Goal: Task Accomplishment & Management: Use online tool/utility

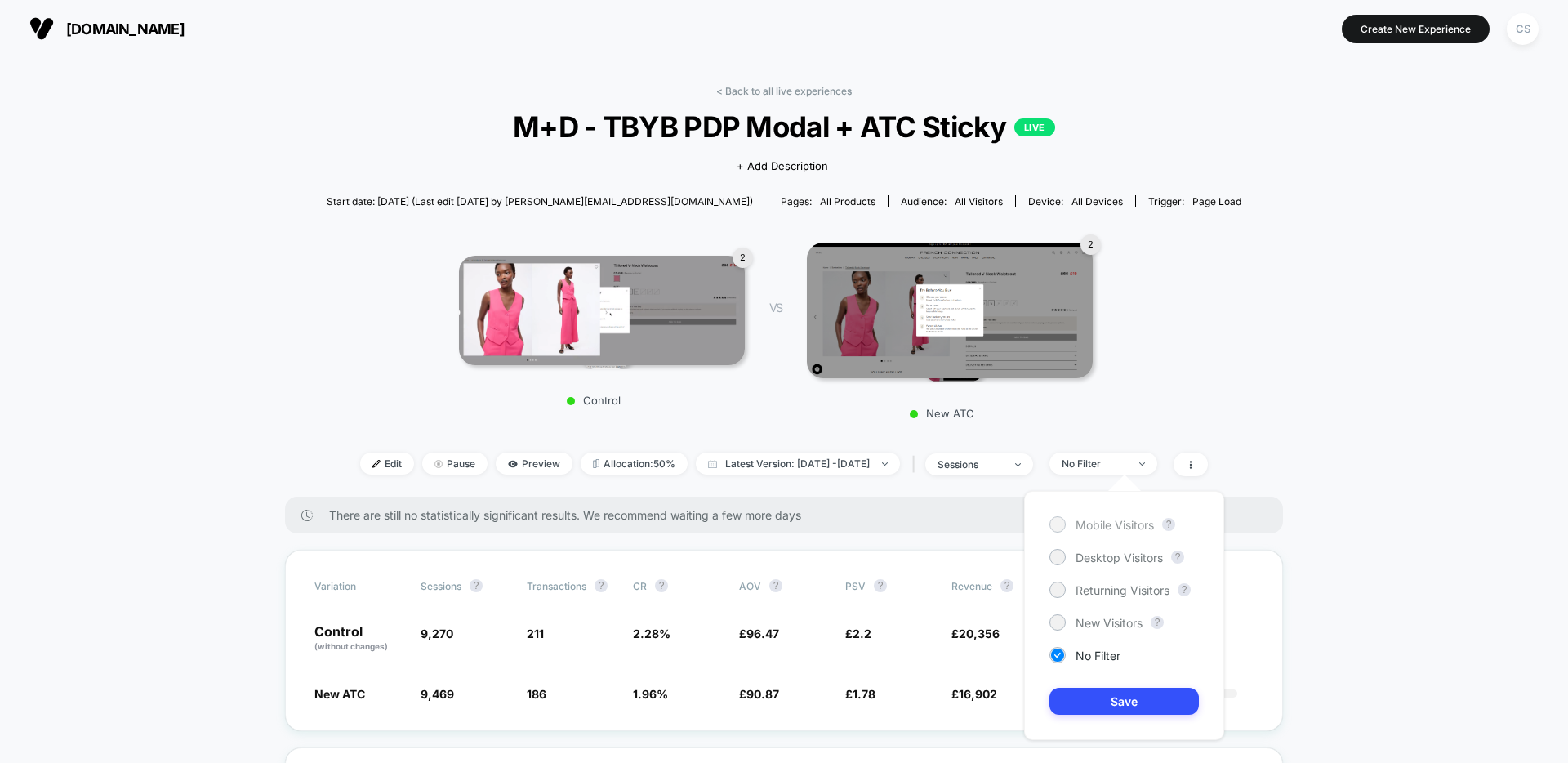
click at [1107, 527] on span "Mobile Visitors" at bounding box center [1114, 525] width 78 height 14
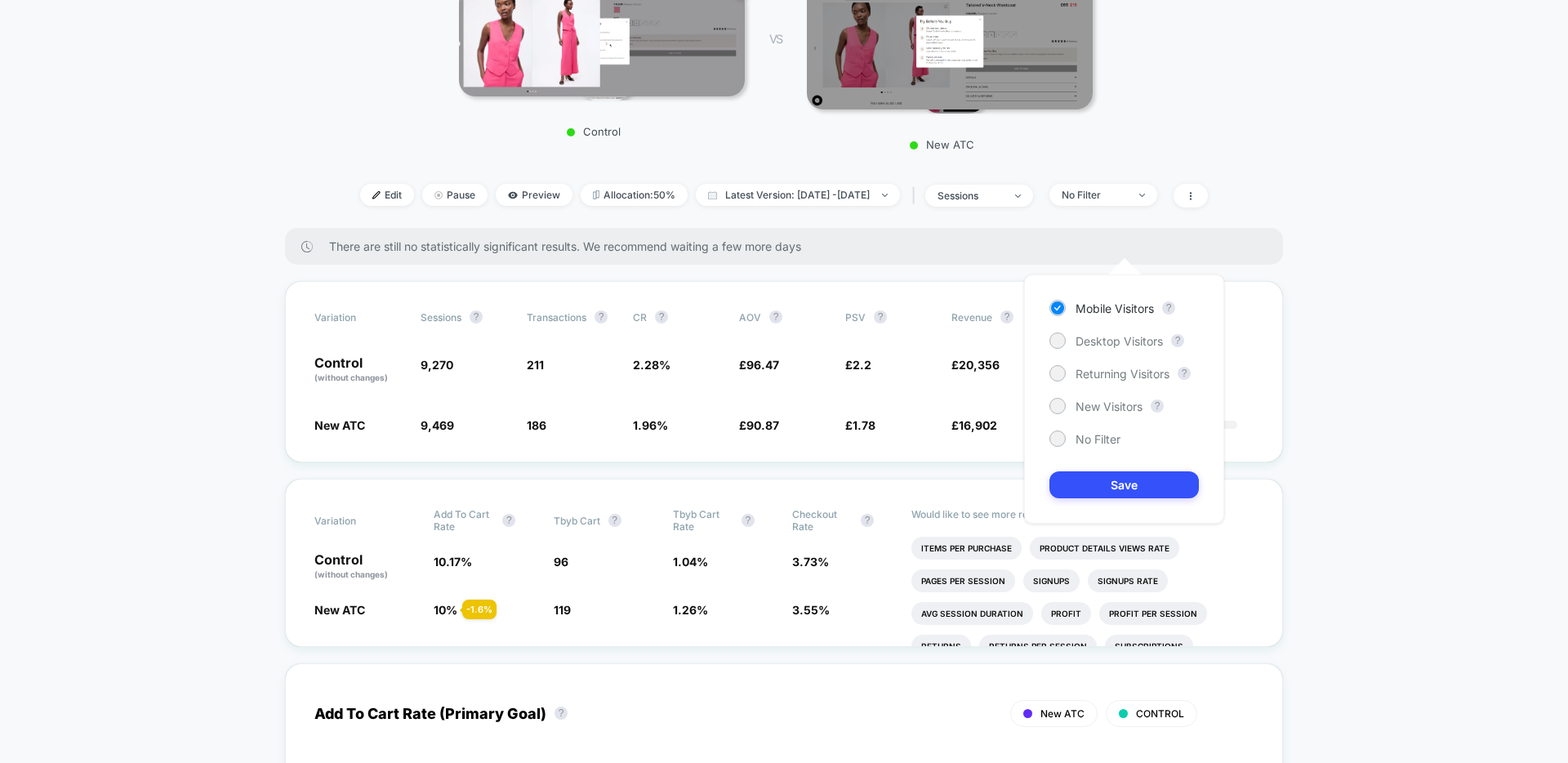
scroll to position [544, 0]
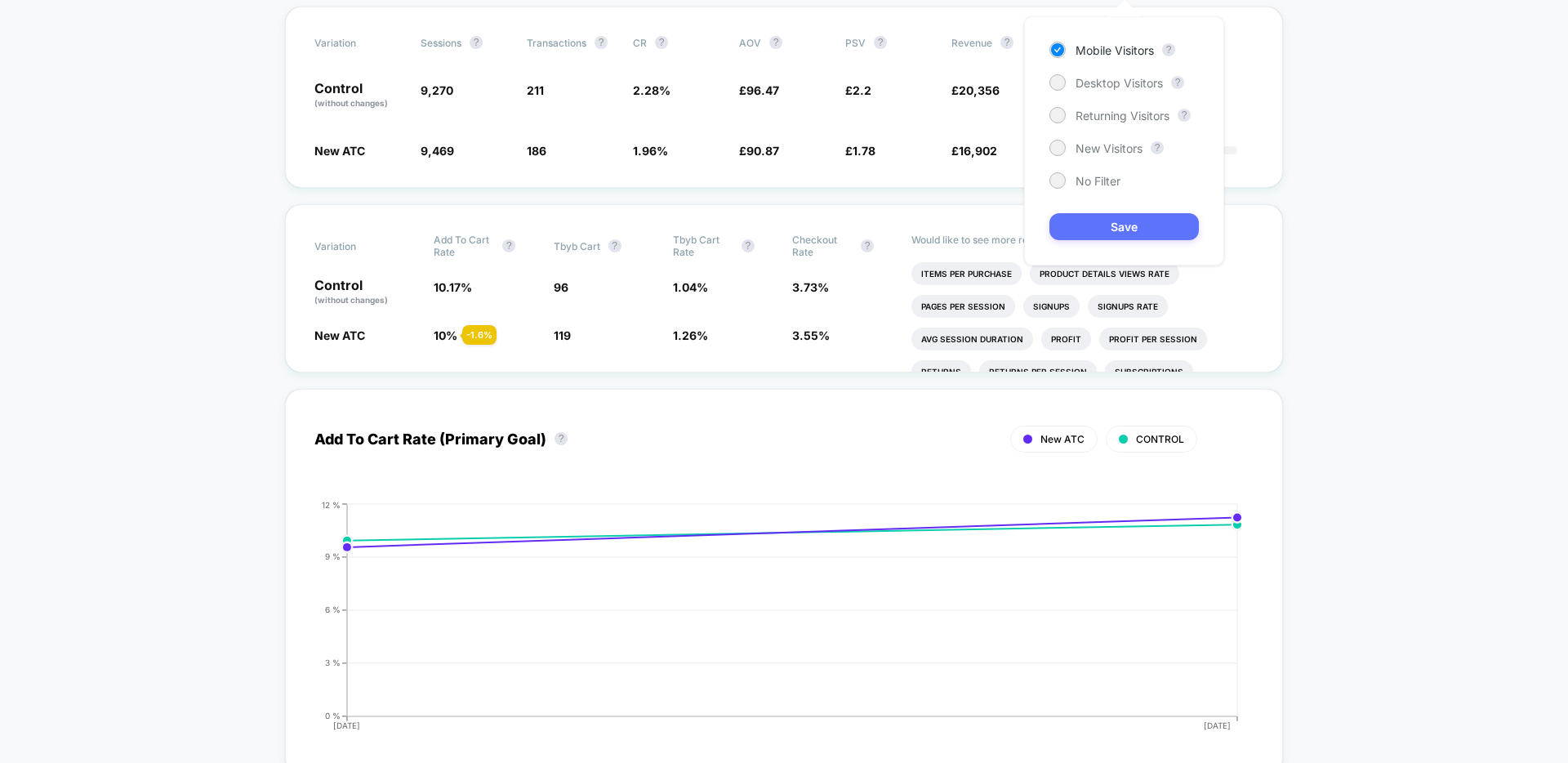
click at [1161, 232] on button "Save" at bounding box center [1124, 226] width 150 height 27
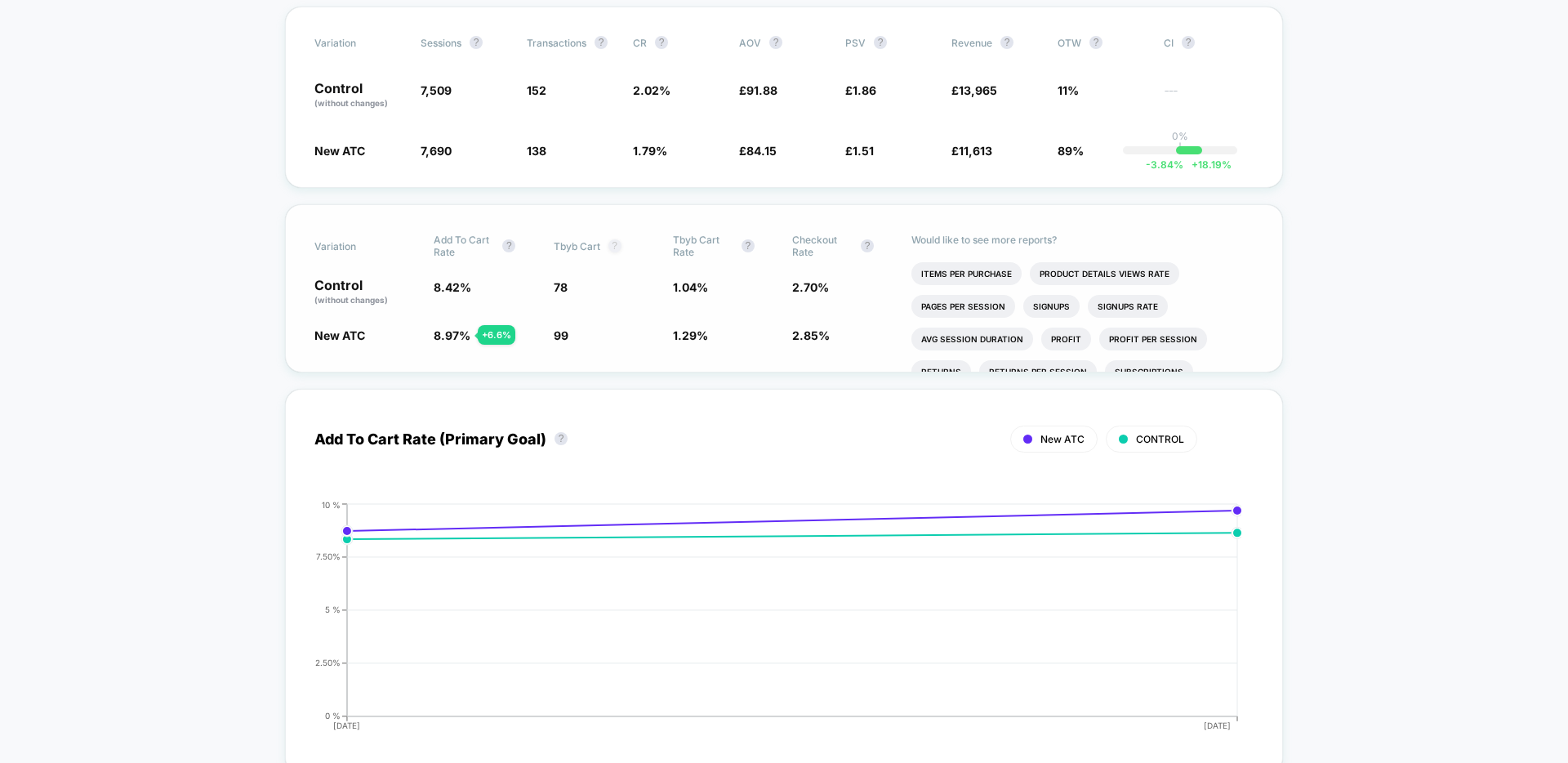
click at [620, 247] on span "Tbyb Cart ?" at bounding box center [598, 246] width 90 height 24
click at [761, 244] on span "Tbyb Cart Rate ?" at bounding box center [717, 246] width 90 height 24
click at [761, 258] on div "Variation Add To Cart Rate ? Tbyb Cart ? Tbyb Cart Rate ? Checkout Rate ? Contr…" at bounding box center [784, 288] width 998 height 168
click at [753, 252] on span "Tbyb Cart Rate ?" at bounding box center [717, 246] width 90 height 24
click at [749, 249] on button "?" at bounding box center [748, 246] width 13 height 13
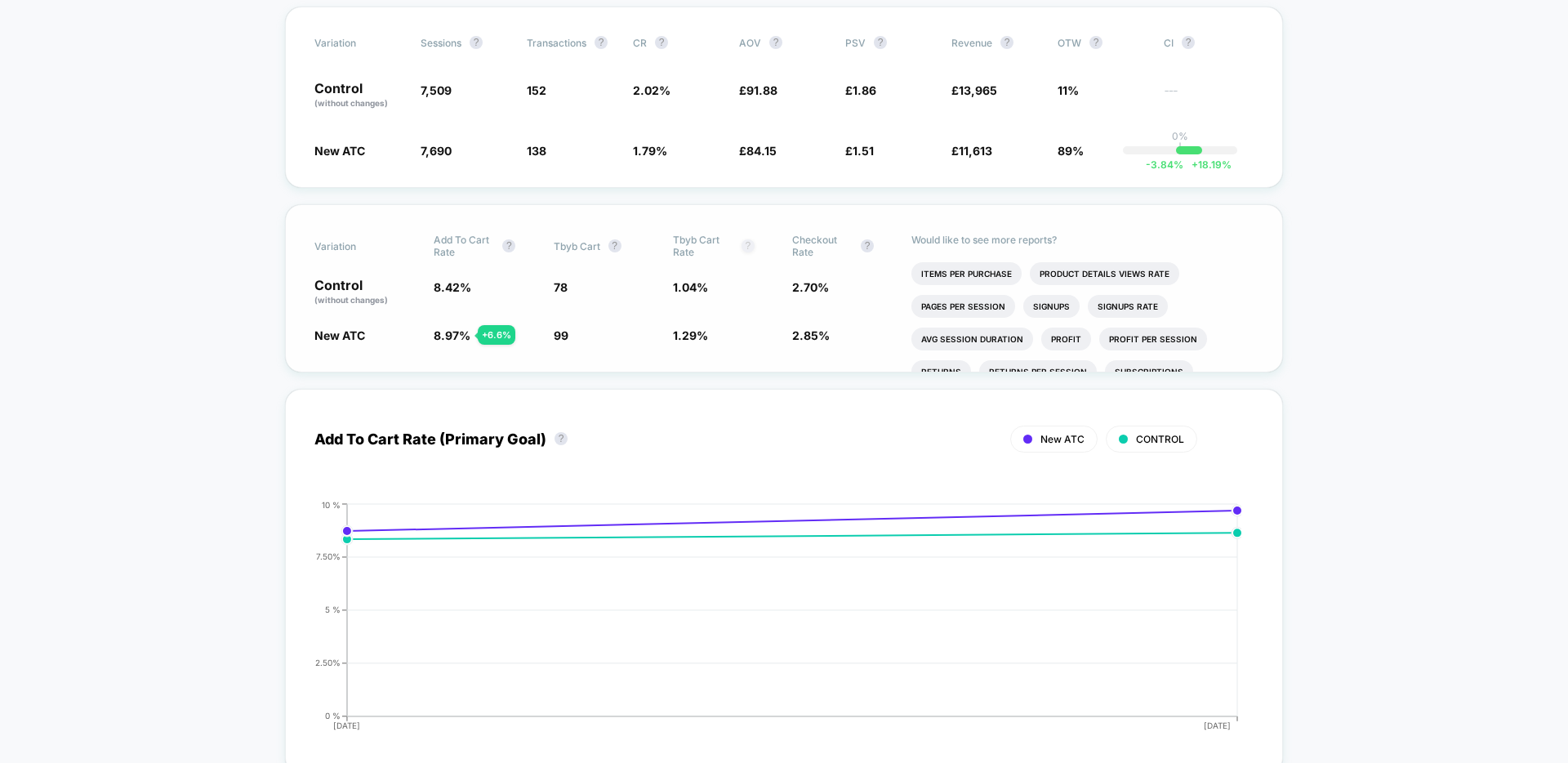
click at [749, 249] on button "?" at bounding box center [748, 246] width 13 height 13
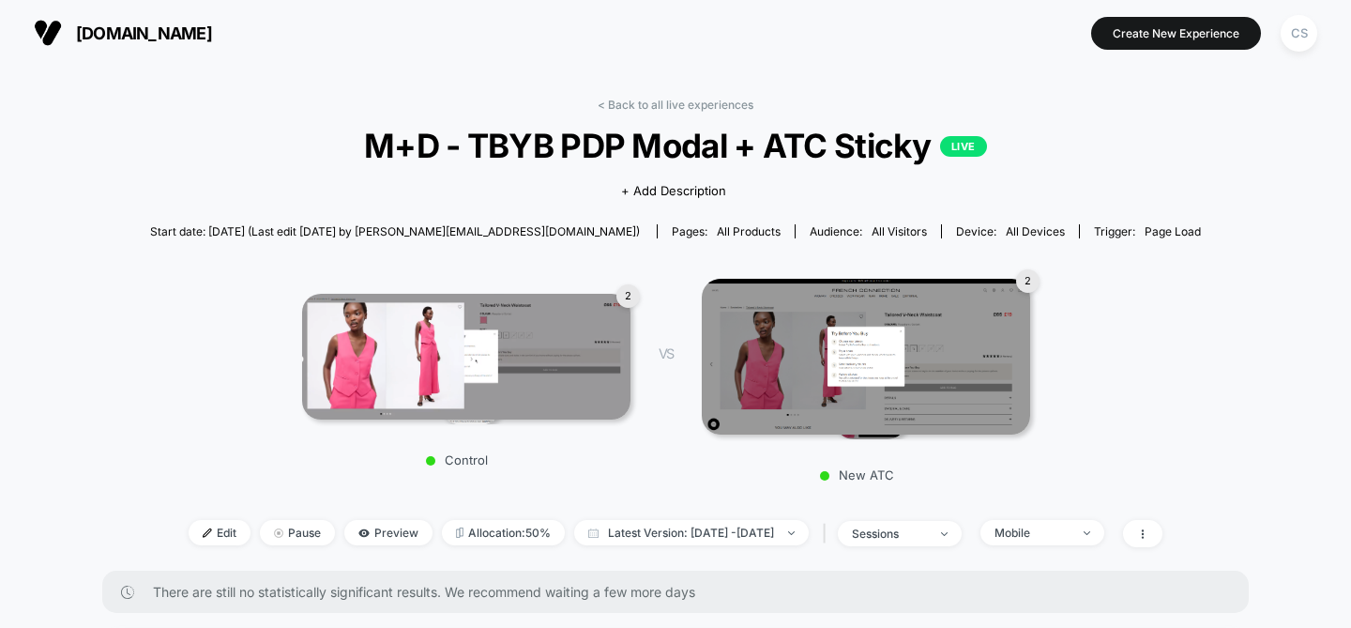
click at [1307, 21] on div "CS" at bounding box center [1299, 33] width 37 height 37
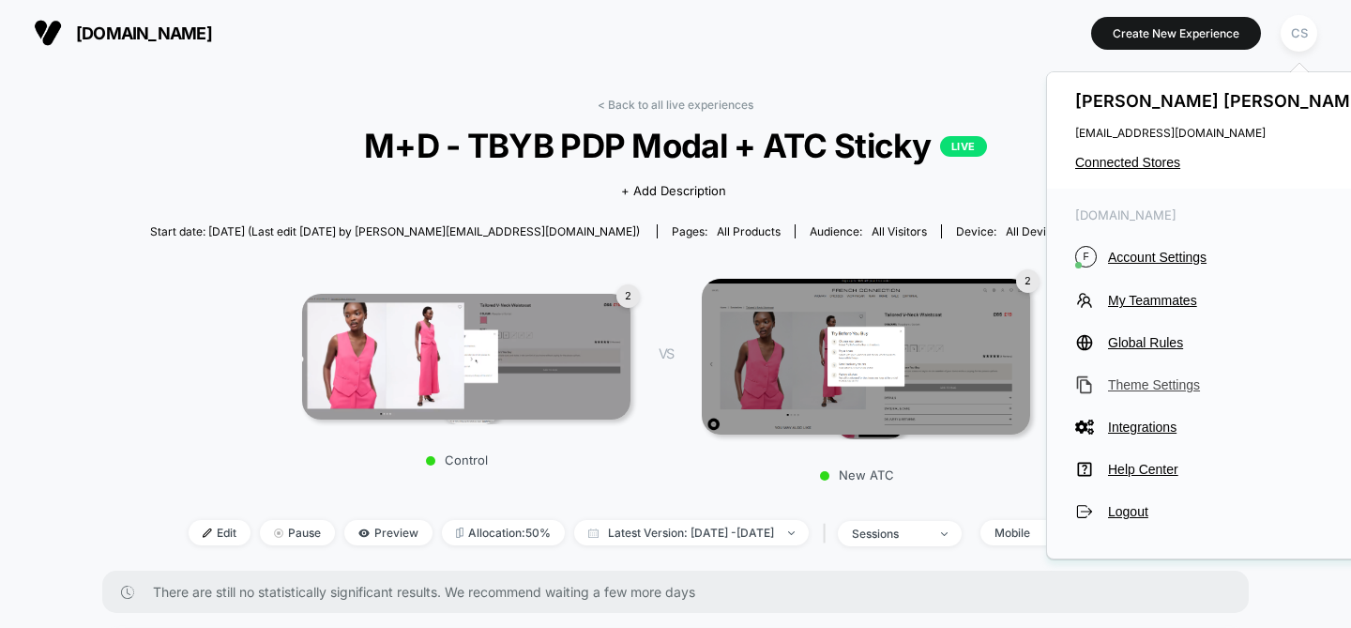
click at [1159, 387] on span "Theme Settings" at bounding box center [1240, 384] width 264 height 15
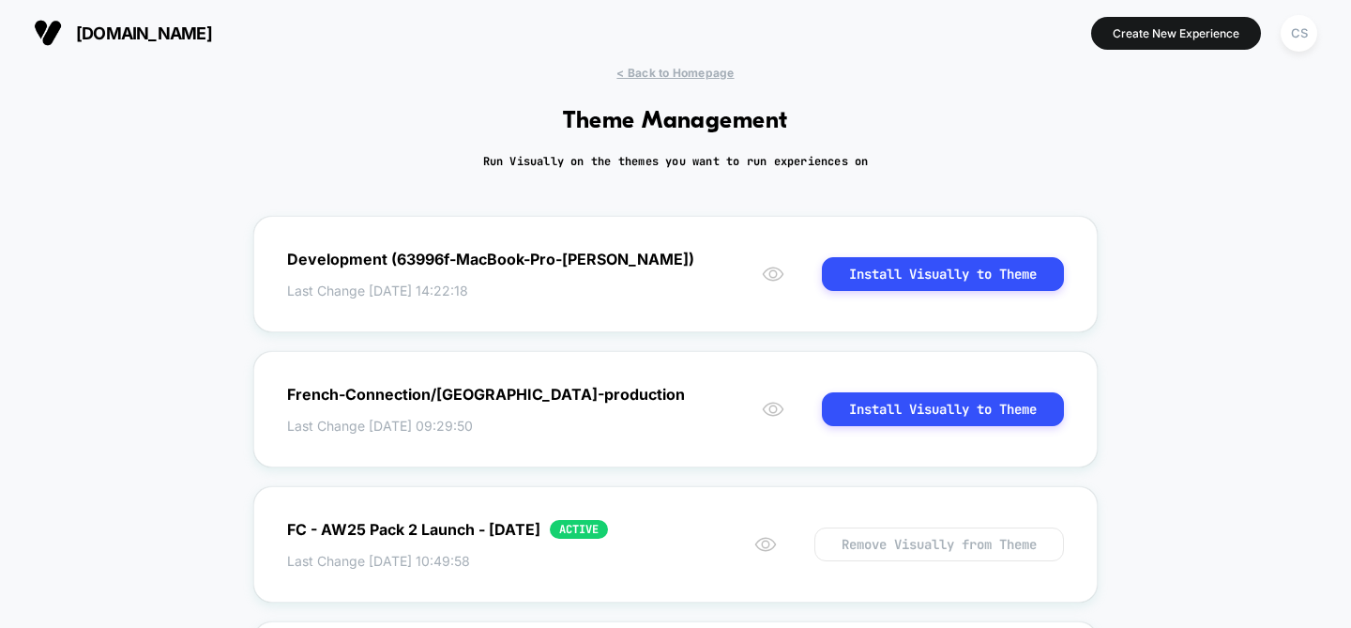
click at [1300, 56] on div "frenchconnection.com Create New Experience CS" at bounding box center [675, 33] width 1351 height 66
click at [1300, 37] on div "CS" at bounding box center [1299, 33] width 37 height 37
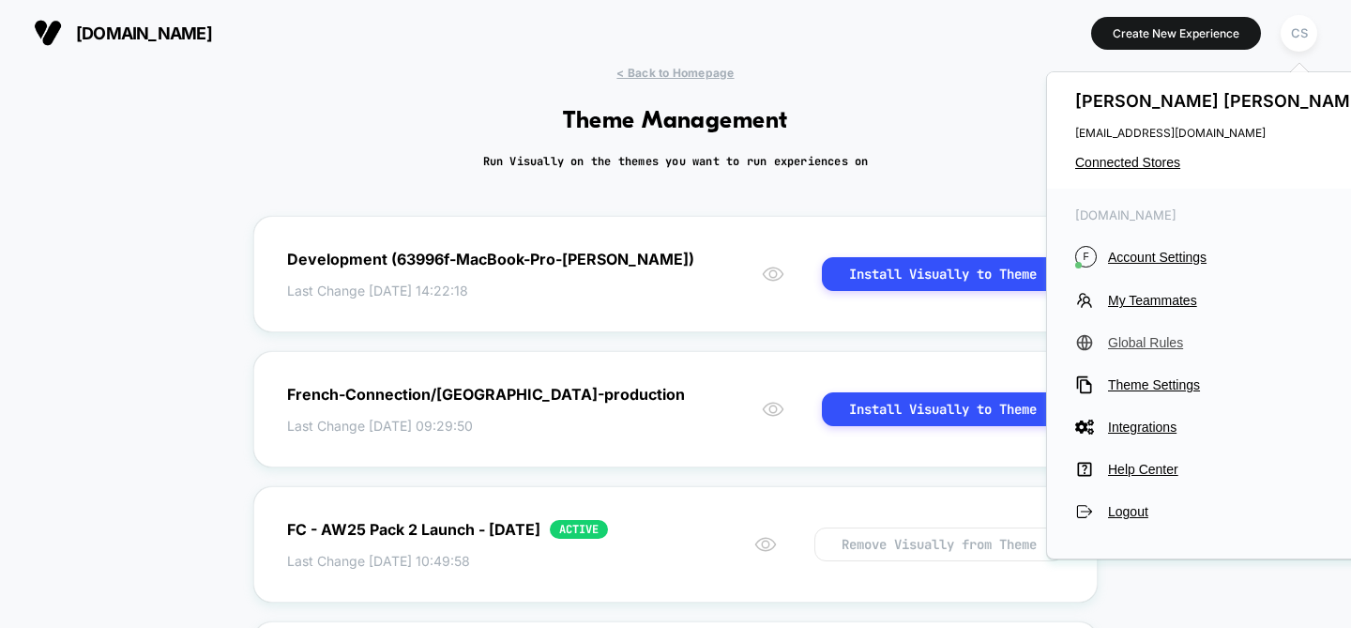
click at [1134, 346] on span "Global Rules" at bounding box center [1240, 342] width 264 height 15
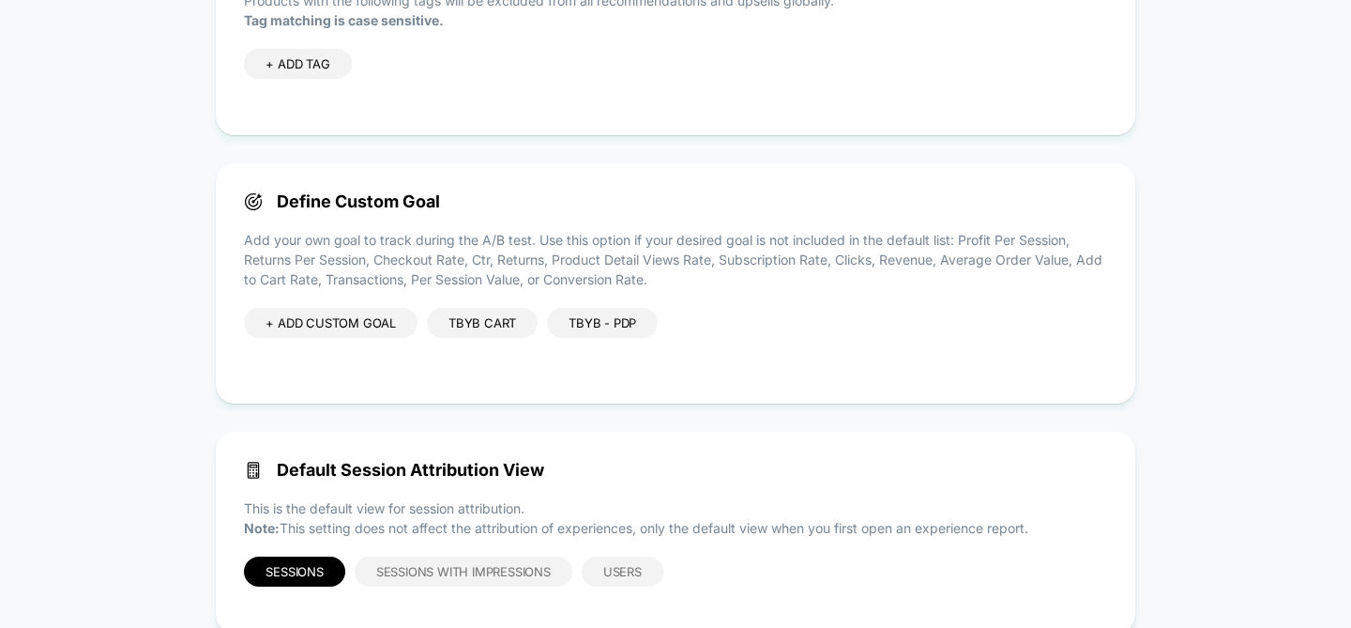
scroll to position [259, 0]
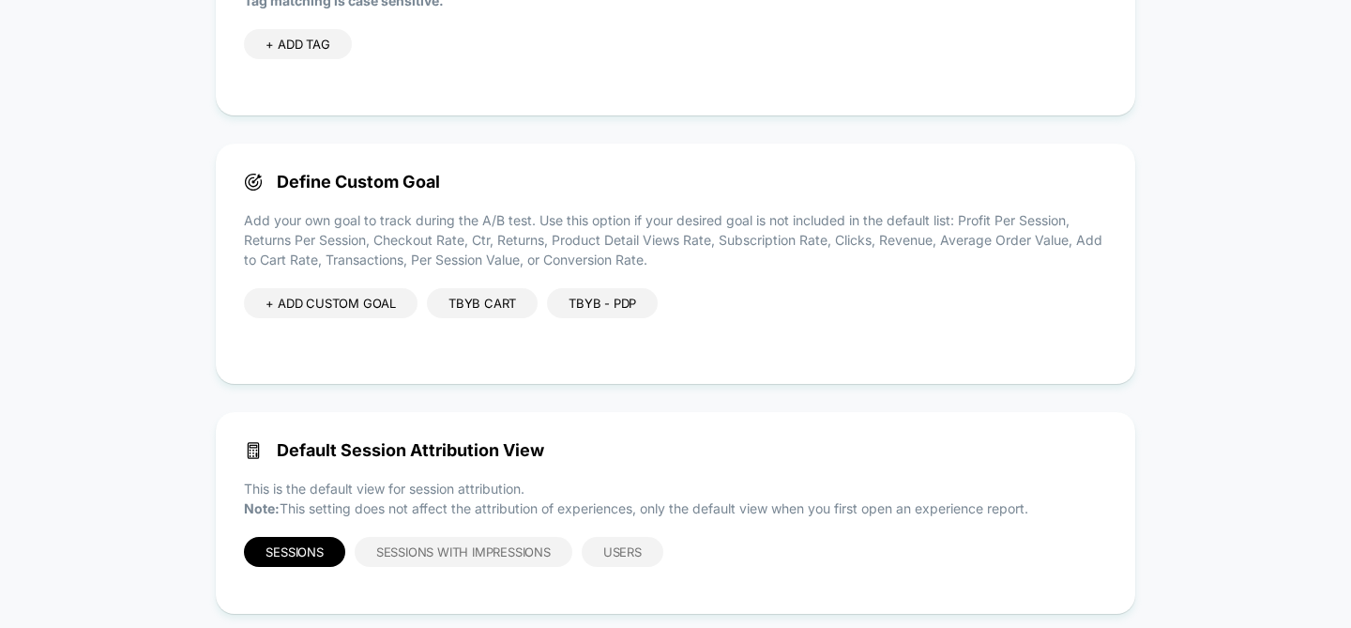
click at [475, 326] on div "+ ADD CUSTOM GOAL TBYB Cart TBYB - PDP" at bounding box center [451, 322] width 414 height 68
click at [475, 316] on div "TBYB Cart" at bounding box center [482, 303] width 111 height 30
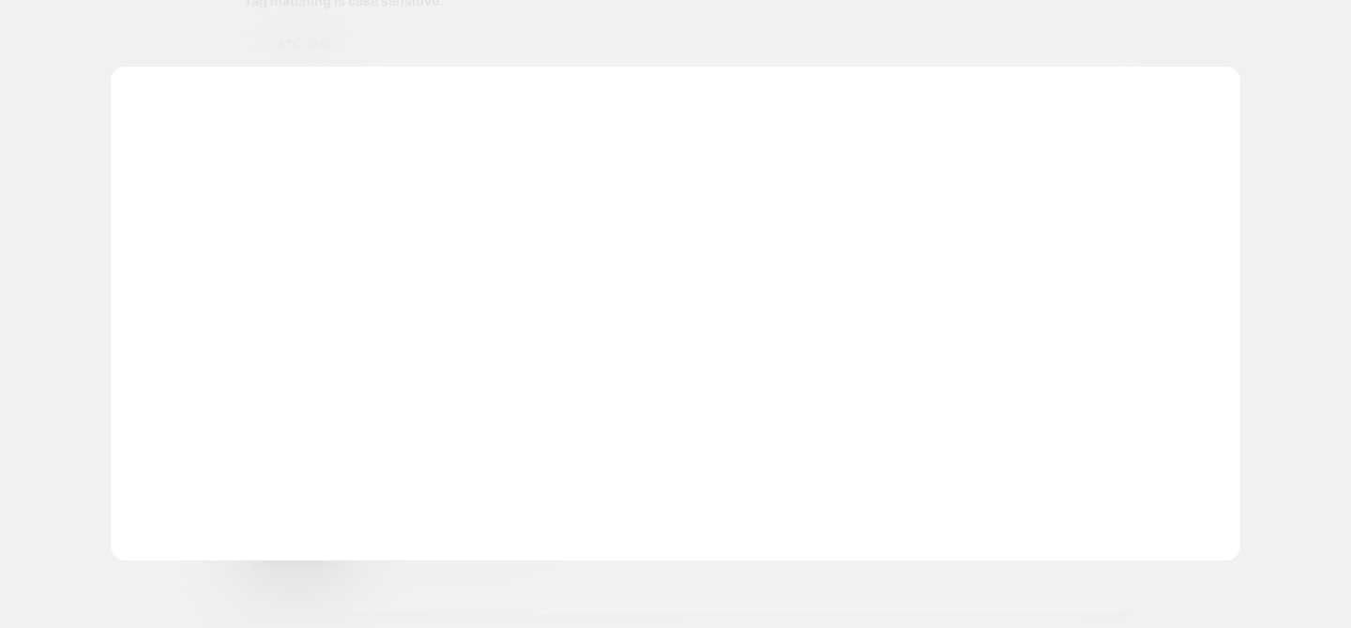
scroll to position [253, 0]
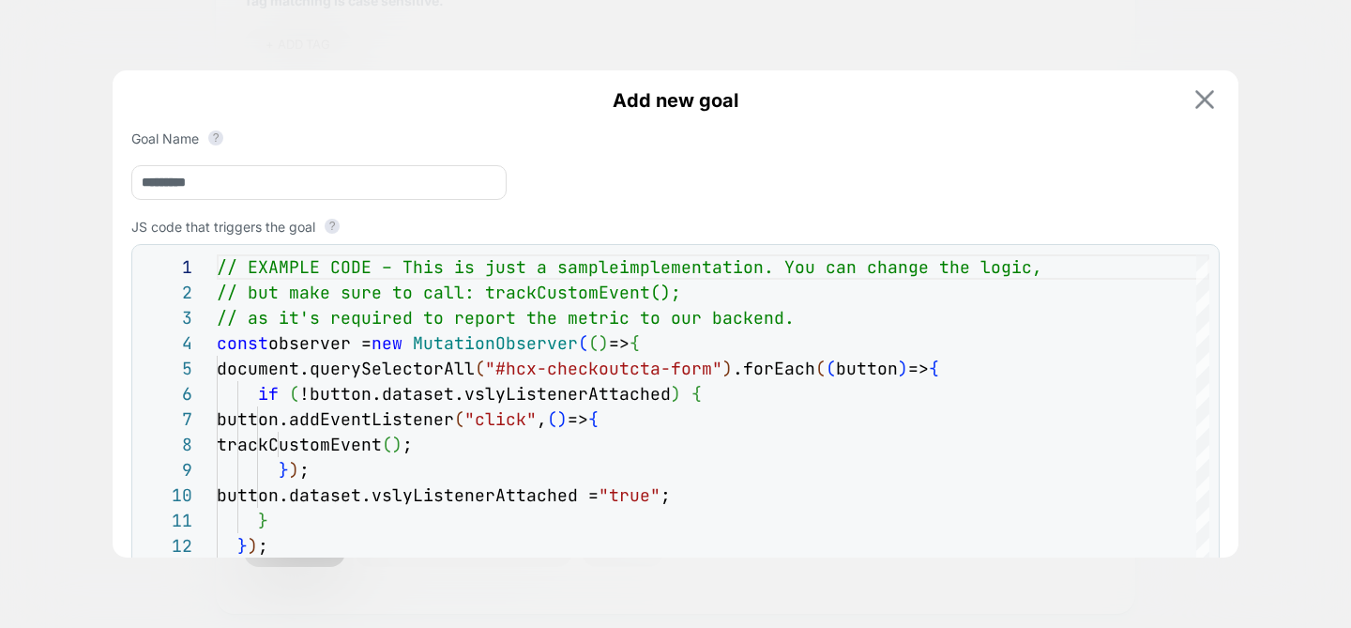
click at [1213, 100] on img at bounding box center [1204, 99] width 19 height 19
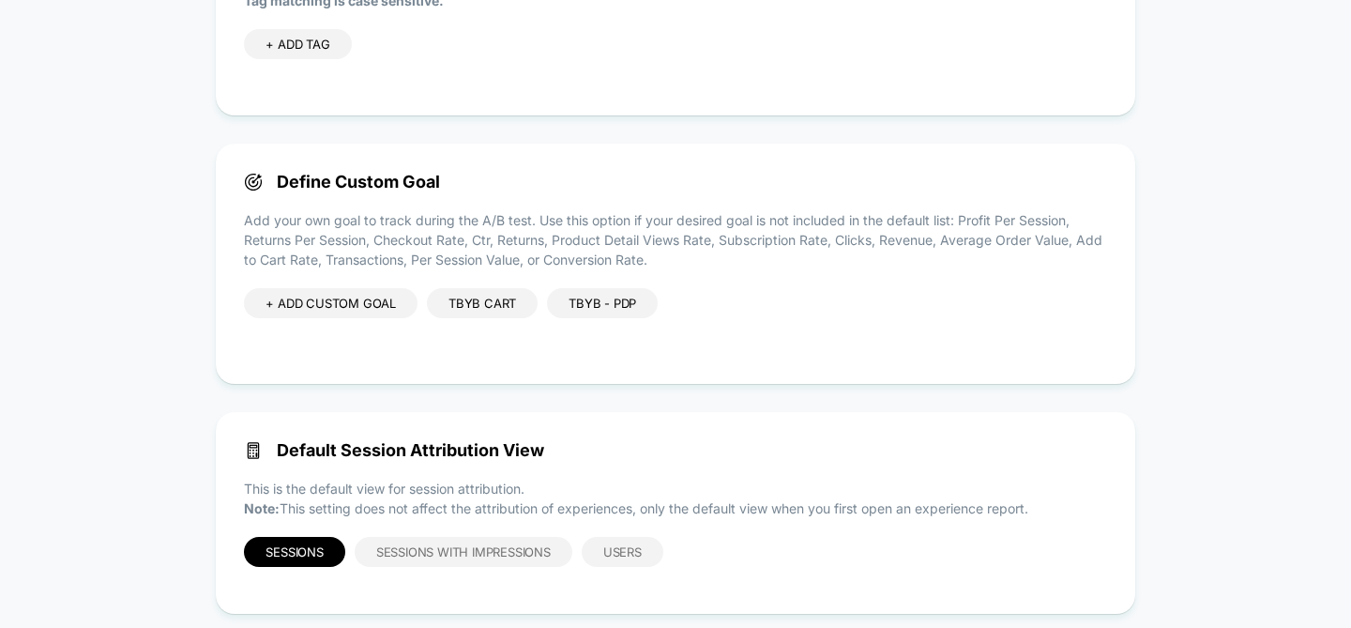
scroll to position [0, 0]
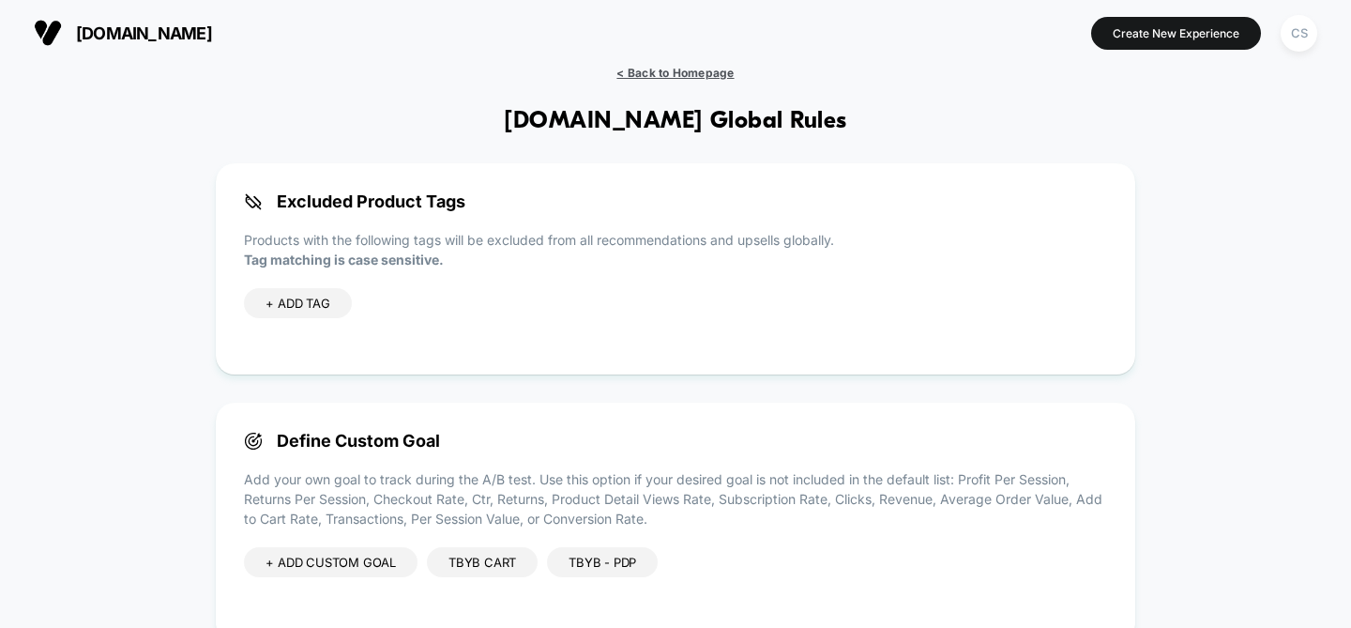
click at [638, 72] on span "< Back to Homepage" at bounding box center [674, 73] width 117 height 14
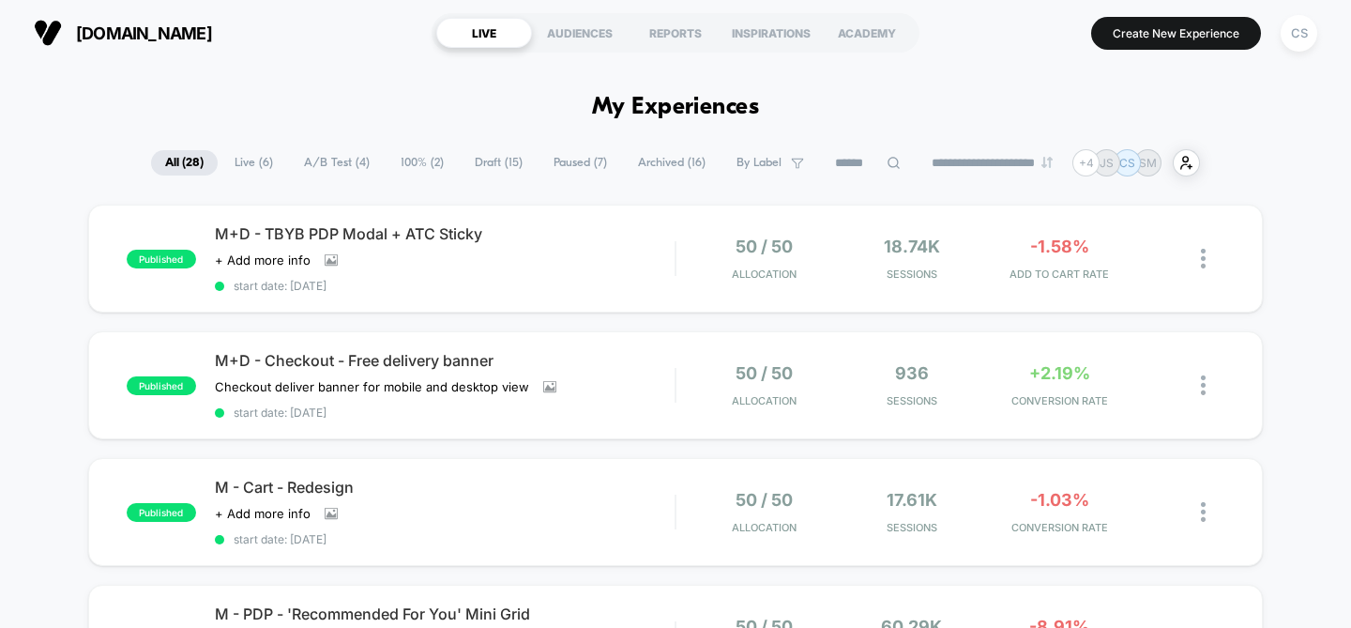
click at [1033, 280] on div "published M+D - TBYB PDP Modal + ATC Sticky Click to view images Click to edit …" at bounding box center [675, 259] width 1175 height 108
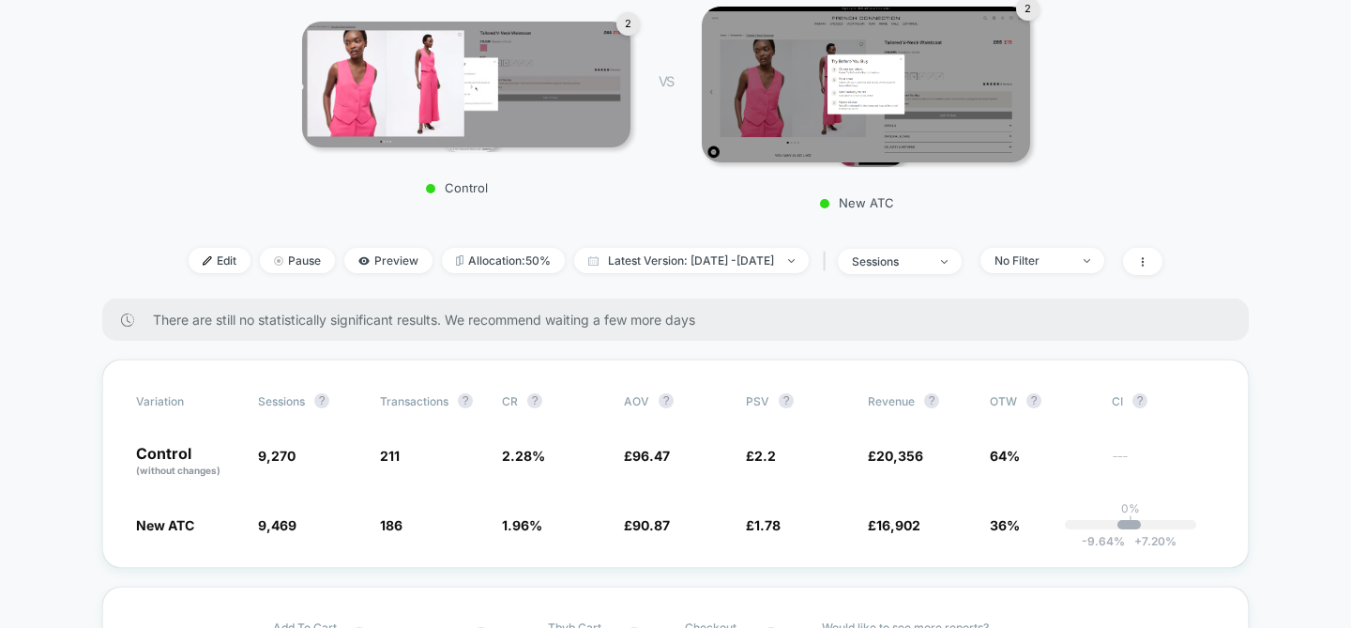
scroll to position [274, 0]
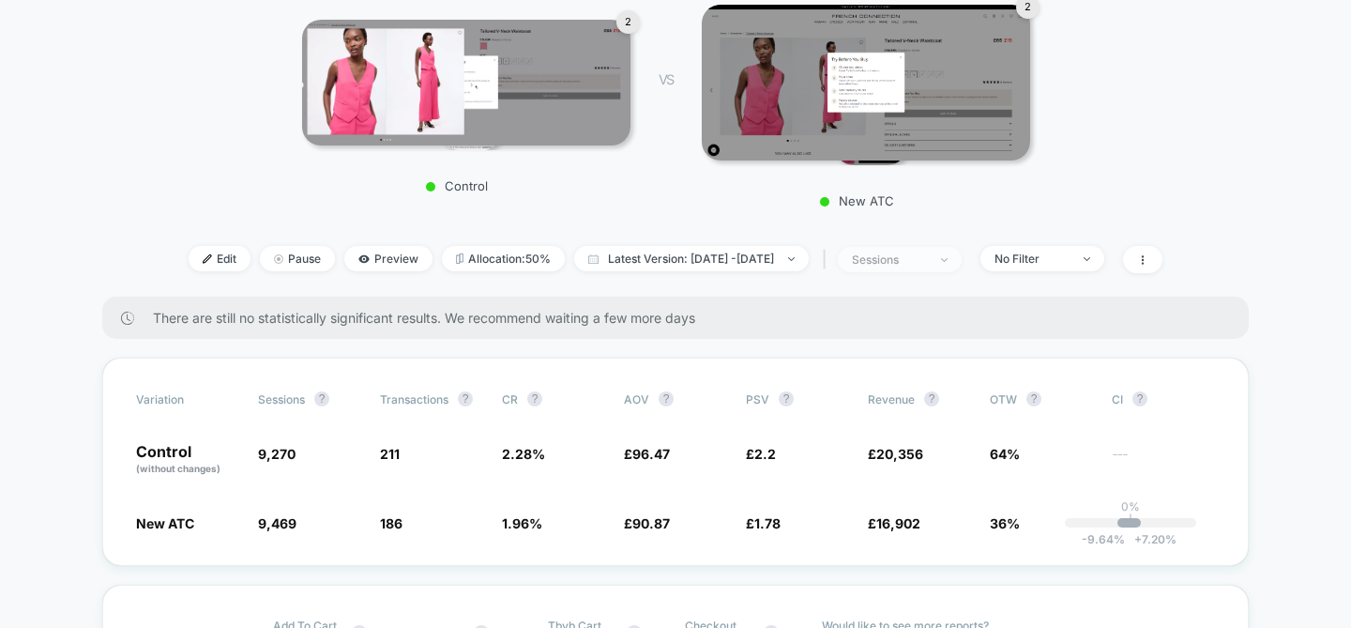
click at [927, 264] on div "sessions" at bounding box center [889, 259] width 75 height 14
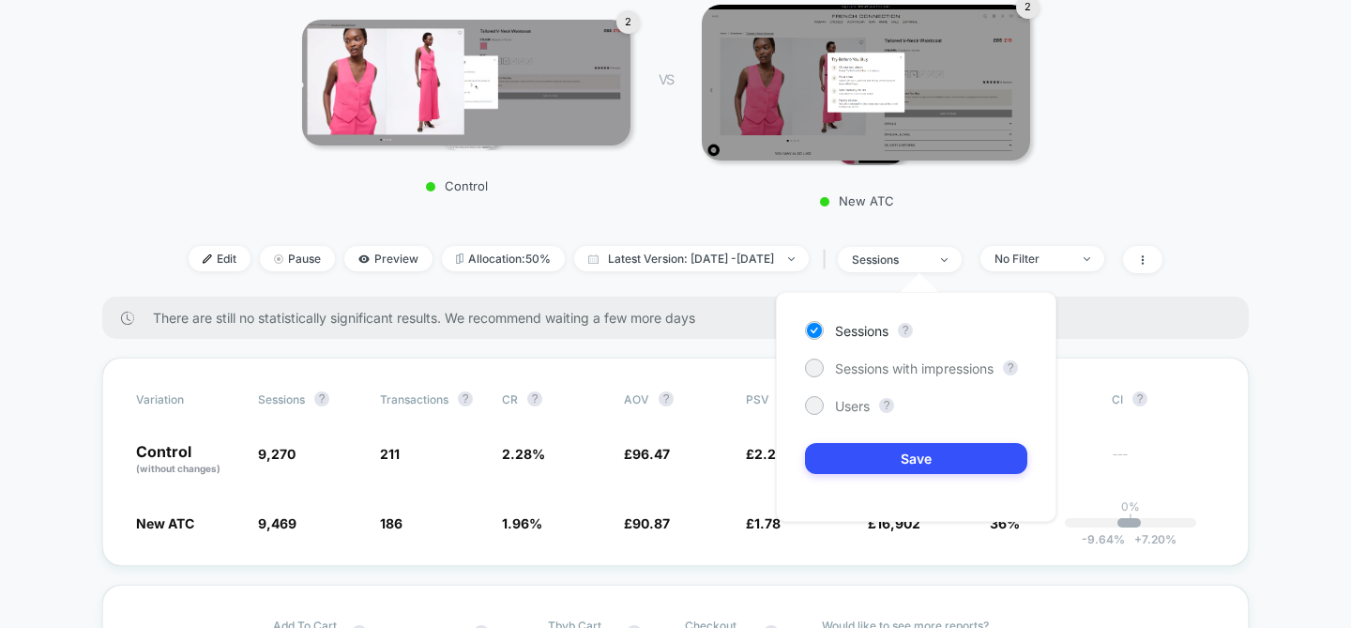
drag, startPoint x: 1314, startPoint y: 189, endPoint x: 1276, endPoint y: 210, distance: 44.1
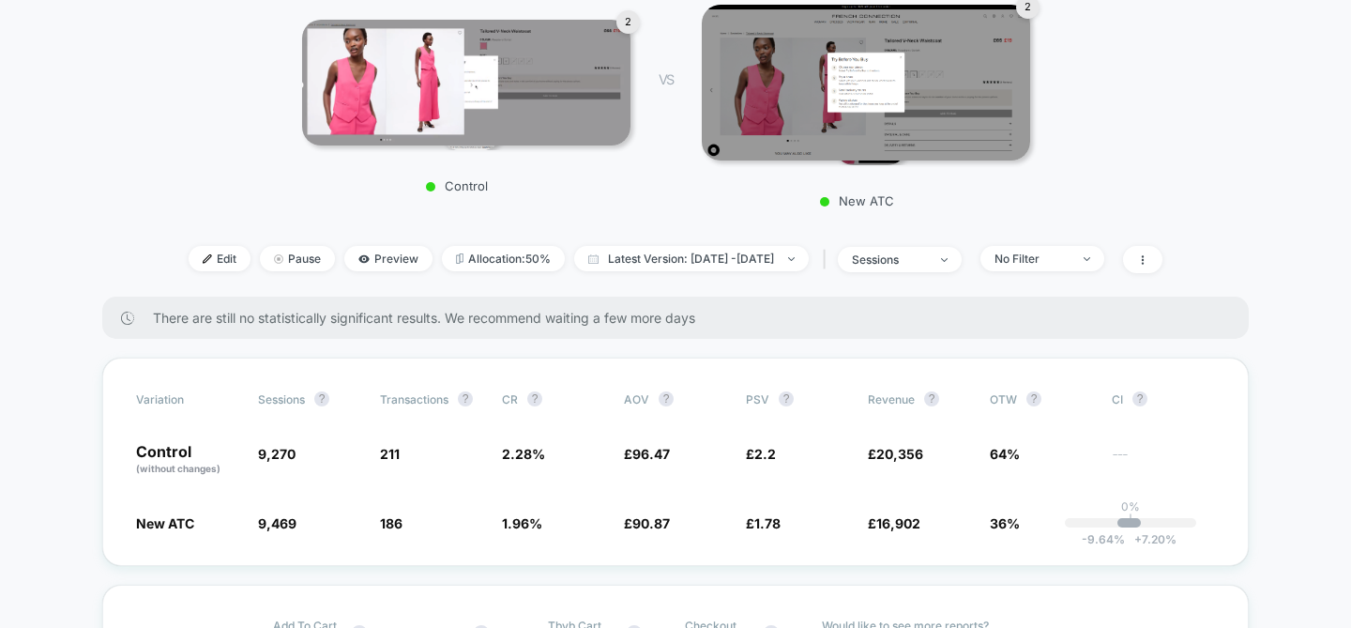
click at [1092, 243] on div "< Back to all live experiences M+D - TBYB PDP Modal + ATC Sticky LIVE Click to …" at bounding box center [675, 60] width 1051 height 473
click at [1098, 250] on span "No Filter" at bounding box center [1042, 258] width 124 height 25
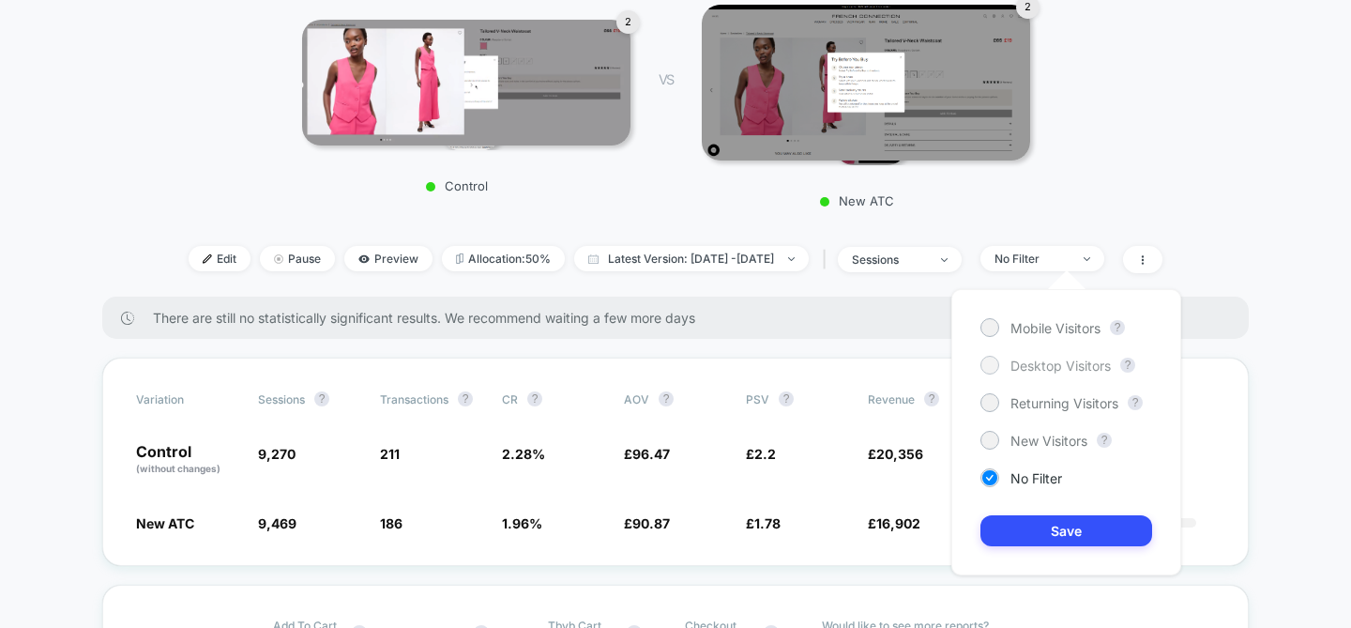
click at [1078, 363] on span "Desktop Visitors" at bounding box center [1060, 365] width 100 height 16
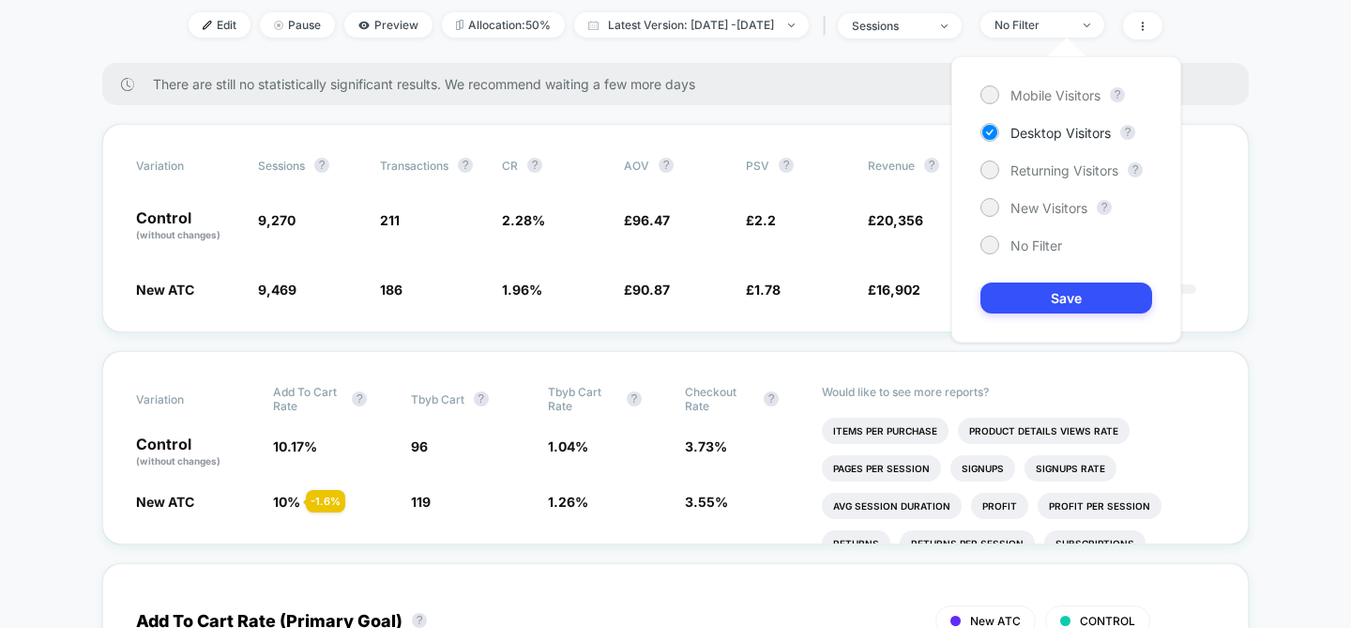
scroll to position [507, 0]
click at [1038, 88] on span "Mobile Visitors" at bounding box center [1055, 95] width 90 height 16
click at [1088, 130] on span "Desktop Visitors" at bounding box center [1060, 133] width 100 height 16
click at [1050, 92] on span "Mobile Visitors" at bounding box center [1055, 95] width 90 height 16
click at [1093, 314] on div "Mobile Visitors ? Desktop Visitors ? Returning Visitors ? New Visitors ? No Fil…" at bounding box center [1066, 199] width 230 height 286
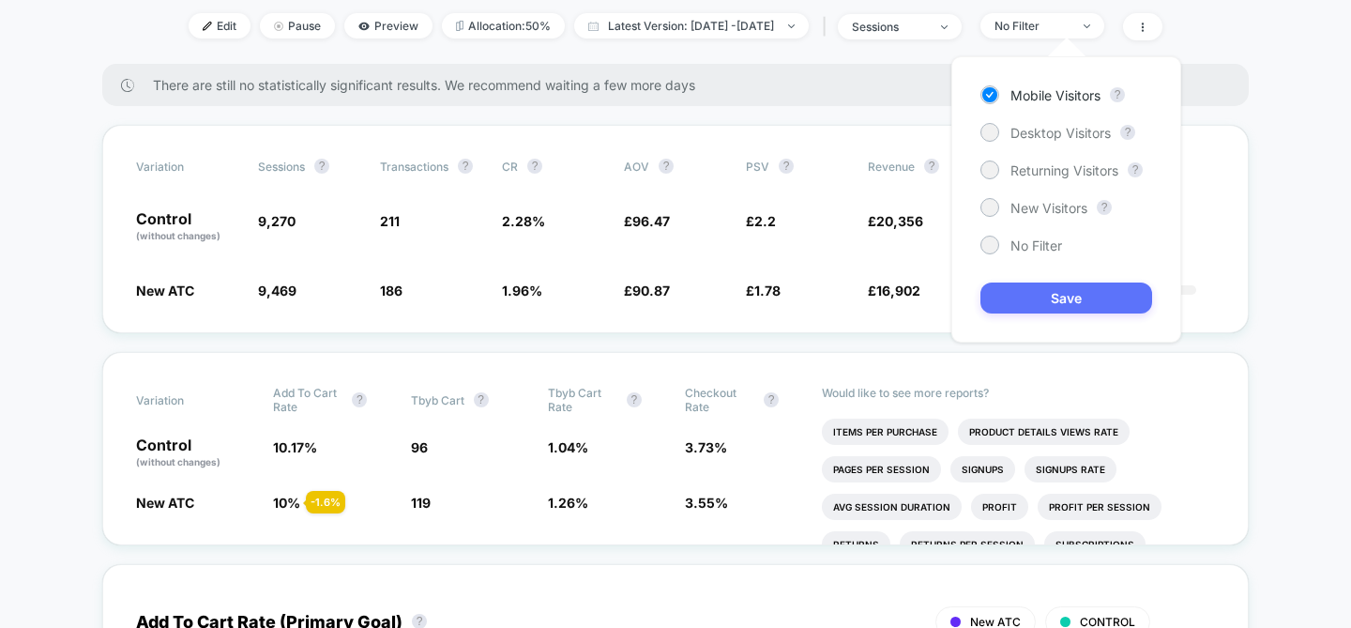
click at [1096, 301] on button "Save" at bounding box center [1066, 297] width 172 height 31
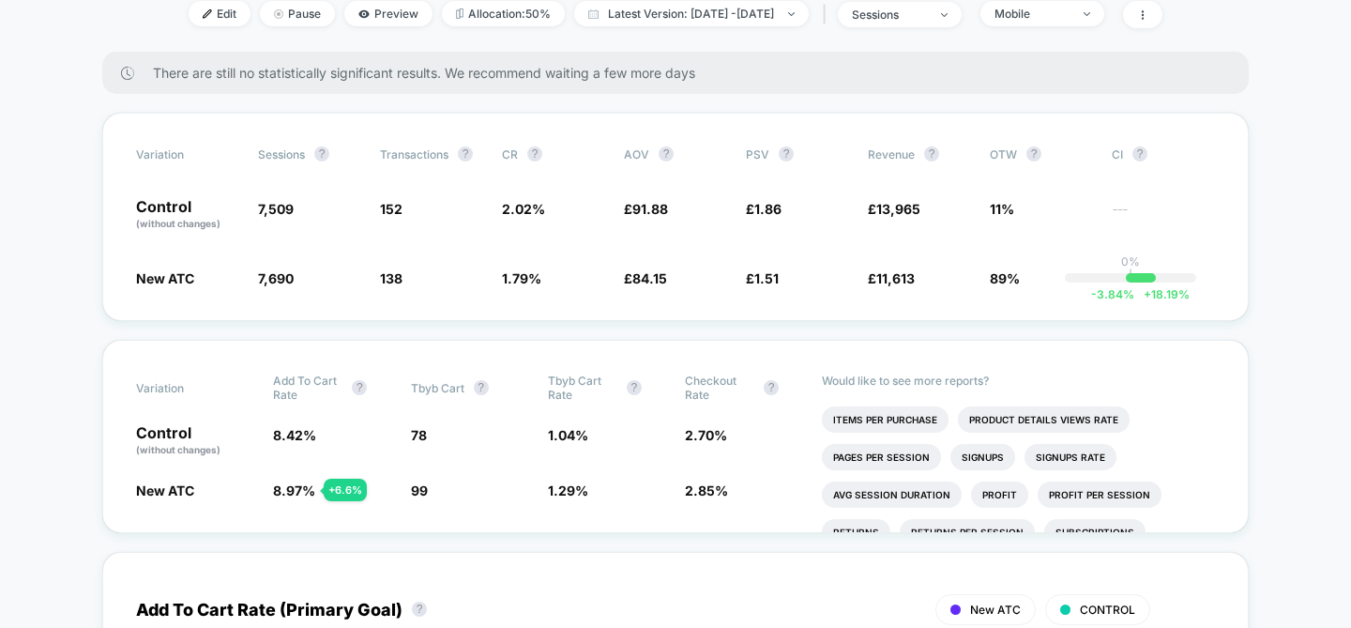
scroll to position [521, 0]
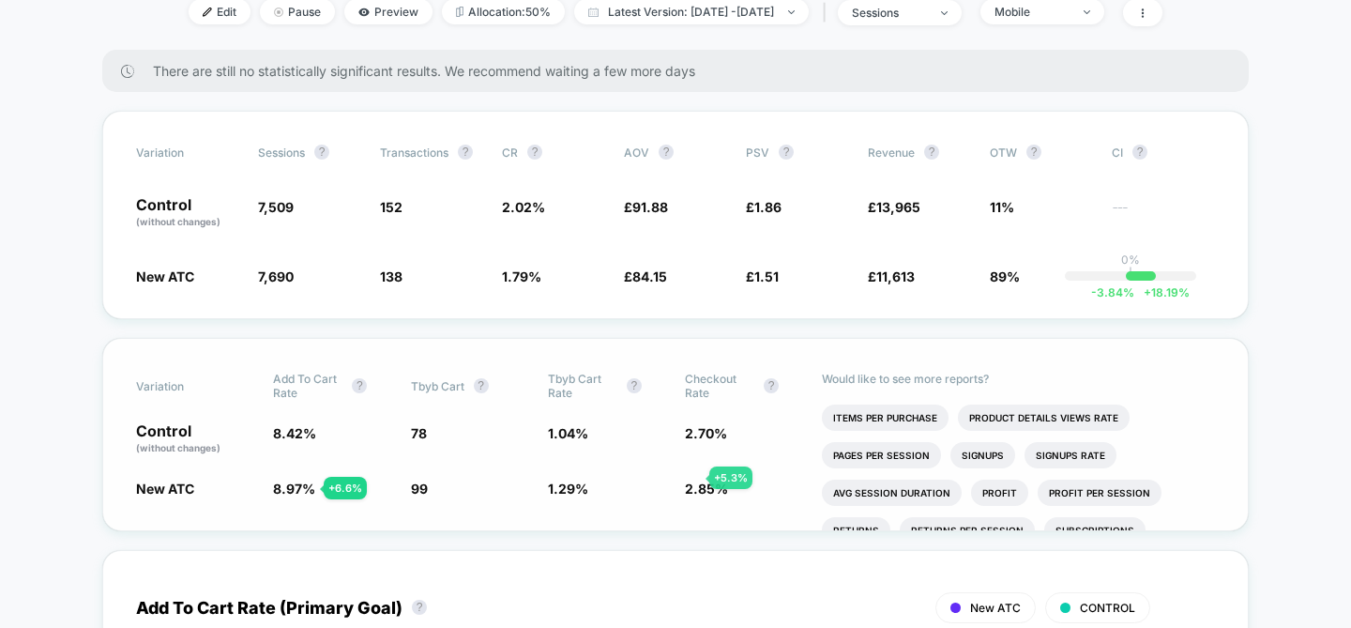
click at [683, 478] on div "New ATC 8.97 % + 6.6 % 99 + 26.9 % 1.29 % + 23.9 % 2.85 % + 5.3 %" at bounding box center [675, 487] width 1079 height 19
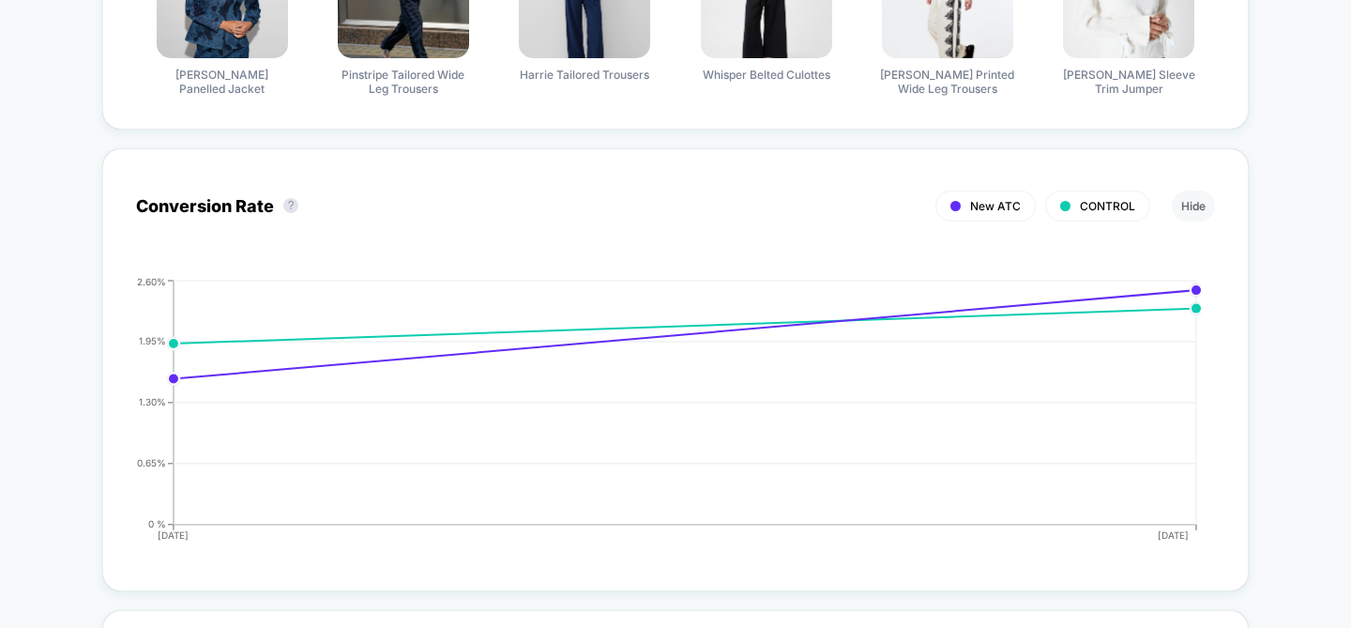
scroll to position [549, 0]
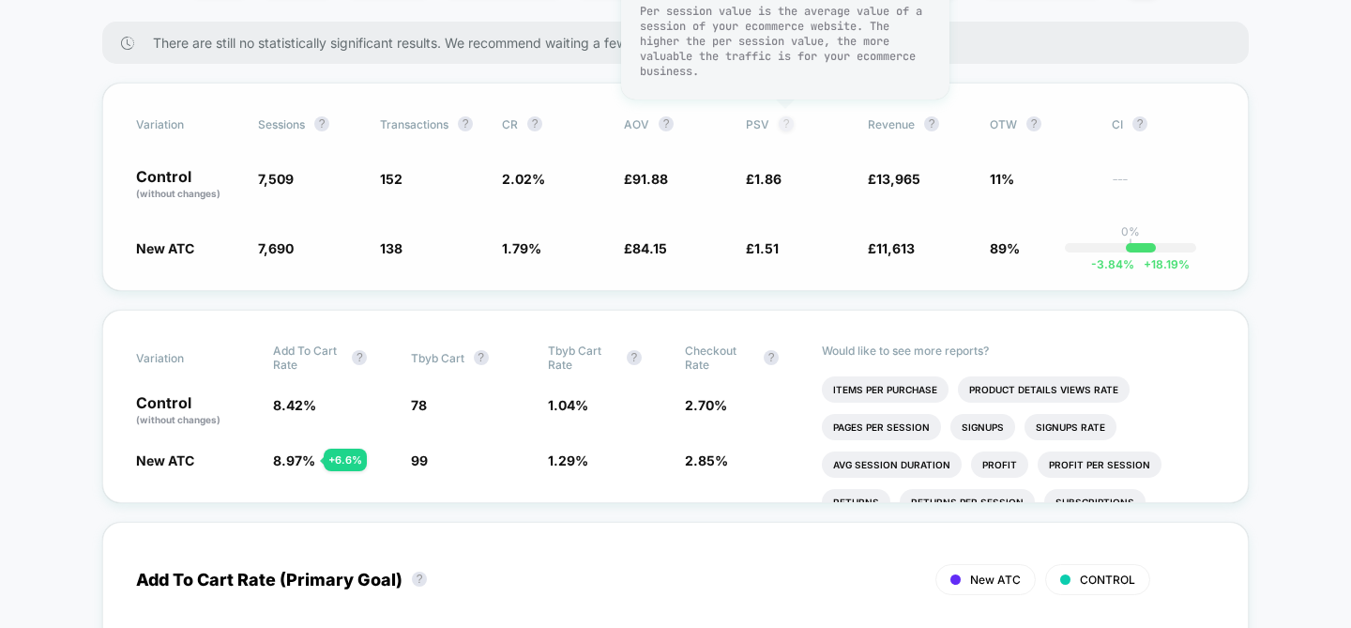
click at [792, 126] on span "PSV ?" at bounding box center [797, 123] width 103 height 15
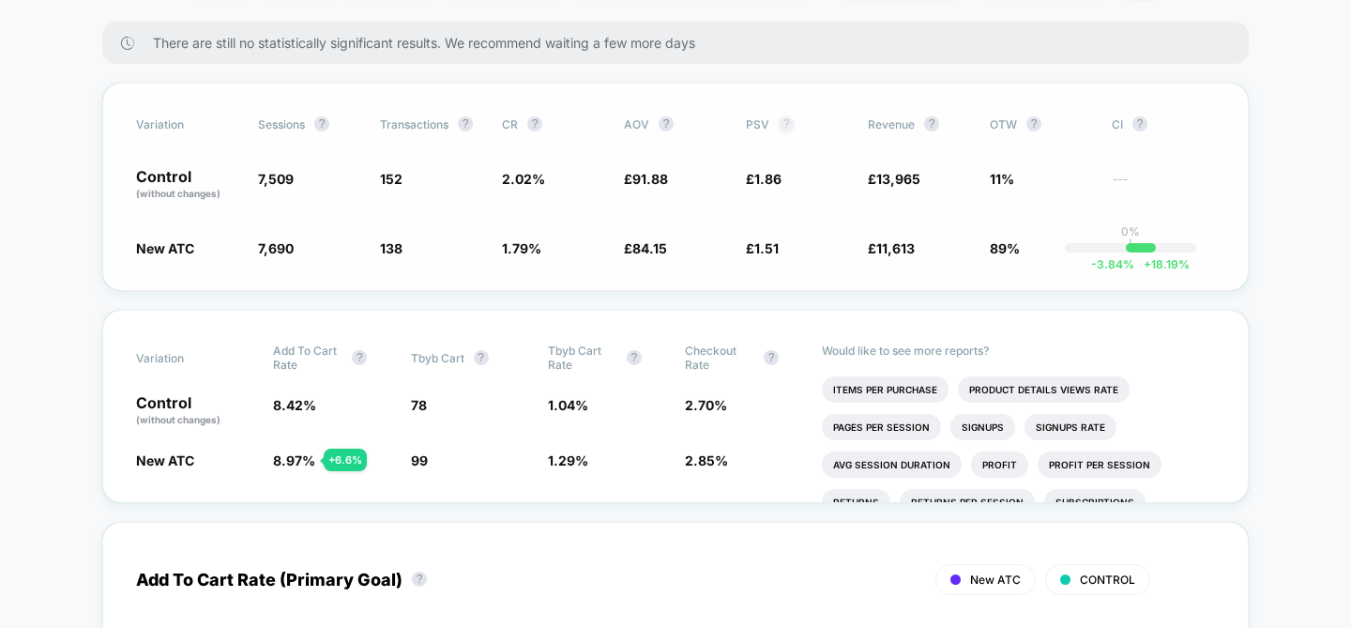
click at [792, 126] on button "?" at bounding box center [786, 123] width 15 height 15
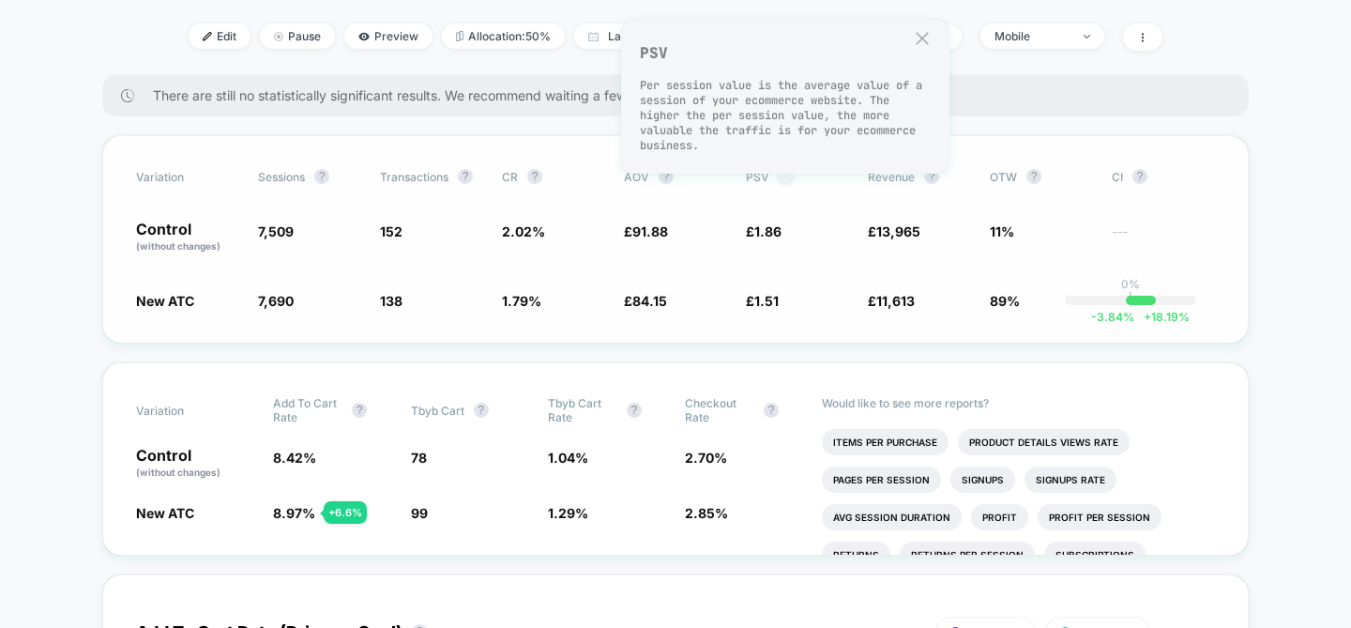
scroll to position [474, 0]
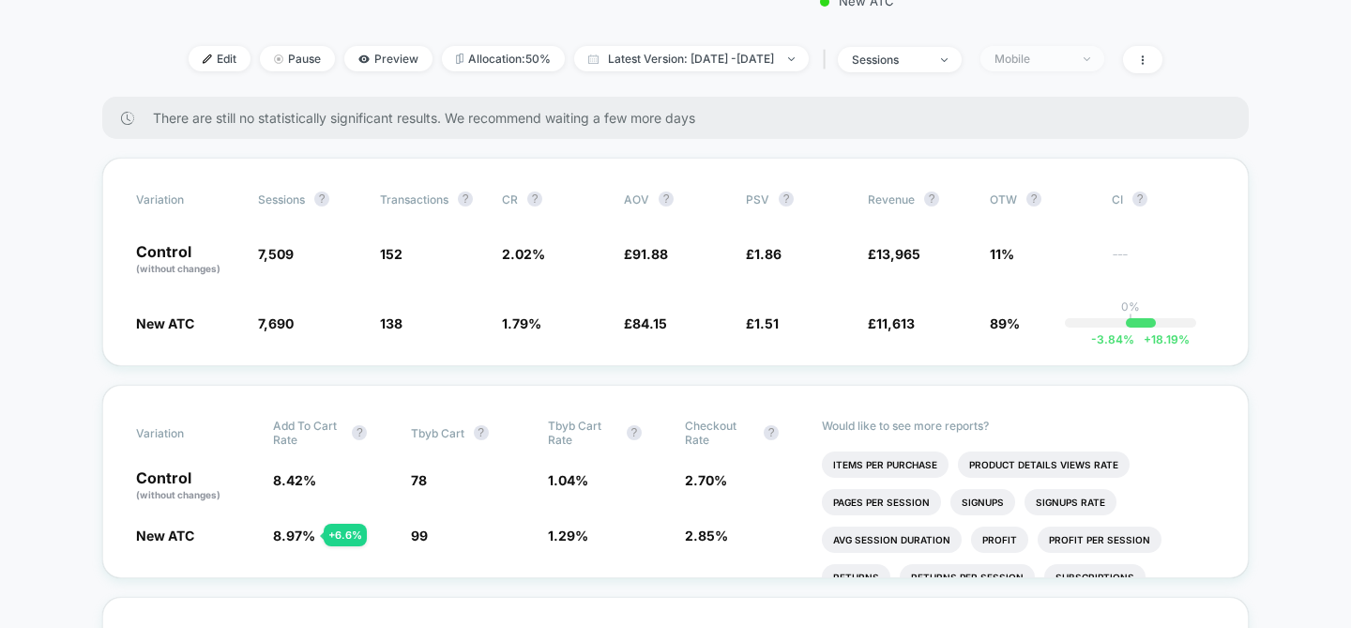
click at [1054, 62] on div "Mobile" at bounding box center [1031, 59] width 75 height 14
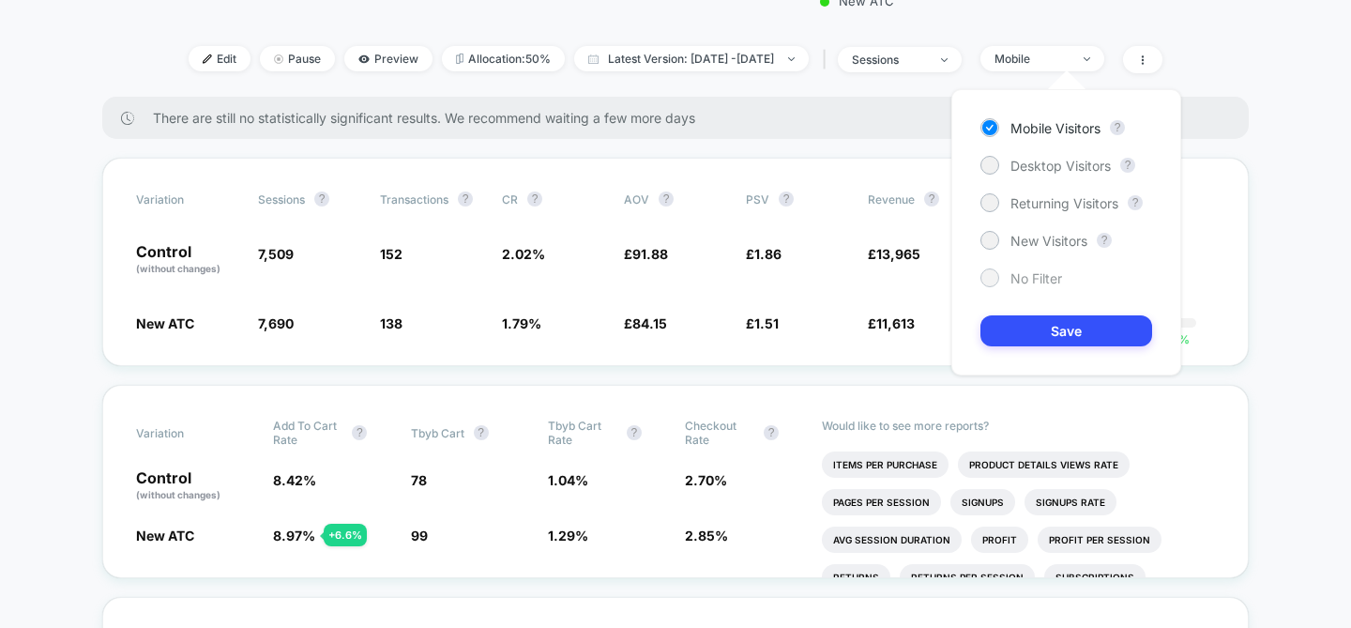
click at [1036, 272] on span "No Filter" at bounding box center [1036, 278] width 52 height 16
click at [1079, 336] on button "Save" at bounding box center [1066, 330] width 172 height 31
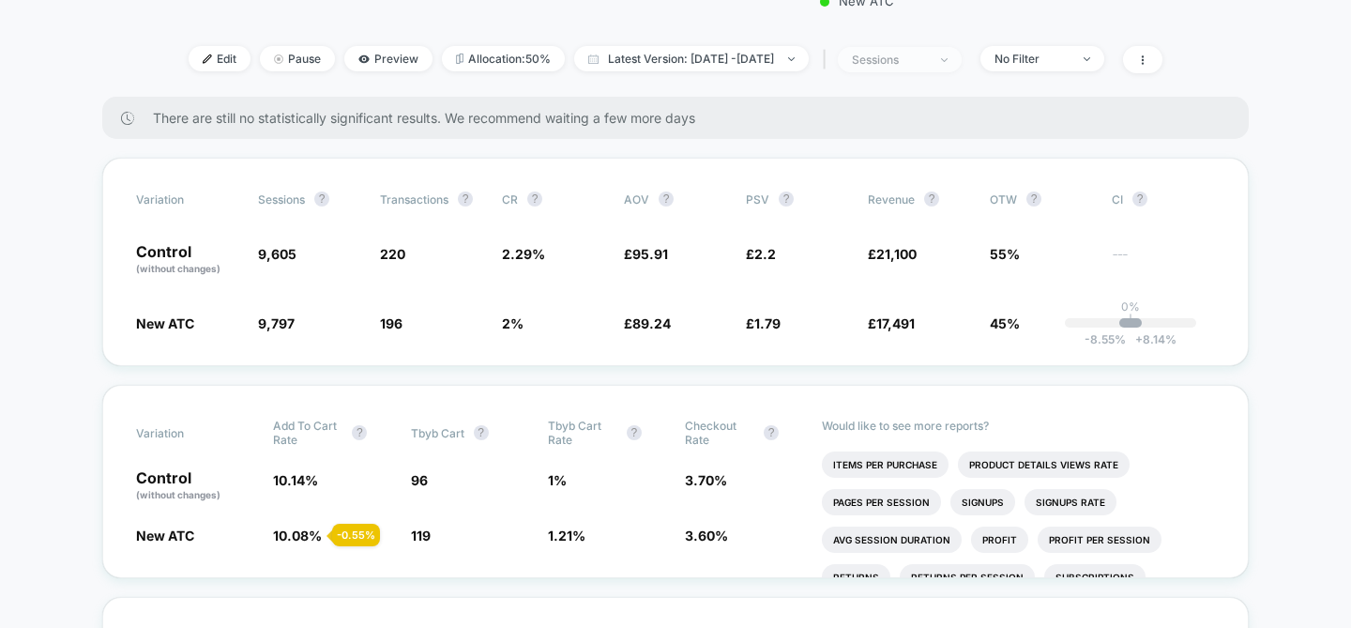
click at [930, 50] on span "sessions" at bounding box center [900, 59] width 124 height 25
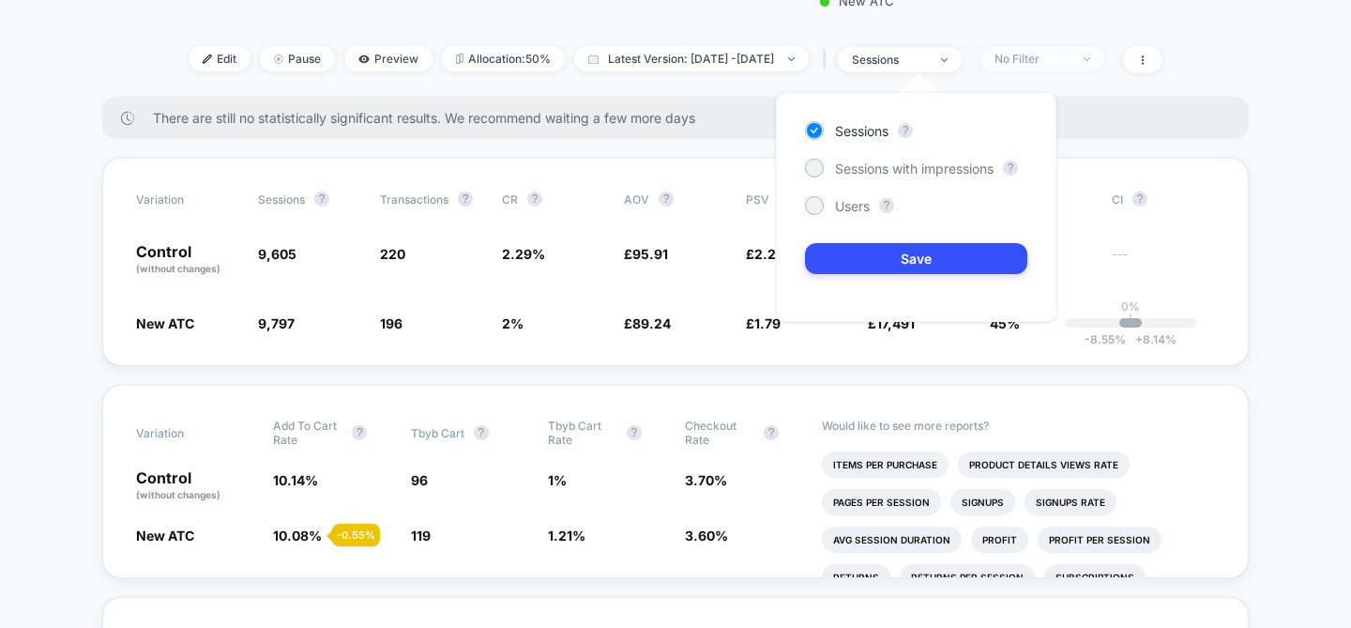
click at [1050, 63] on div "No Filter" at bounding box center [1031, 59] width 75 height 14
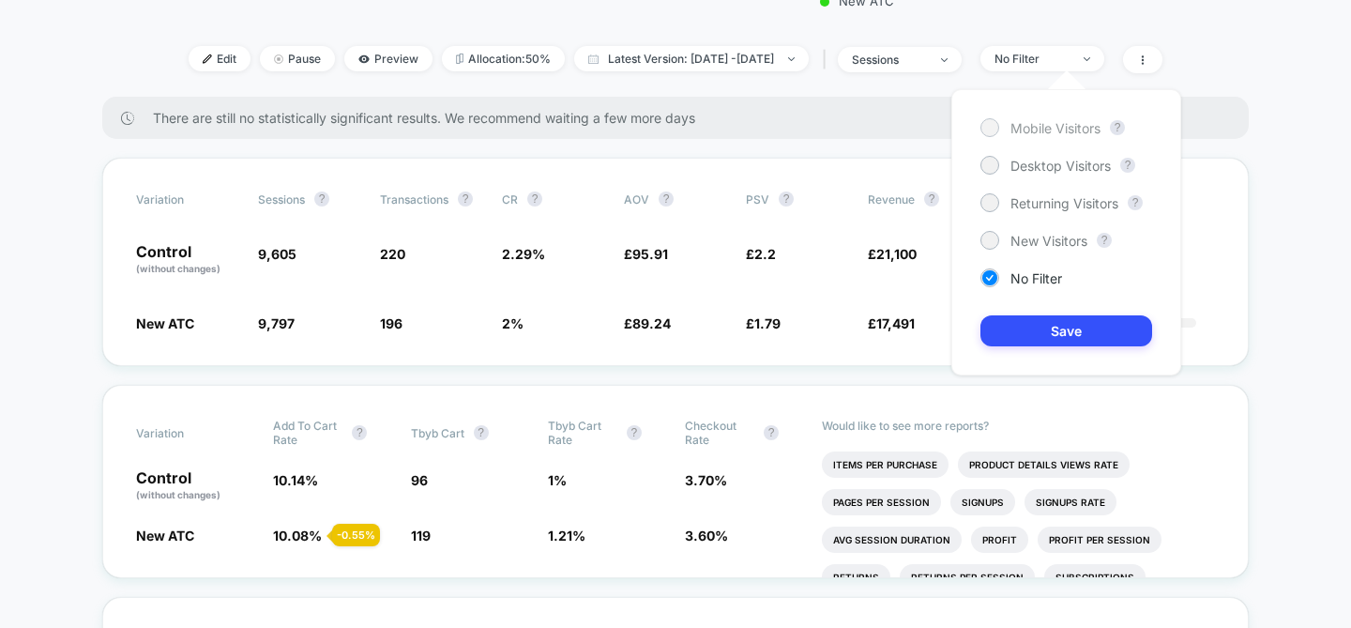
click at [1047, 129] on span "Mobile Visitors" at bounding box center [1055, 128] width 90 height 16
drag, startPoint x: 1036, startPoint y: 161, endPoint x: 1035, endPoint y: 171, distance: 9.4
click at [1035, 162] on span "Desktop Visitors" at bounding box center [1060, 166] width 100 height 16
click at [1068, 315] on button "Save" at bounding box center [1066, 330] width 172 height 31
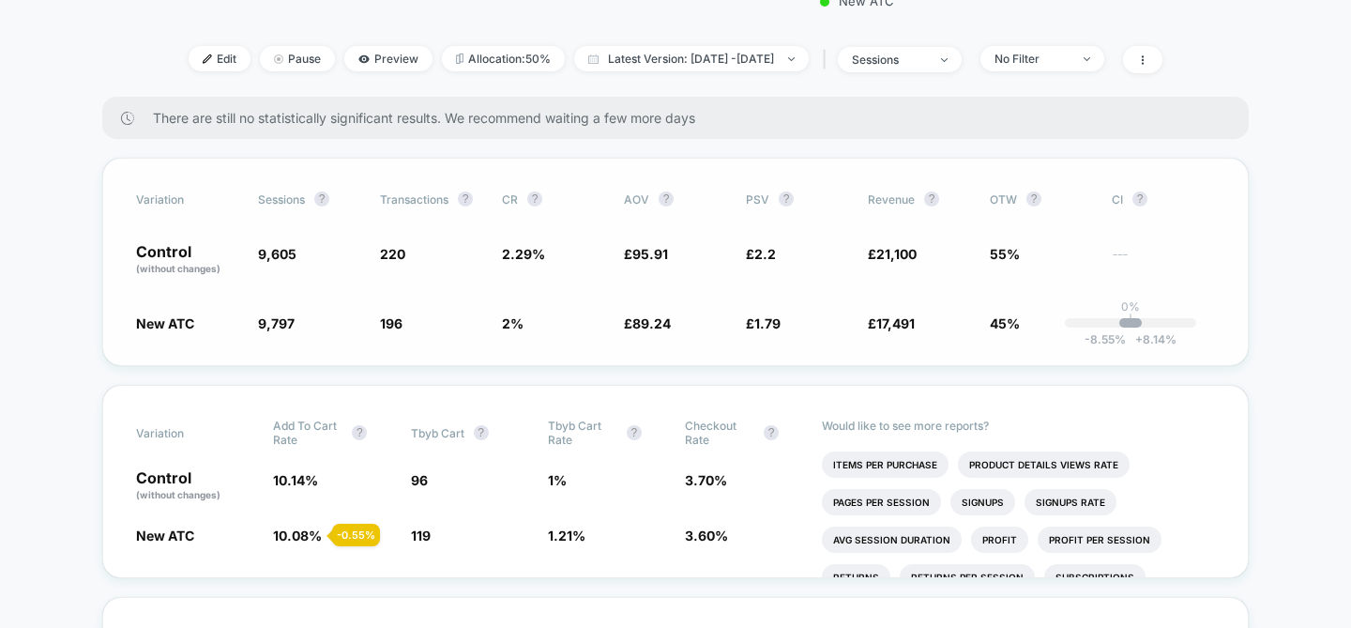
click at [1068, 318] on div "0% | -8.55 % + 8.14 %" at bounding box center [1130, 322] width 131 height 9
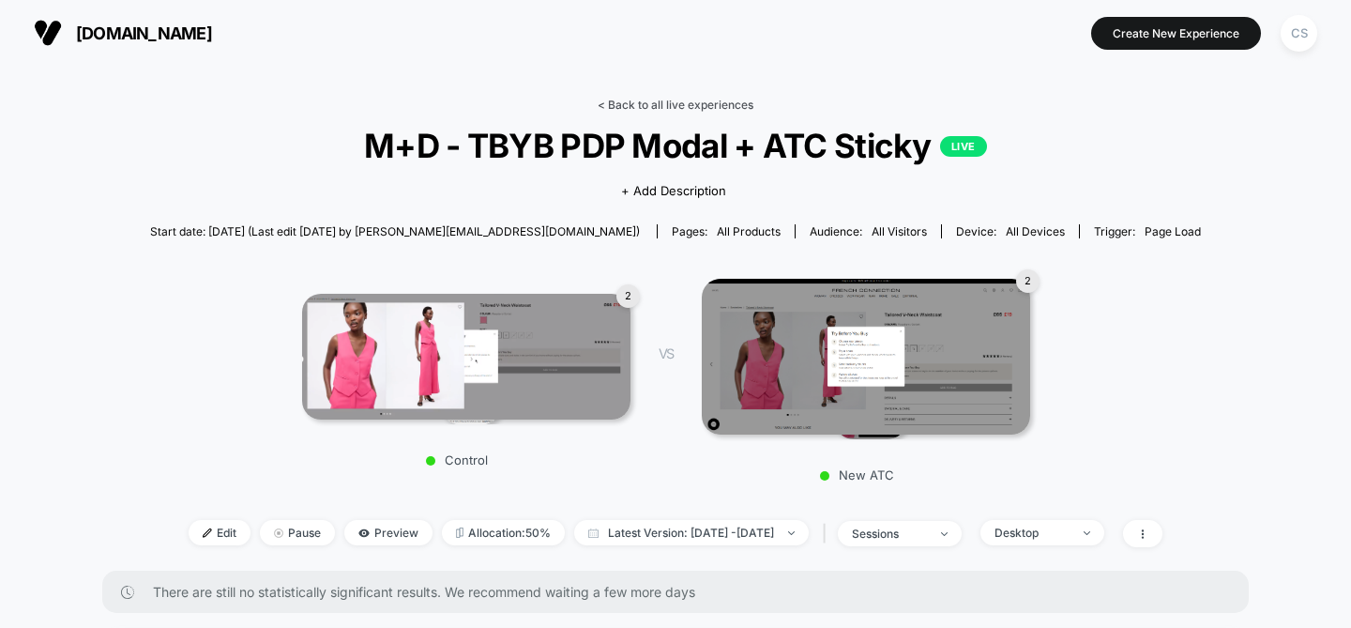
click at [703, 110] on link "< Back to all live experiences" at bounding box center [676, 105] width 156 height 14
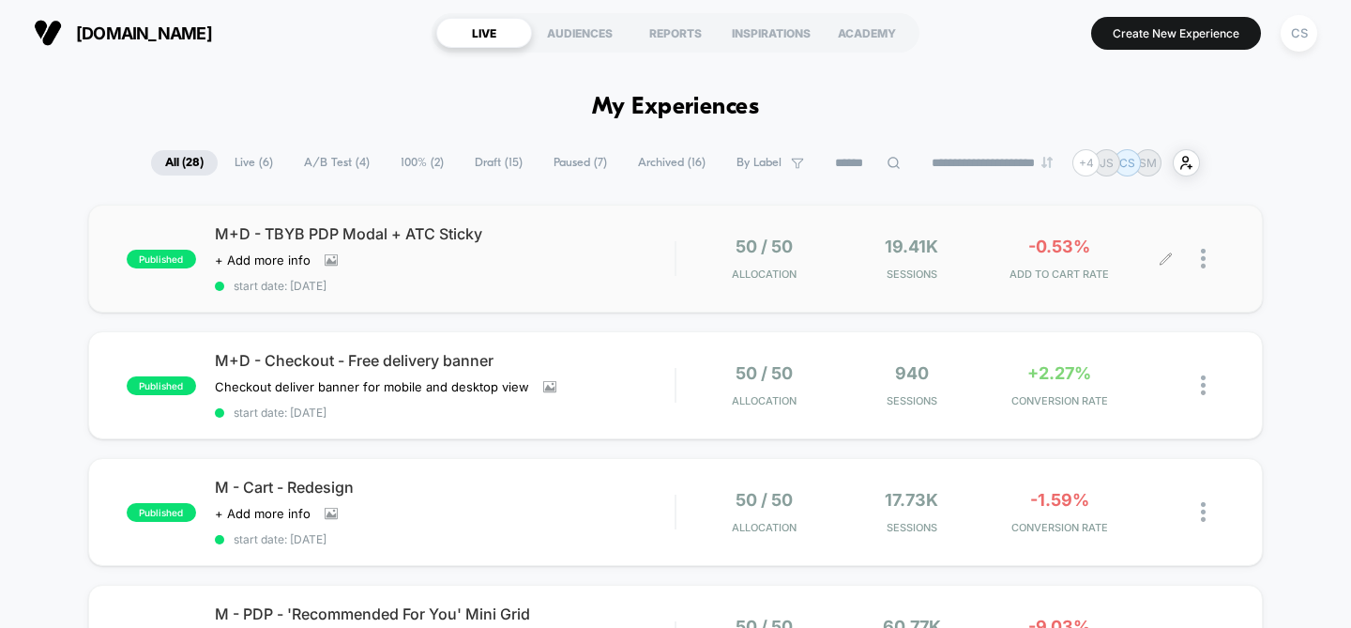
click at [1054, 243] on span "-0.53%" at bounding box center [1059, 246] width 62 height 20
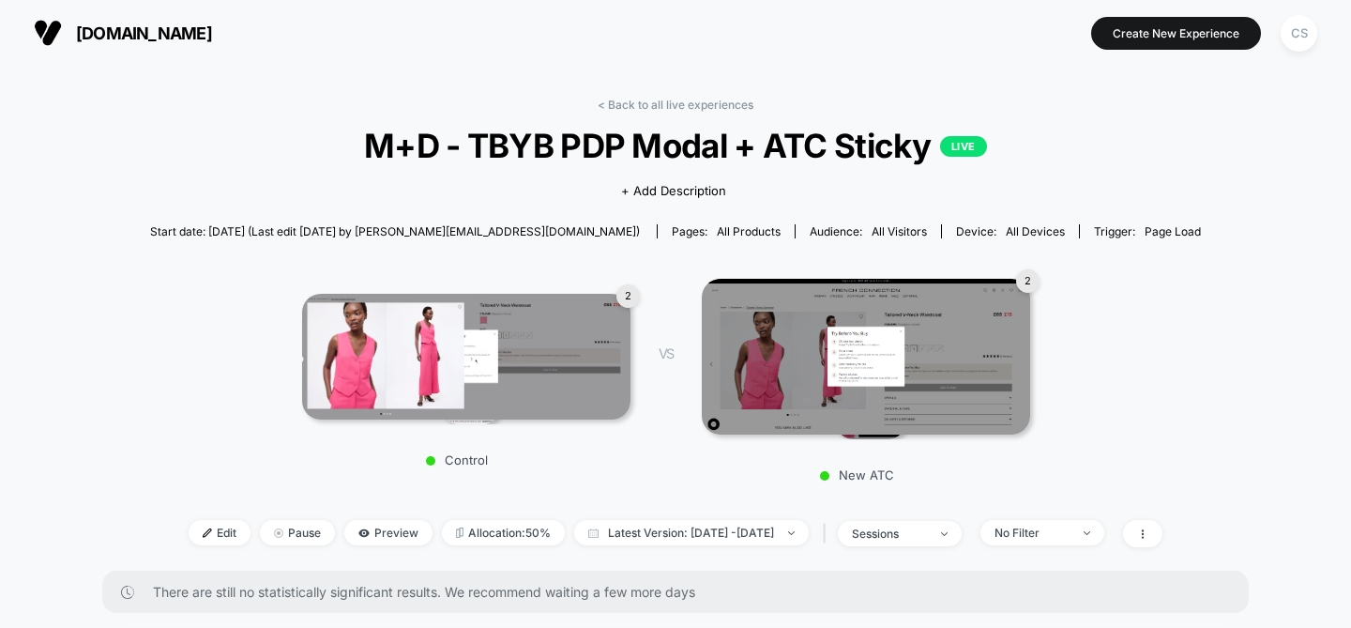
click at [653, 98] on link "< Back to all live experiences" at bounding box center [676, 105] width 156 height 14
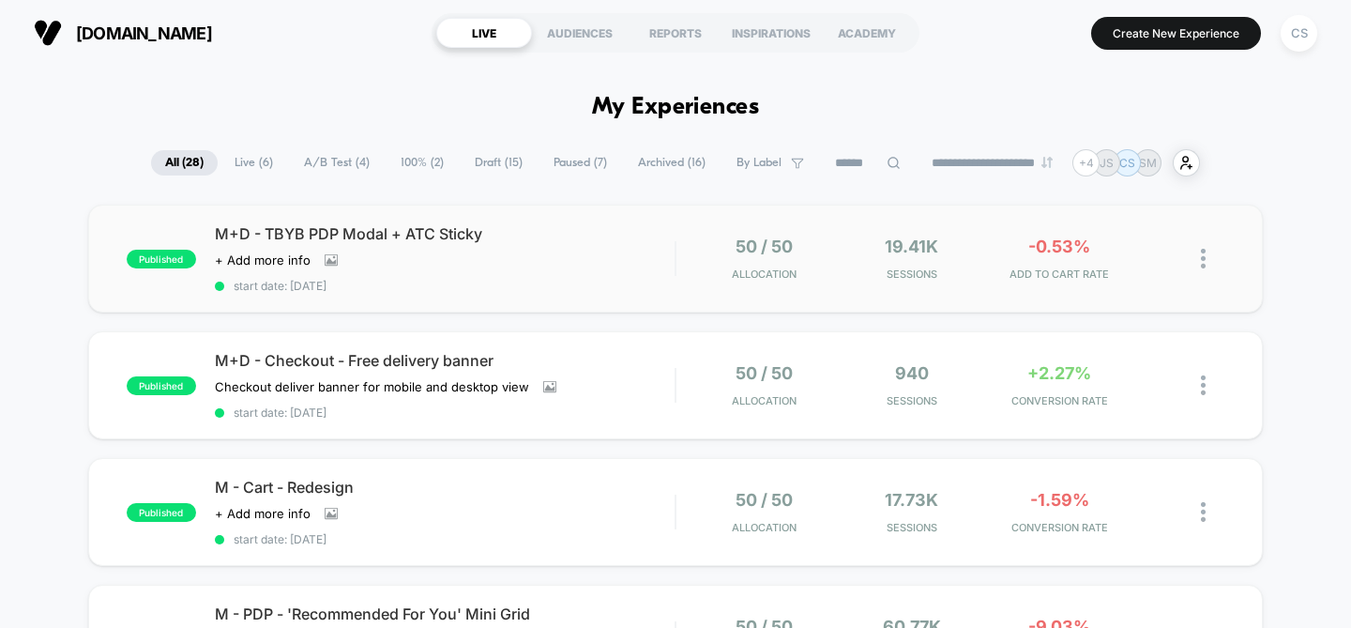
click at [1084, 265] on div "-0.53% ADD TO CART RATE" at bounding box center [1060, 258] width 138 height 44
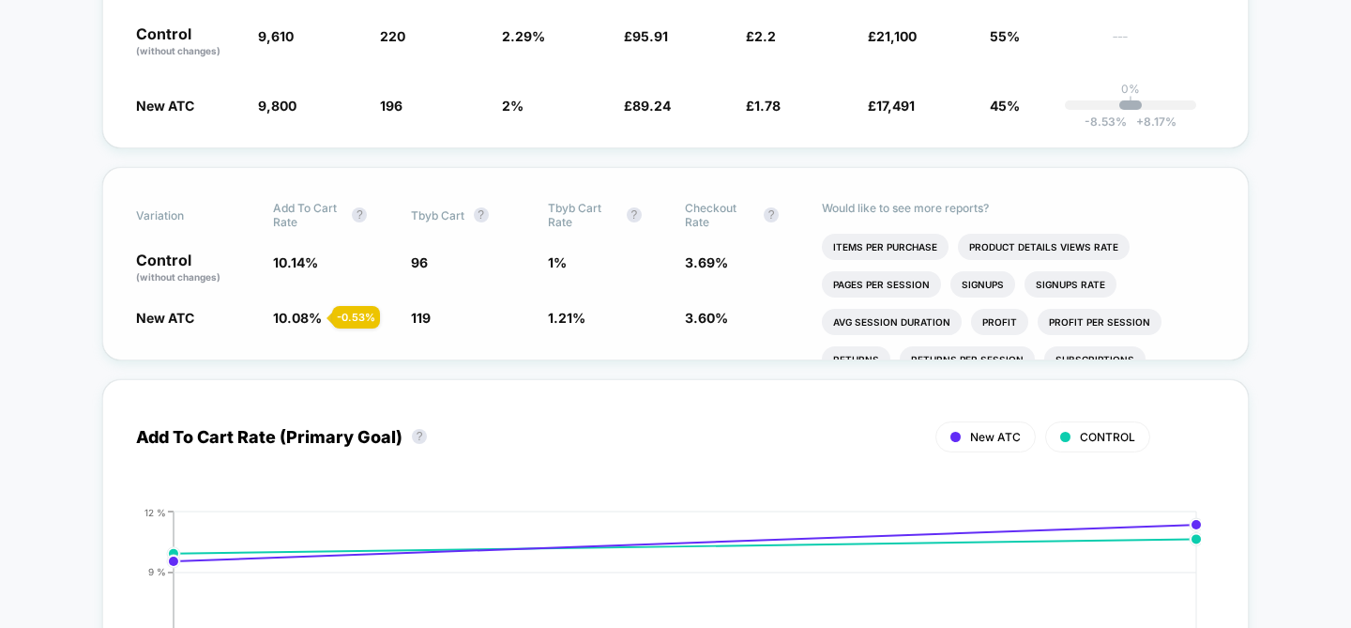
scroll to position [686, 0]
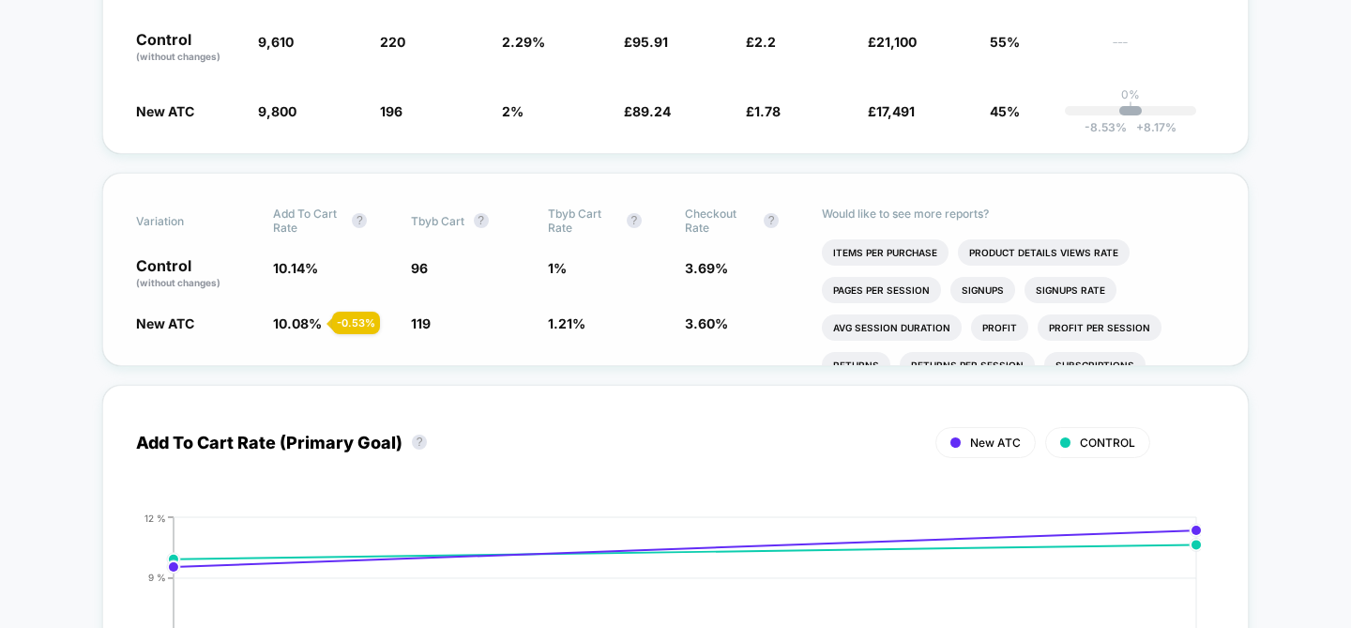
click at [404, 325] on div "New ATC 10.08 % - 0.53 % 119 + 24 % 1.21 % + 21.6 % 3.60 % - 2.5 %" at bounding box center [675, 322] width 1079 height 19
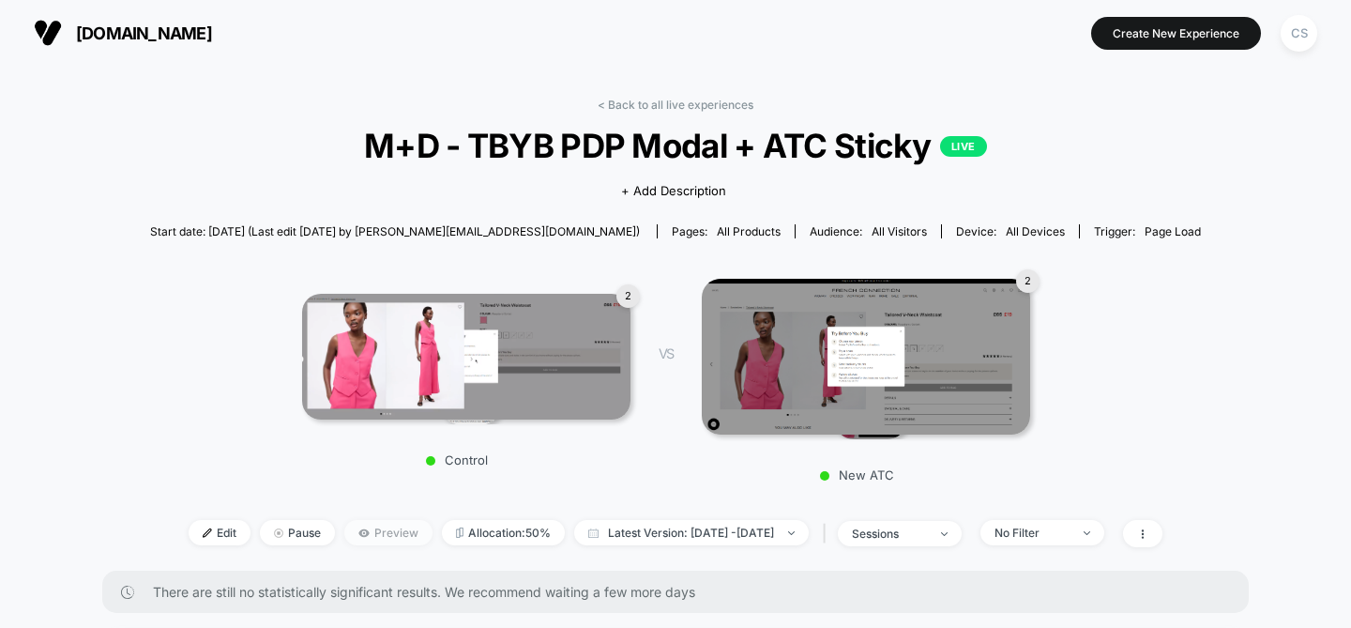
click at [369, 525] on span "Preview" at bounding box center [388, 532] width 88 height 25
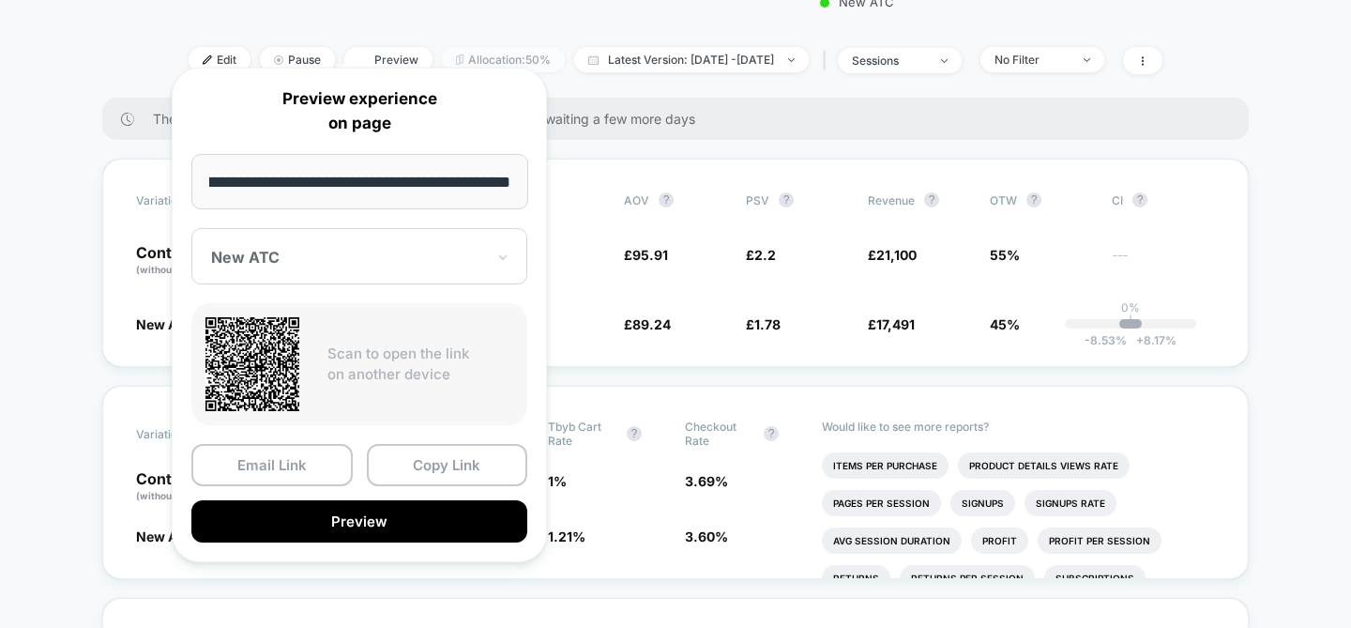
scroll to position [496, 0]
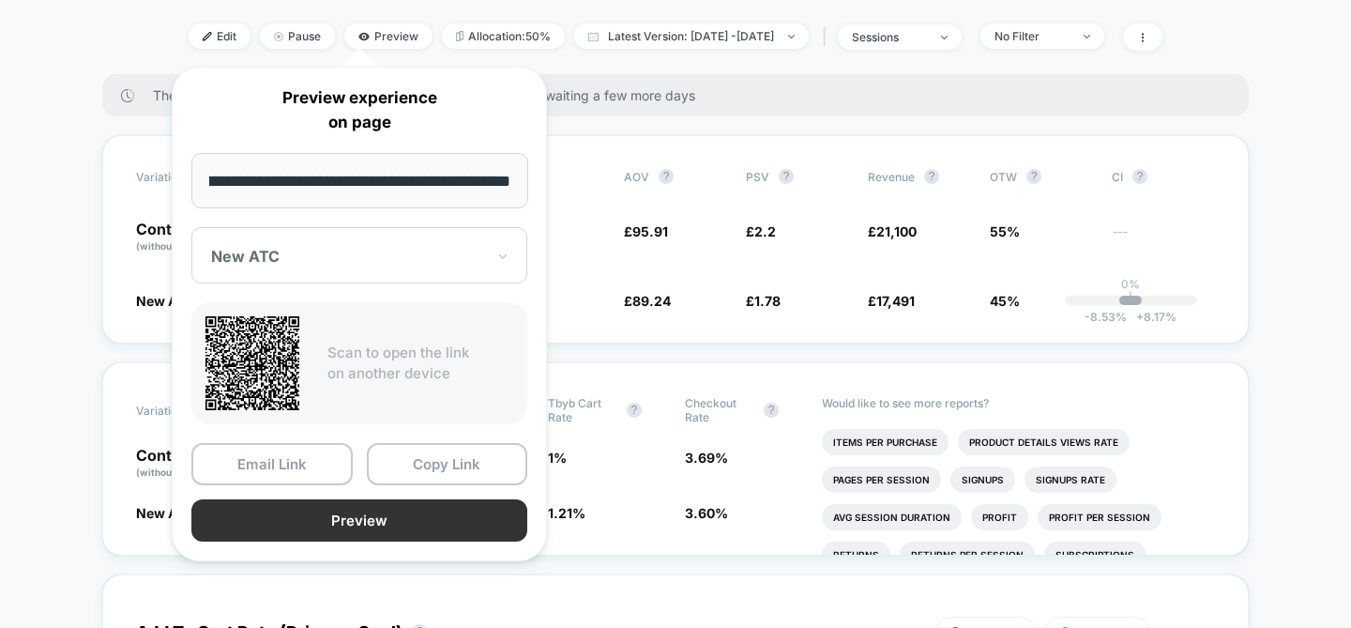
click at [390, 517] on button "Preview" at bounding box center [359, 520] width 336 height 42
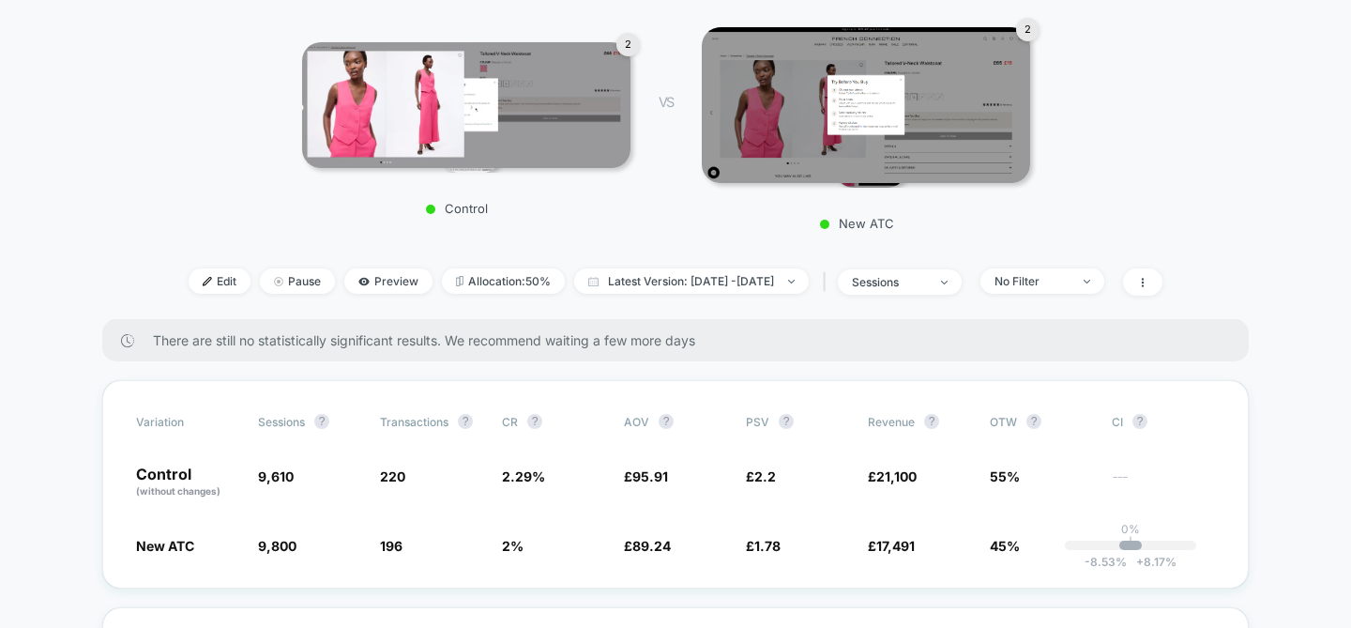
scroll to position [242, 0]
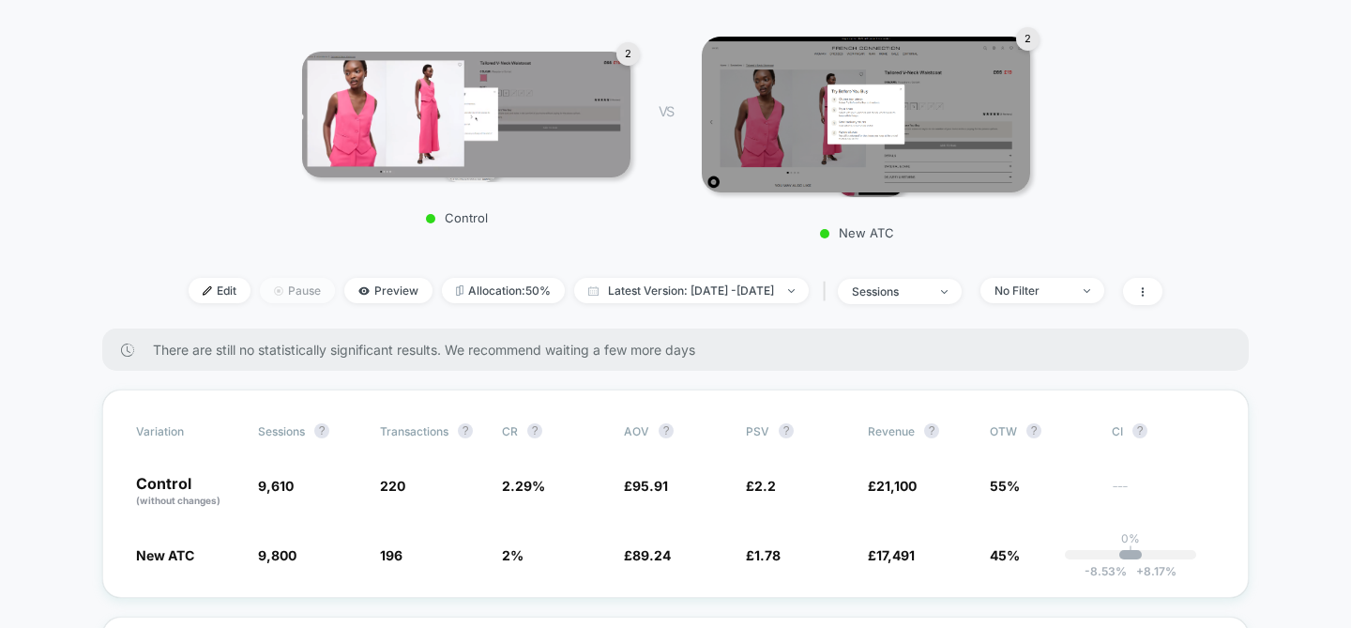
click at [300, 296] on span "Pause" at bounding box center [297, 290] width 75 height 25
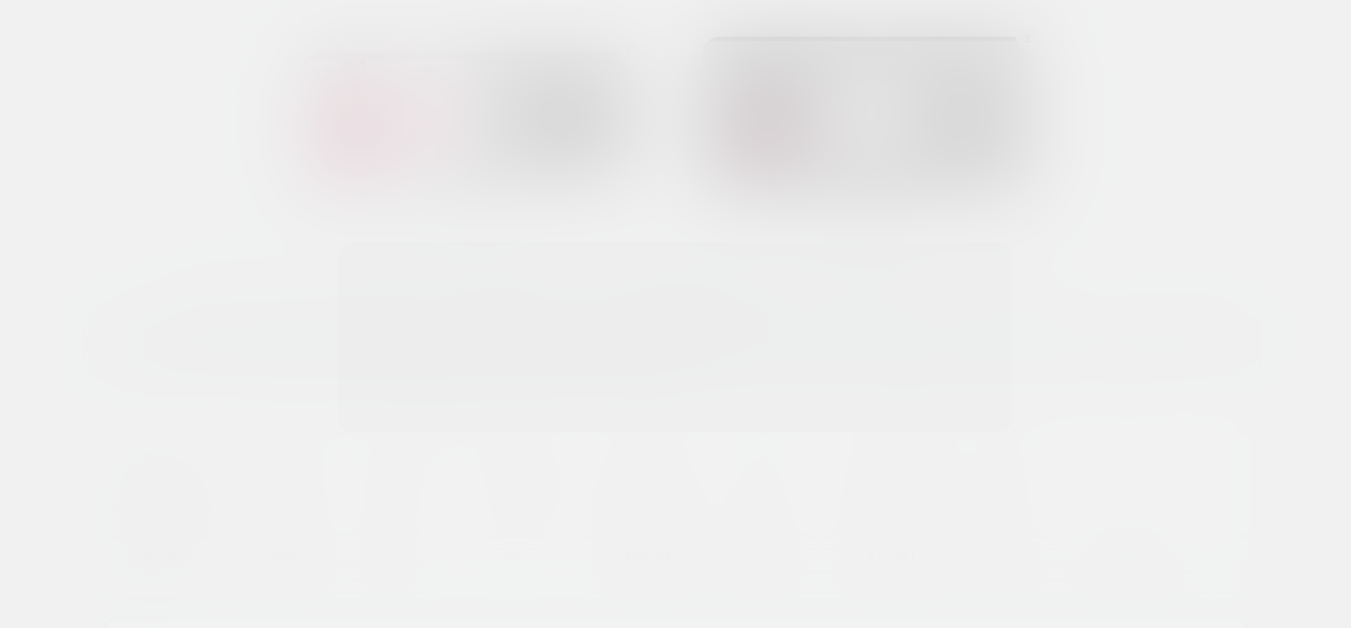
click at [347, 296] on div at bounding box center [675, 314] width 1351 height 628
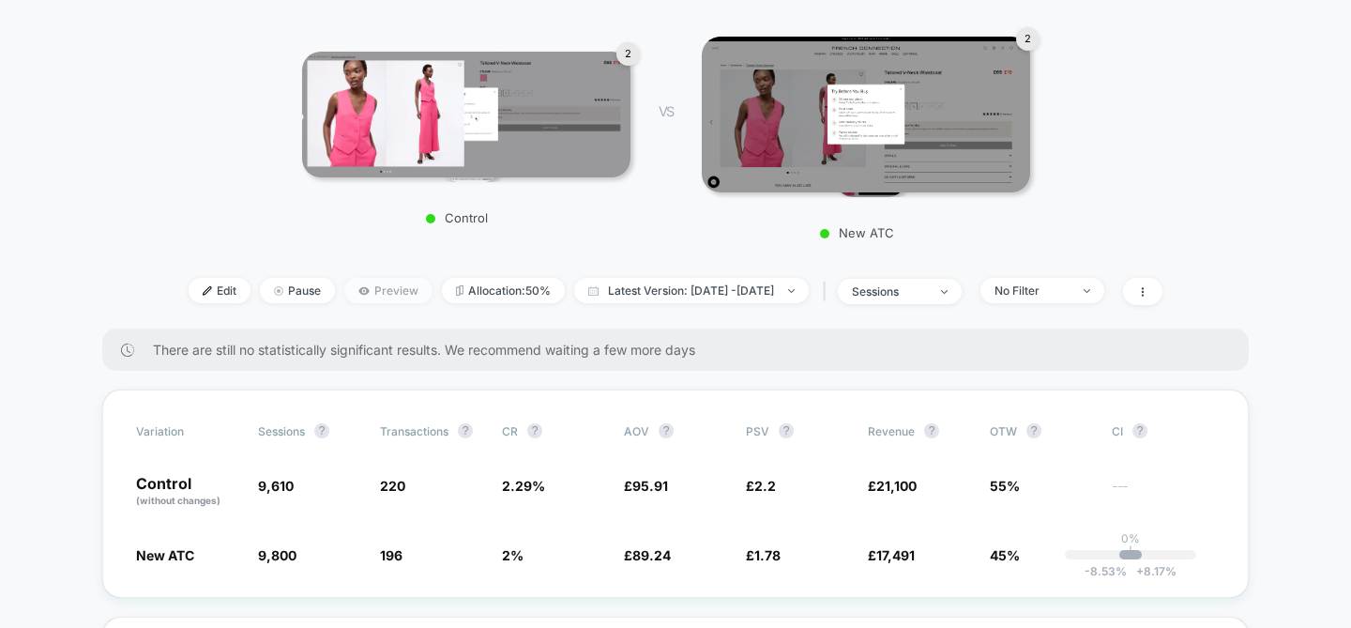
click at [359, 297] on span "Preview" at bounding box center [388, 290] width 88 height 25
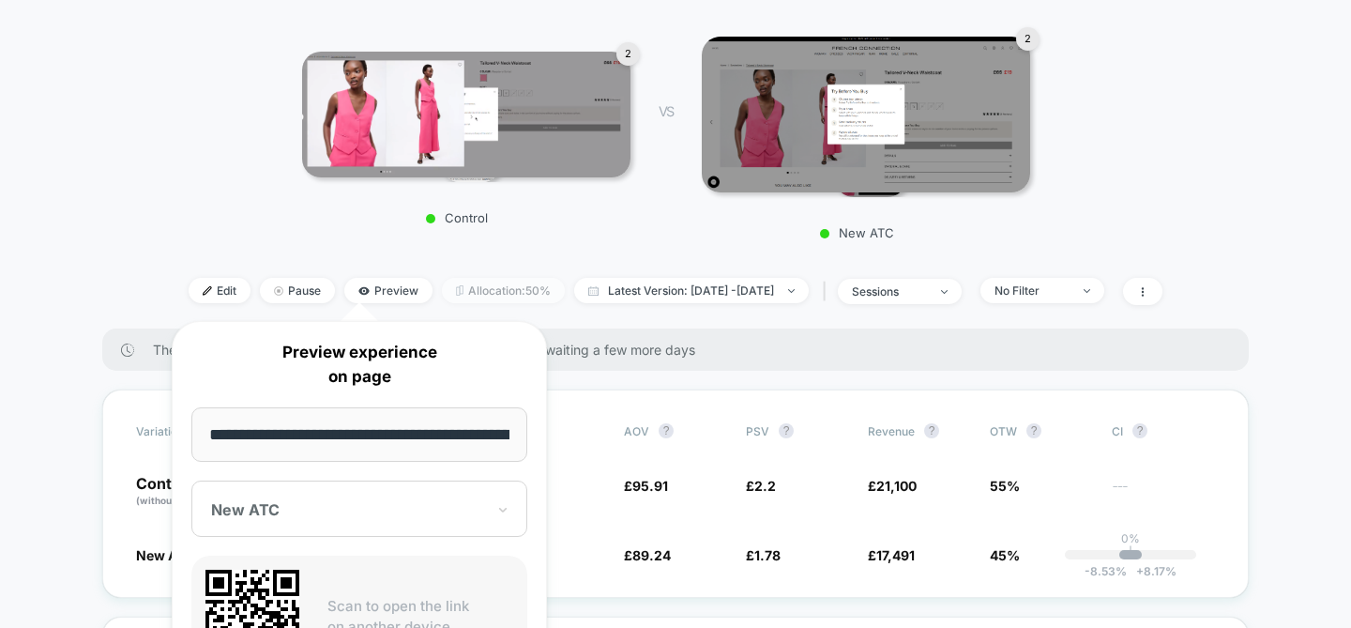
scroll to position [0, 382]
click at [489, 129] on img at bounding box center [466, 115] width 328 height 126
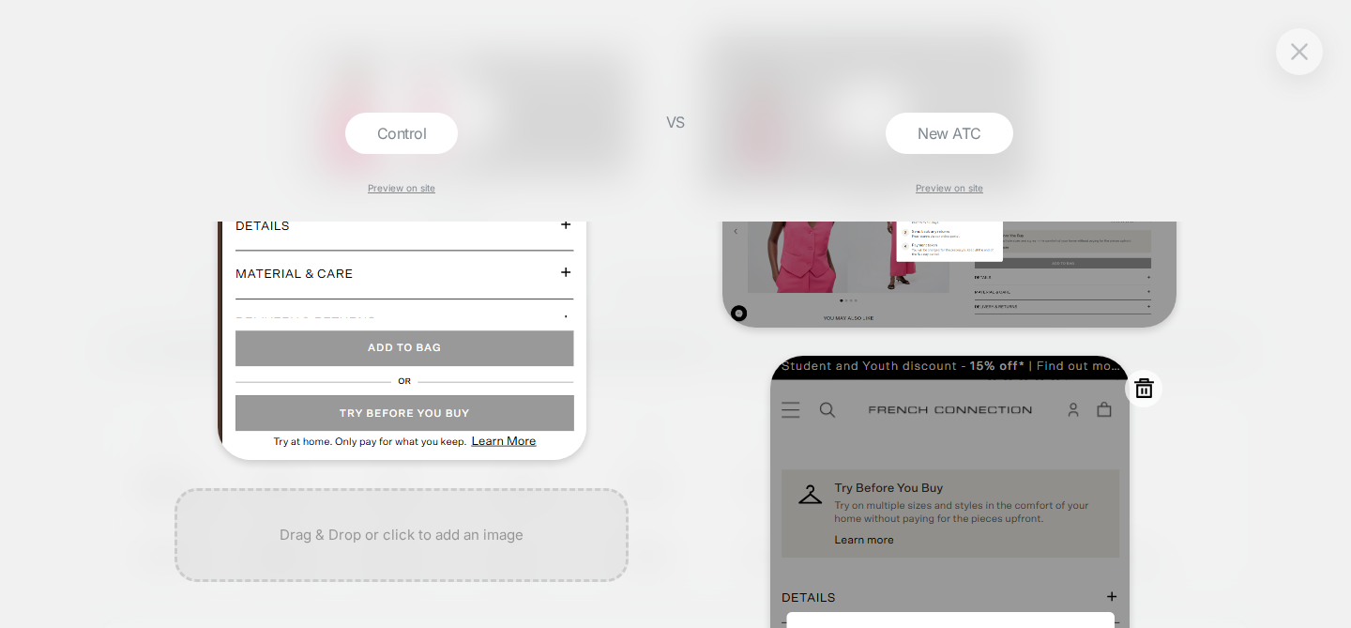
scroll to position [0, 0]
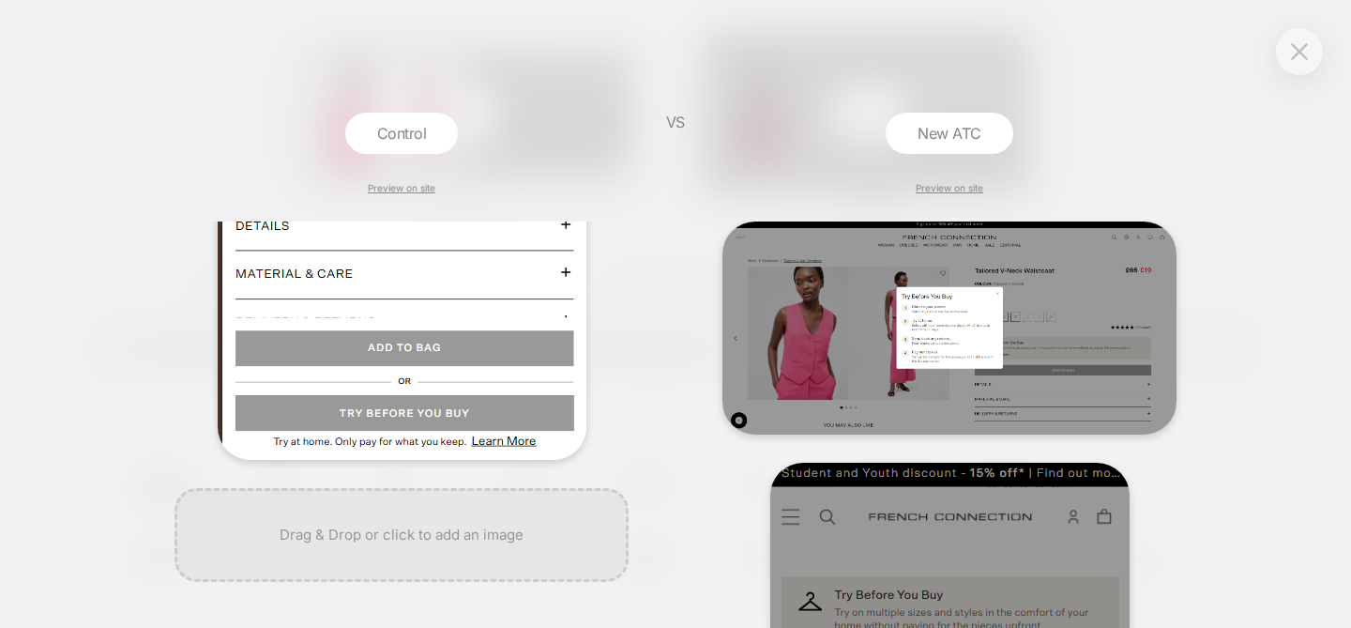
click at [1178, 140] on div "New ATC Preview on site" at bounding box center [949, 370] width 473 height 515
click at [964, 189] on link "Preview on site" at bounding box center [950, 187] width 68 height 11
click at [969, 186] on link "Preview on site" at bounding box center [950, 187] width 68 height 11
click at [1322, 51] on div "Control Preview on site VS New ATC Preview on site" at bounding box center [675, 314] width 1351 height 628
click at [1313, 50] on div at bounding box center [1299, 51] width 47 height 47
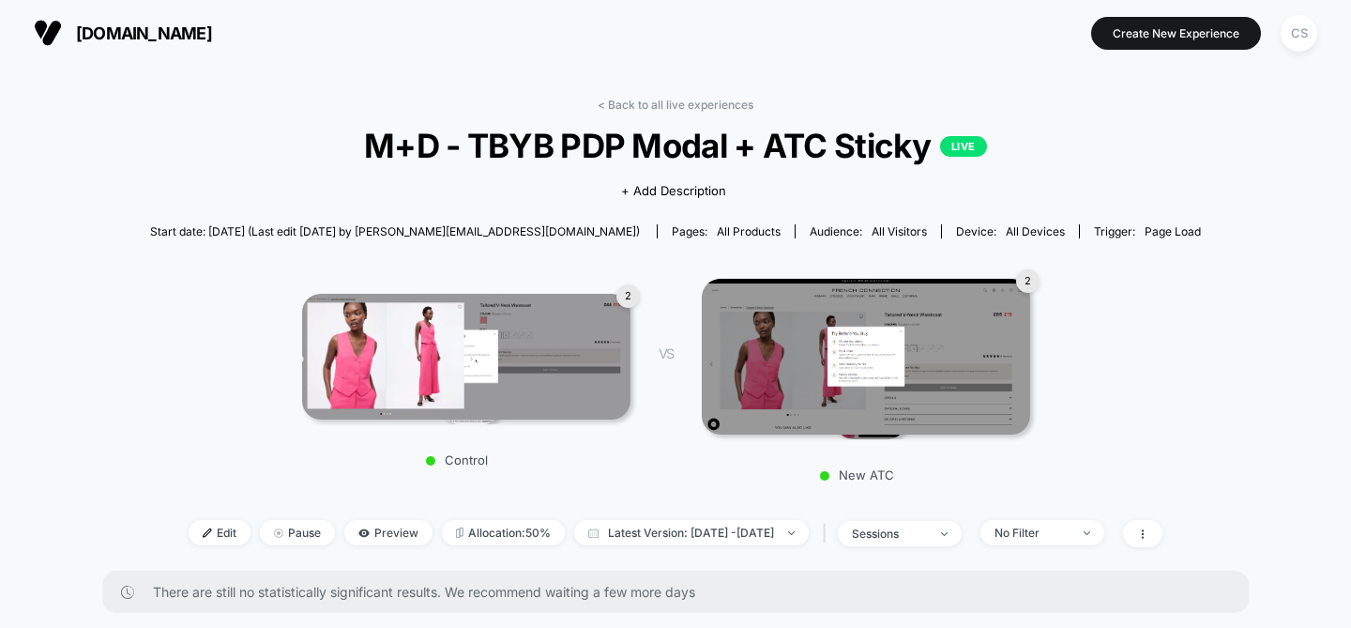
drag, startPoint x: 700, startPoint y: 102, endPoint x: 717, endPoint y: 102, distance: 16.9
click at [700, 102] on link "< Back to all live experiences" at bounding box center [676, 105] width 156 height 14
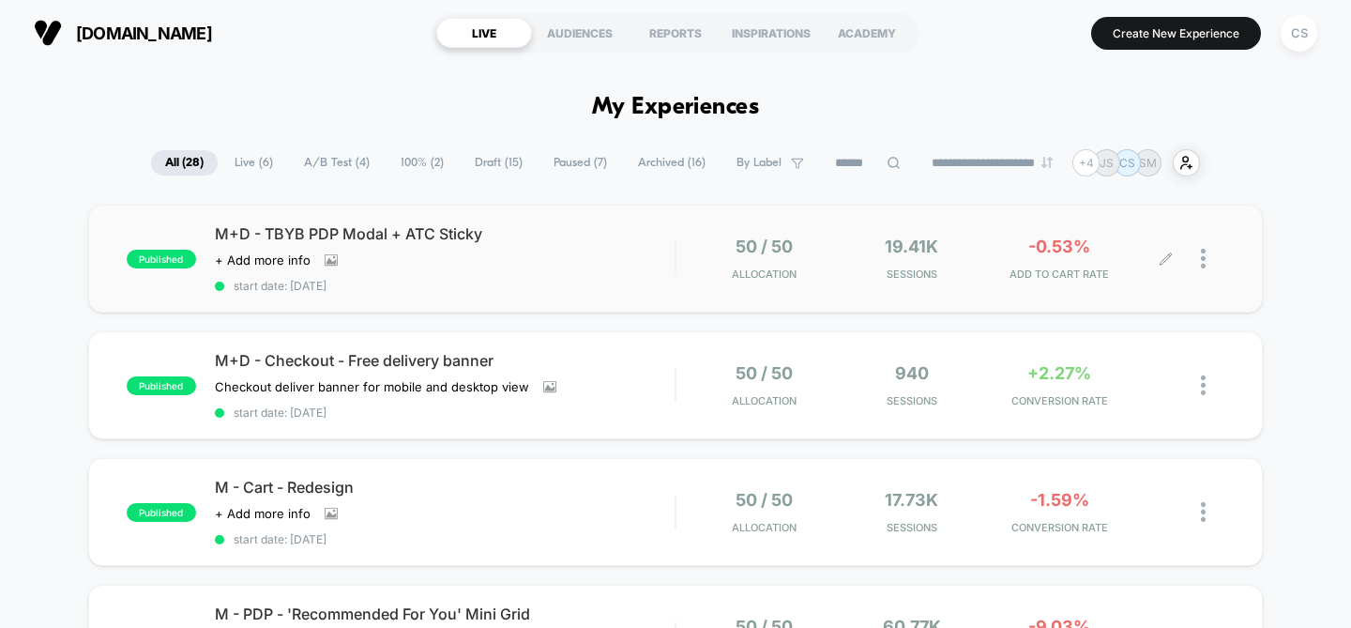
click at [988, 261] on div "50 / 50 Allocation 19.41k Sessions -0.53% ADD TO CART RATE" at bounding box center [930, 258] width 471 height 44
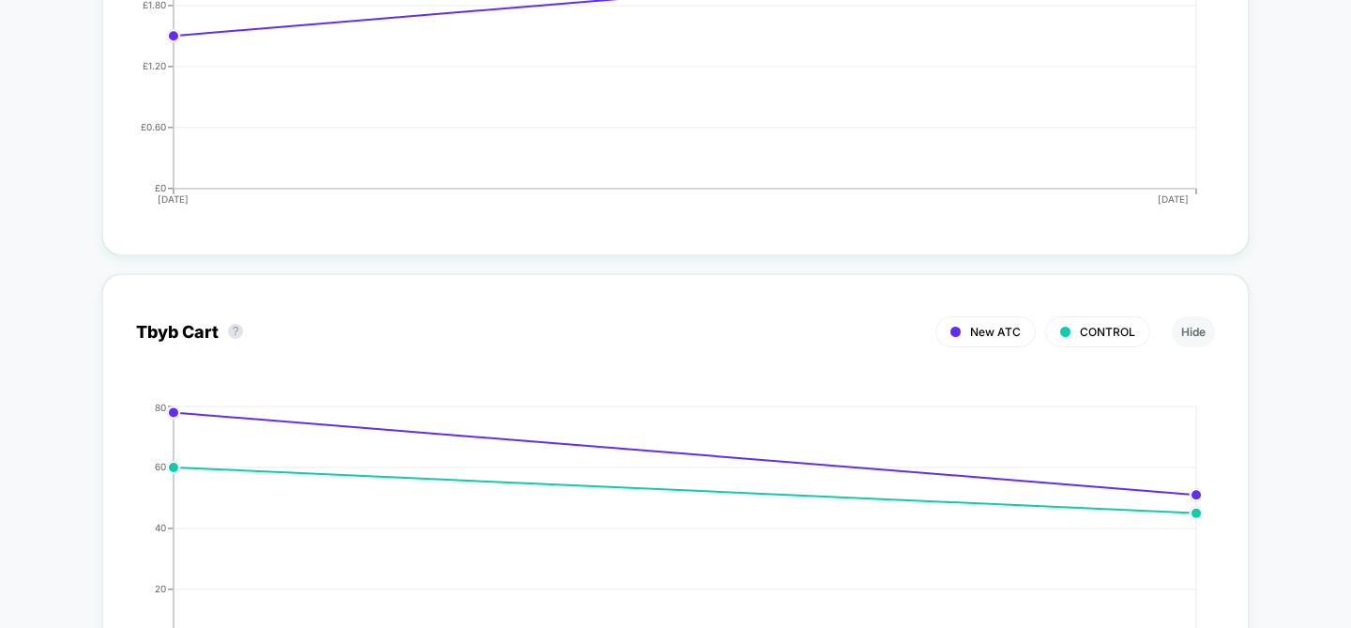
scroll to position [2826, 0]
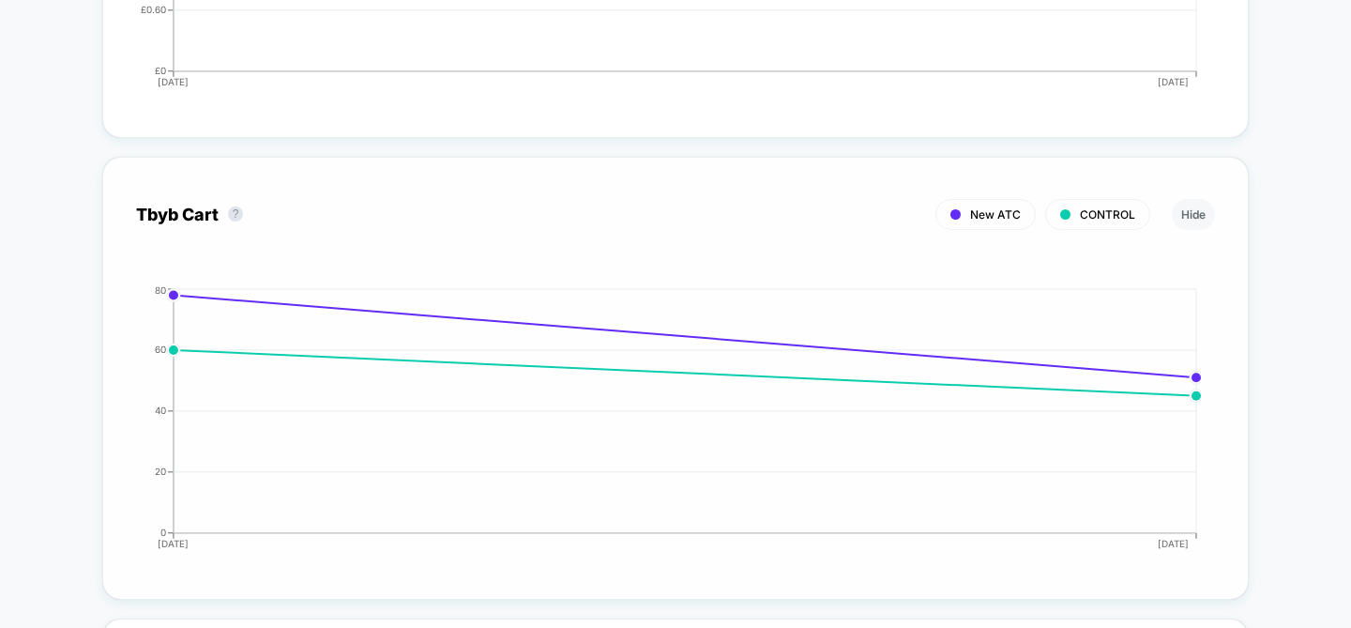
click at [1213, 220] on div "Tbyb Cart ? New ATC CONTROL Hide" at bounding box center [675, 213] width 1079 height 47
click at [1202, 220] on button "Hide" at bounding box center [1193, 214] width 43 height 31
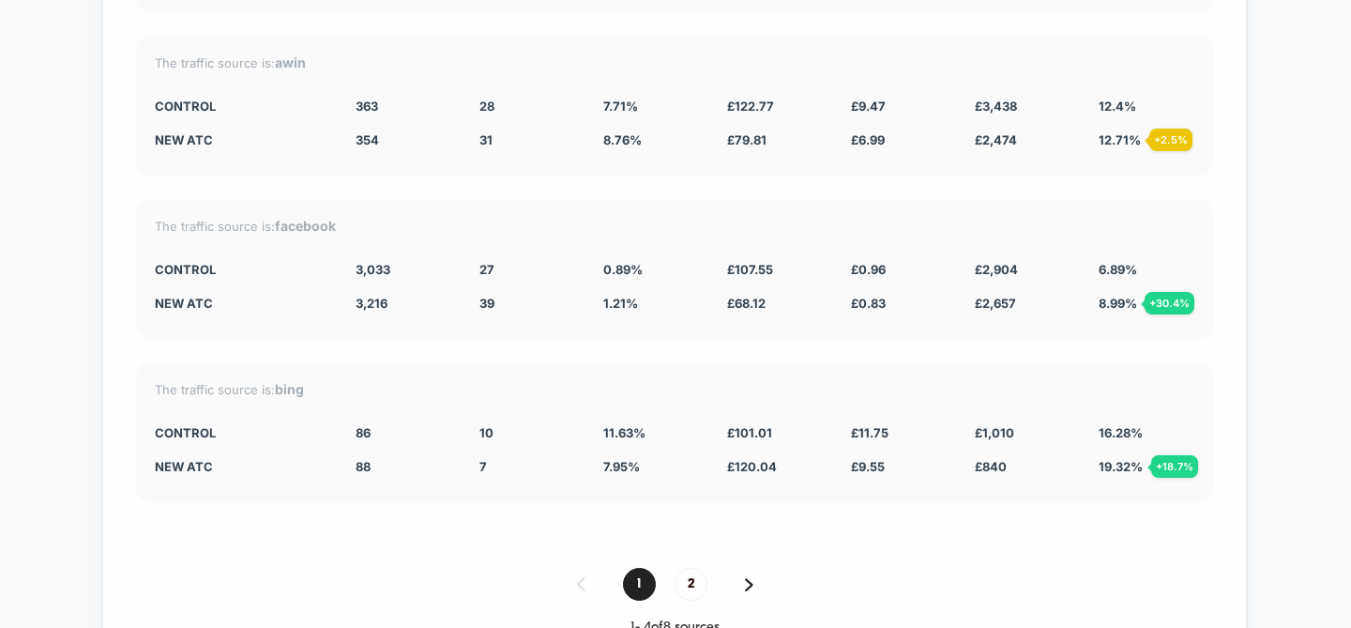
scroll to position [4984, 0]
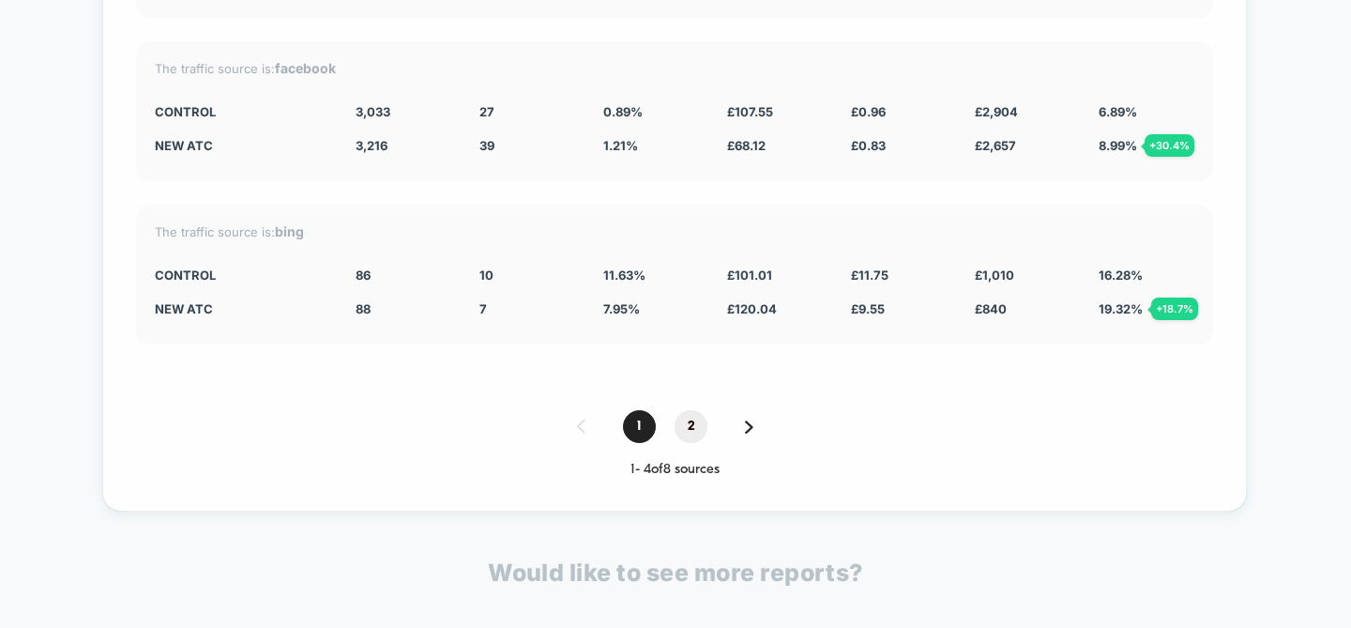
click at [689, 416] on span "2" at bounding box center [690, 426] width 33 height 33
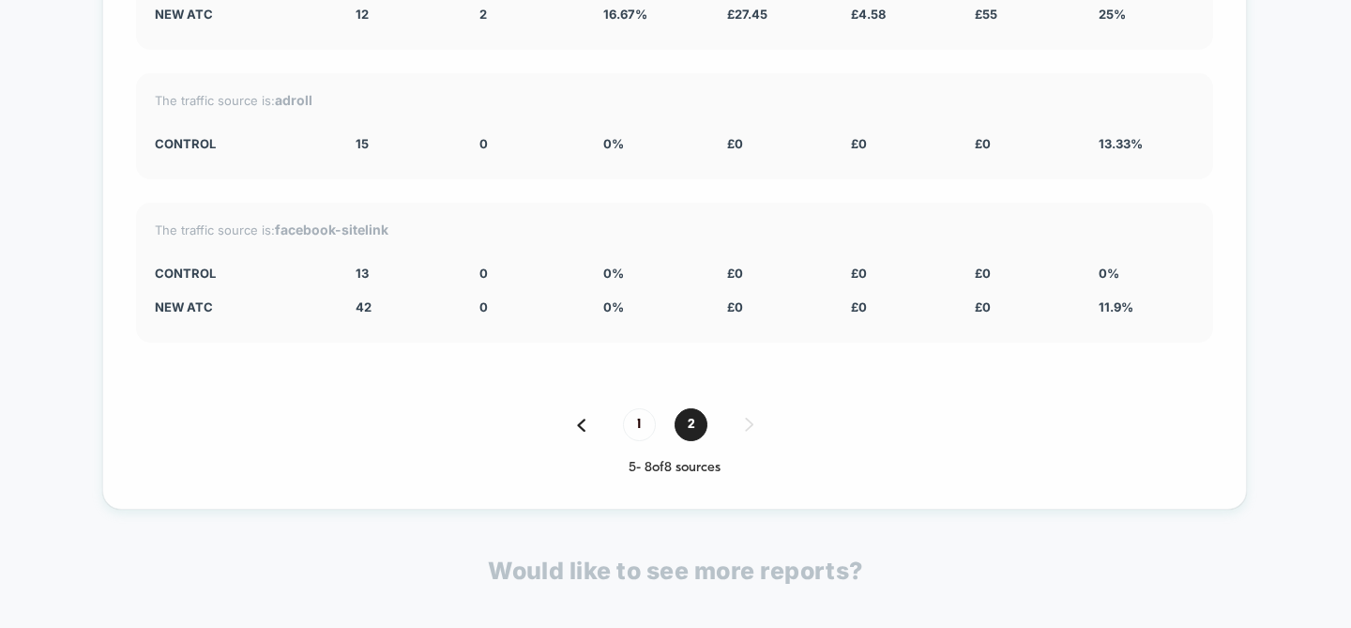
scroll to position [4965, 0]
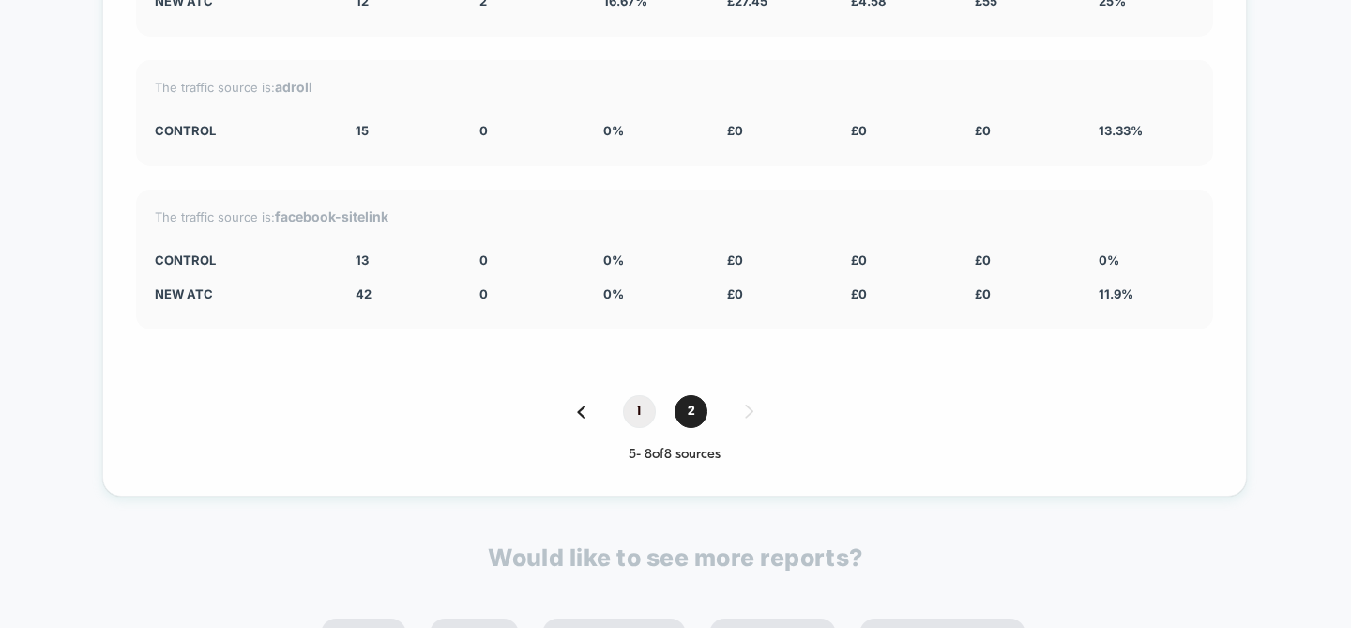
click at [643, 401] on span "1" at bounding box center [639, 411] width 33 height 33
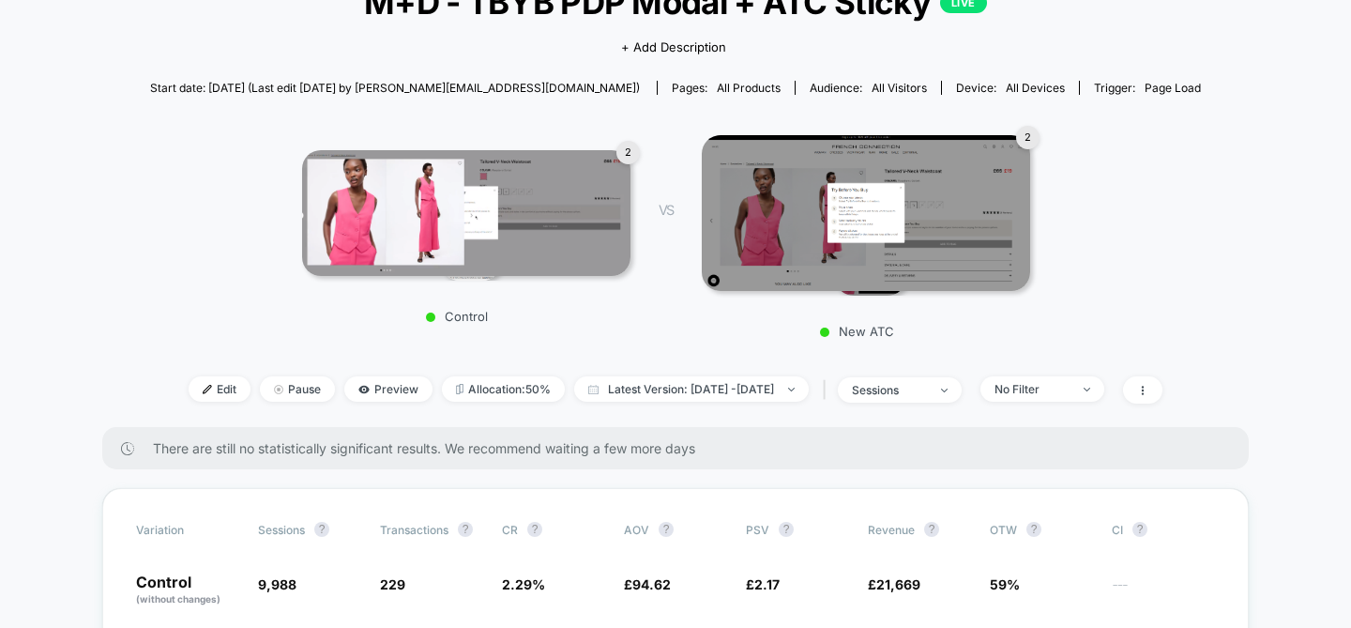
scroll to position [319, 0]
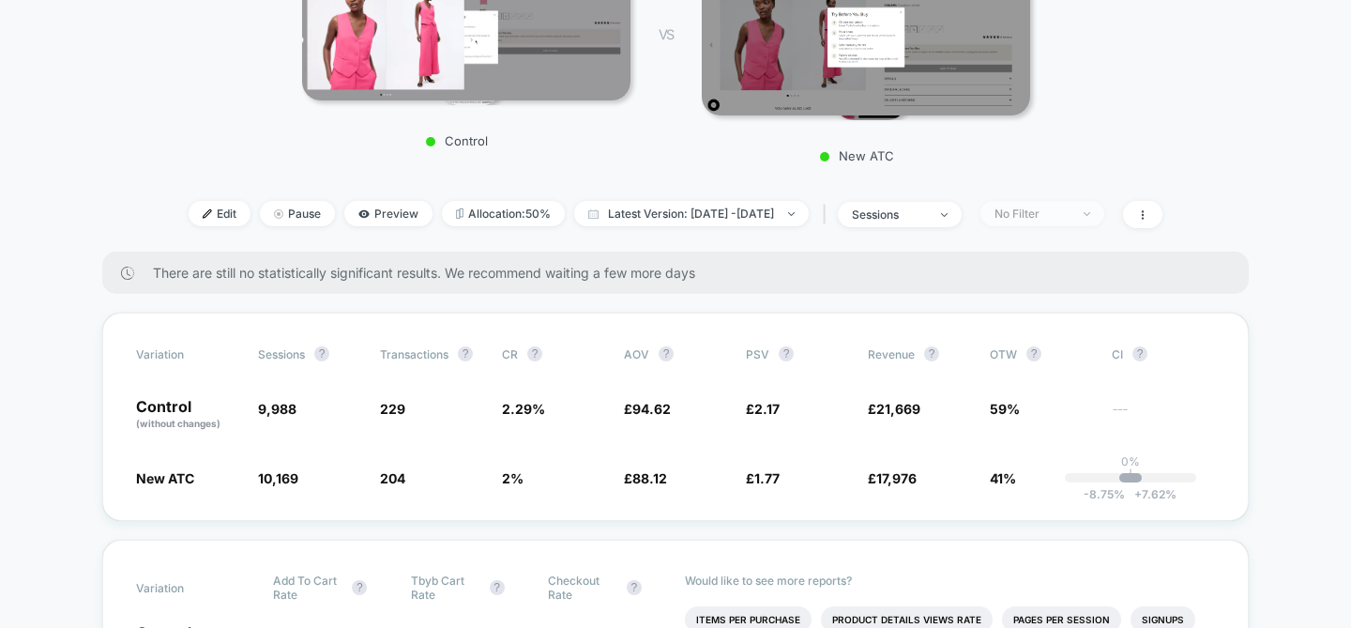
click at [1051, 201] on span "No Filter" at bounding box center [1042, 213] width 124 height 25
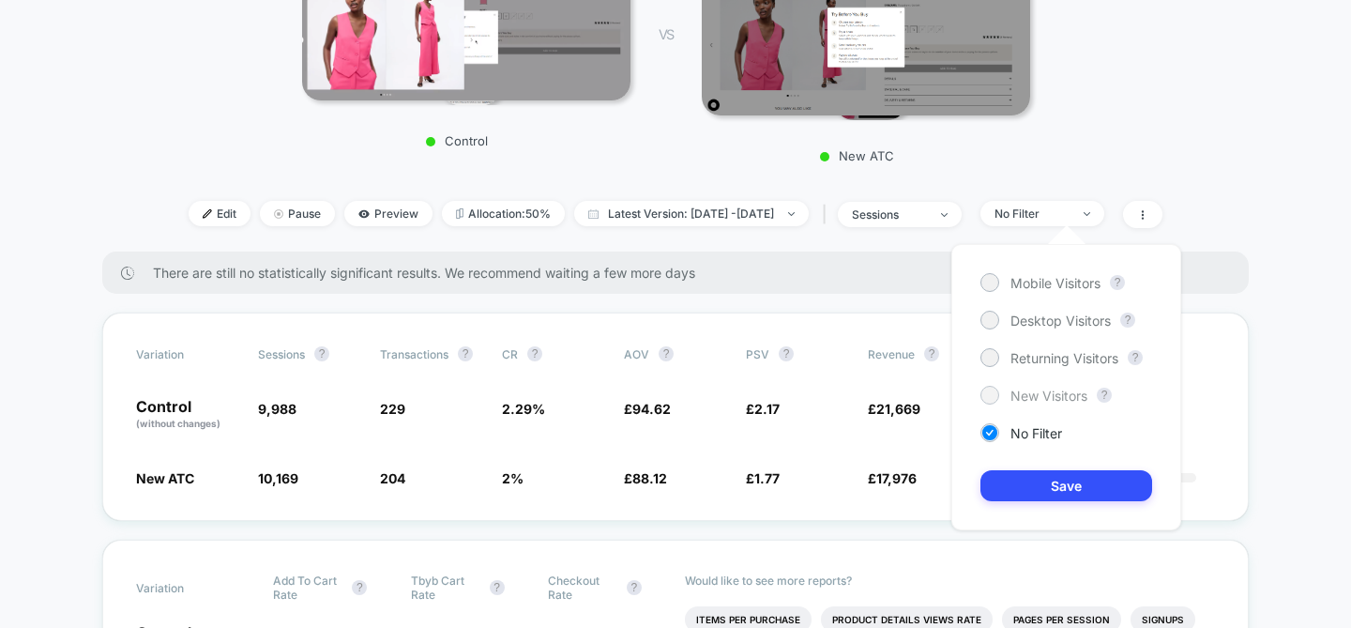
click at [1021, 390] on span "New Visitors" at bounding box center [1048, 395] width 77 height 16
click at [1100, 495] on button "Save" at bounding box center [1066, 485] width 172 height 31
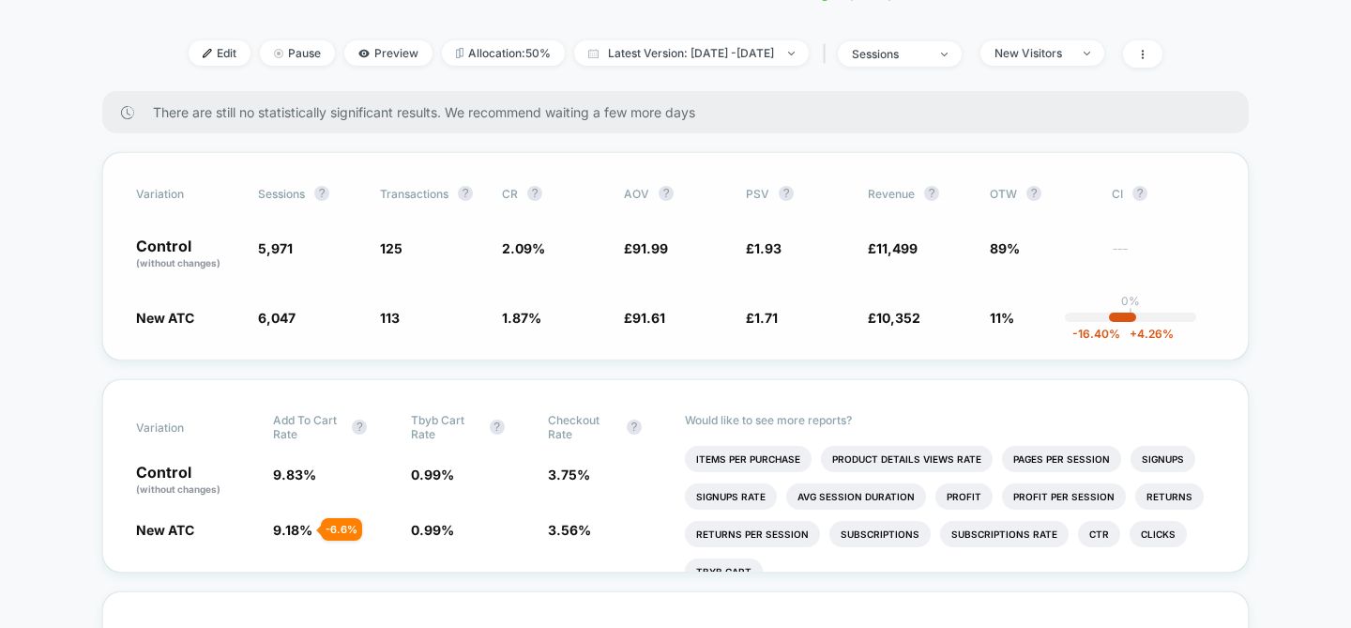
scroll to position [486, 0]
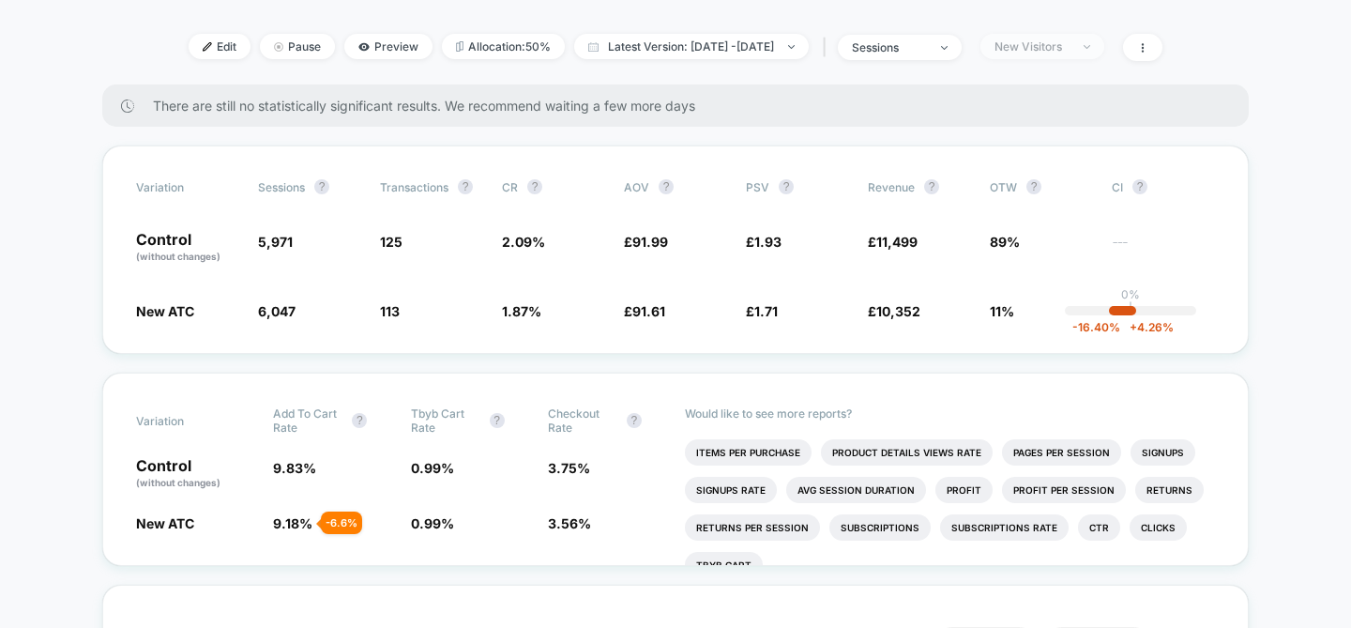
click at [1055, 55] on span "New Visitors" at bounding box center [1042, 46] width 124 height 25
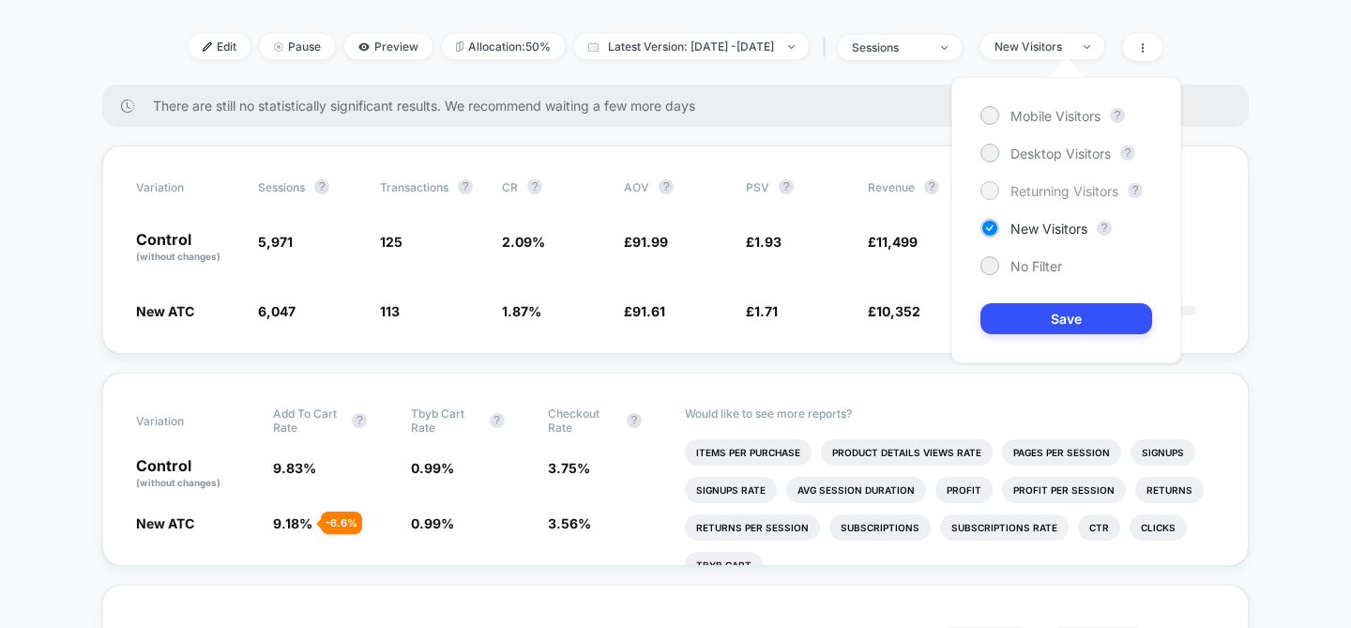
click at [1068, 194] on span "Returning Visitors" at bounding box center [1064, 191] width 108 height 16
click at [1054, 329] on button "Save" at bounding box center [1066, 318] width 172 height 31
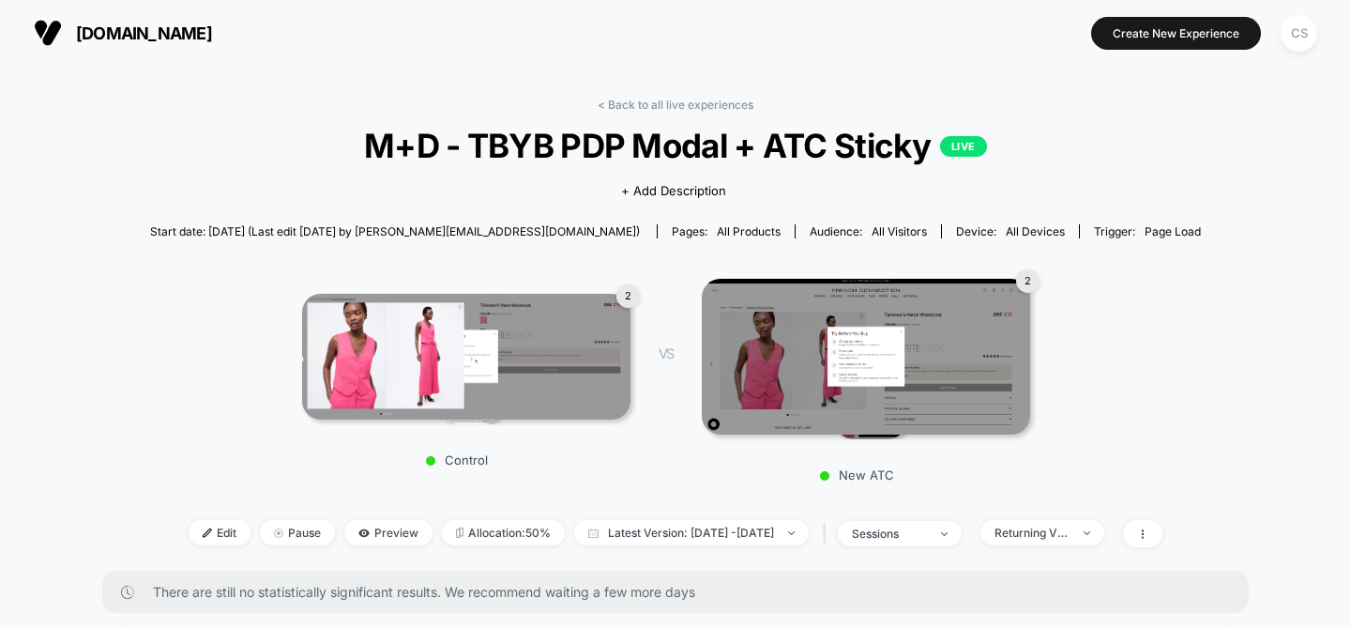
scroll to position [366, 0]
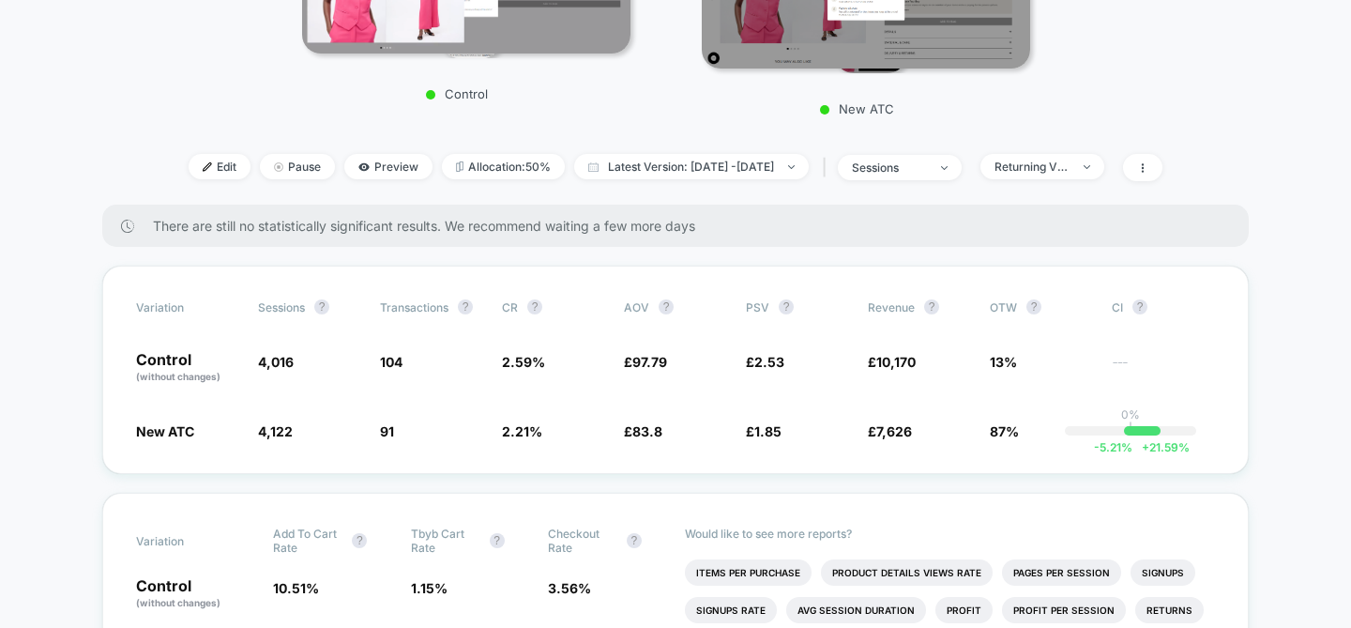
click at [962, 154] on div "| sessions" at bounding box center [890, 167] width 144 height 27
click at [962, 163] on span "sessions" at bounding box center [900, 167] width 124 height 25
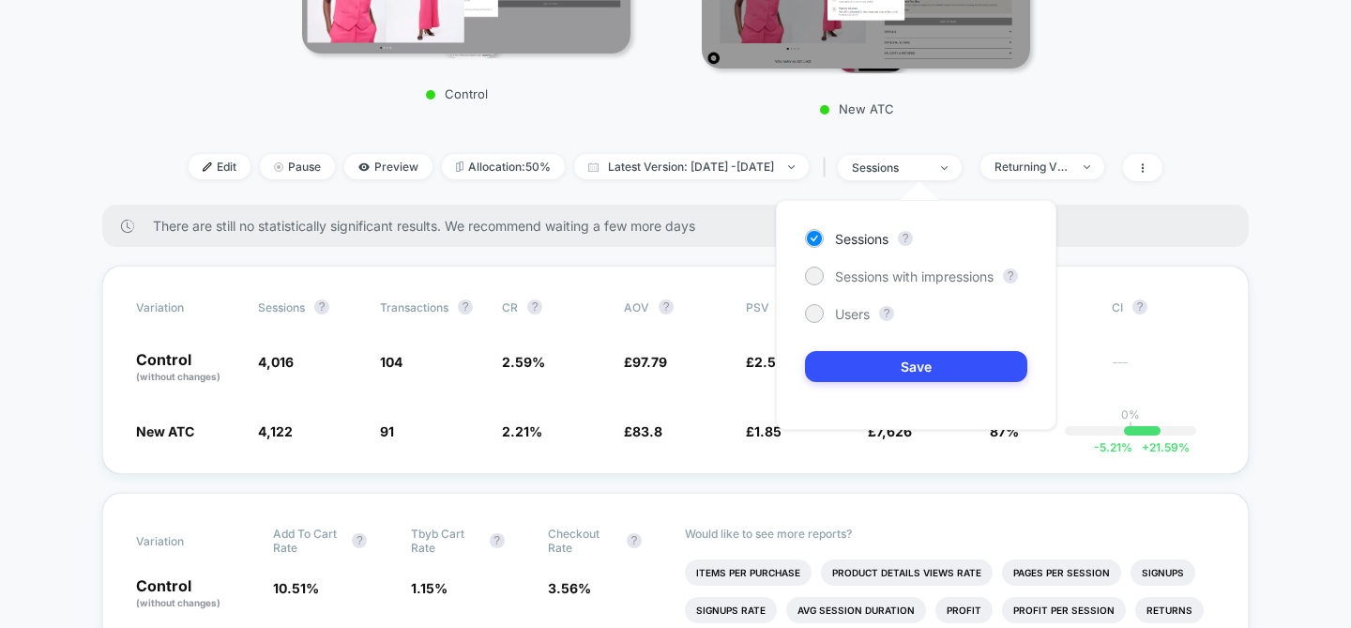
scroll to position [56, 0]
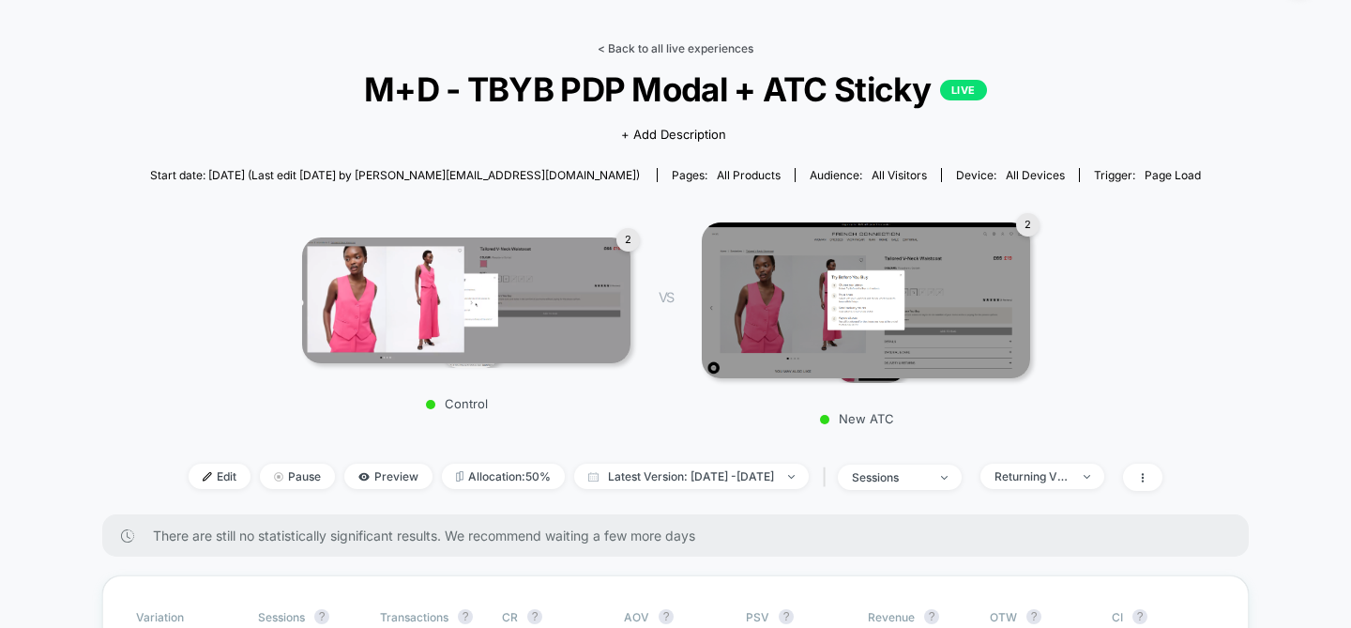
click at [695, 46] on link "< Back to all live experiences" at bounding box center [676, 48] width 156 height 14
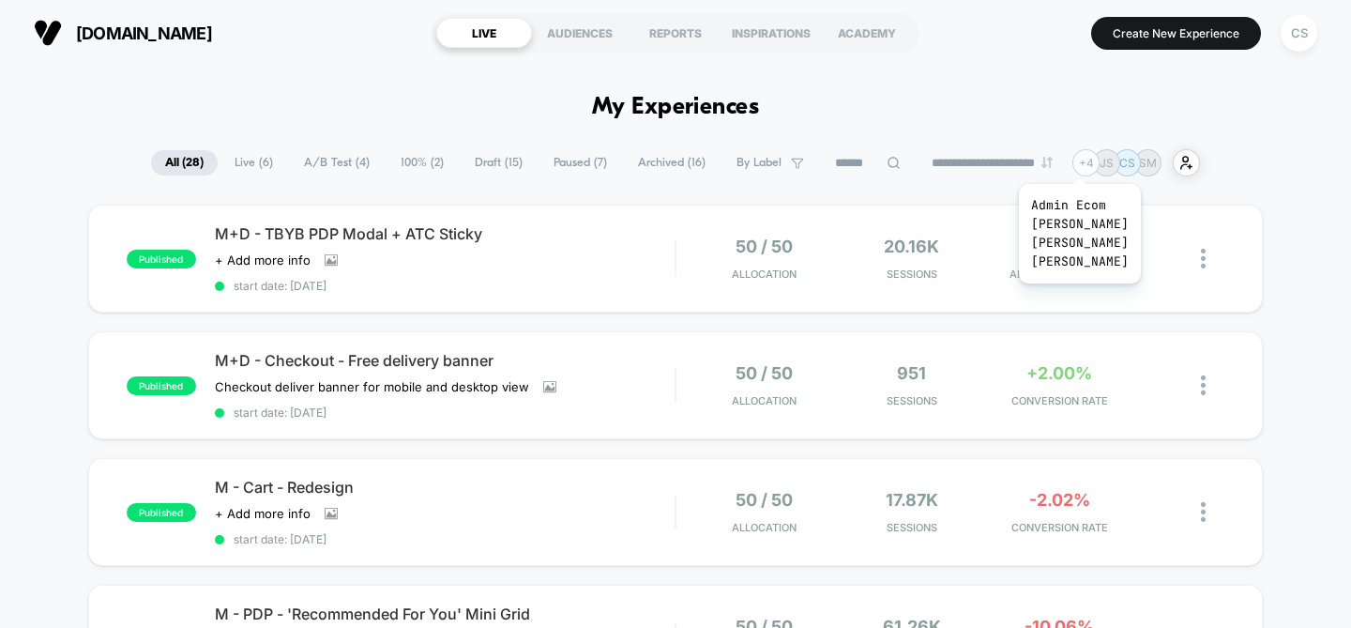
click at [1083, 160] on div "+ 4" at bounding box center [1085, 162] width 27 height 27
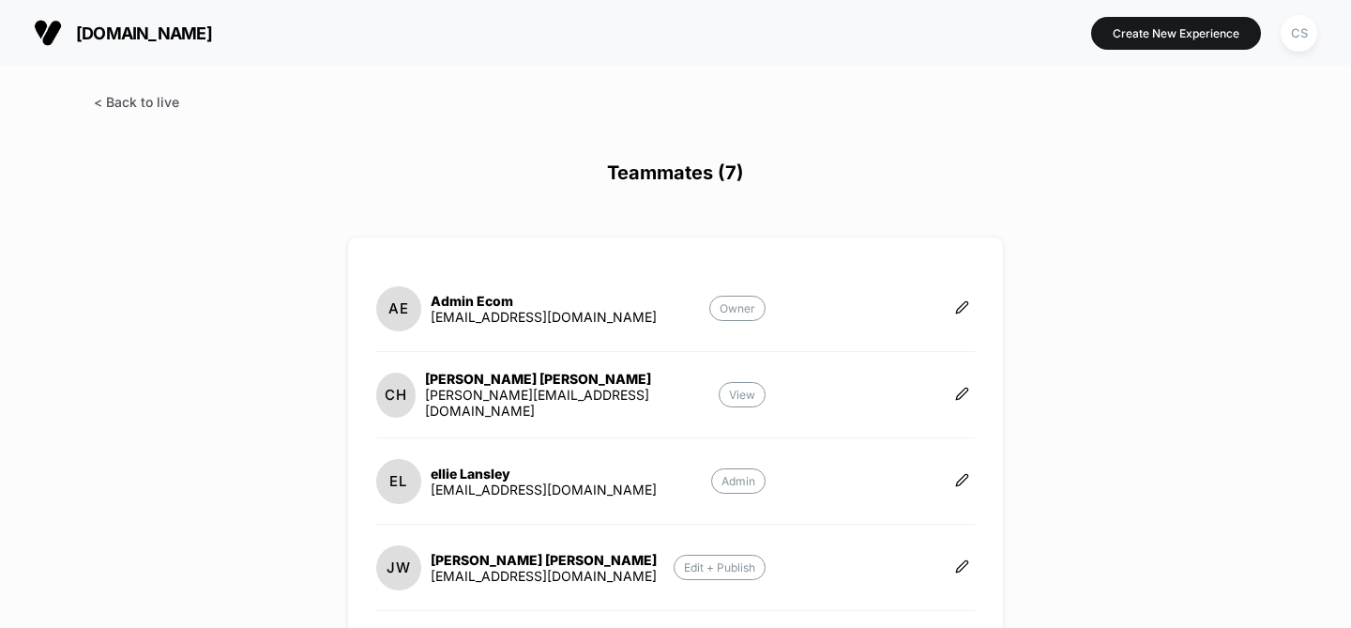
click at [146, 106] on span at bounding box center [136, 102] width 85 height 16
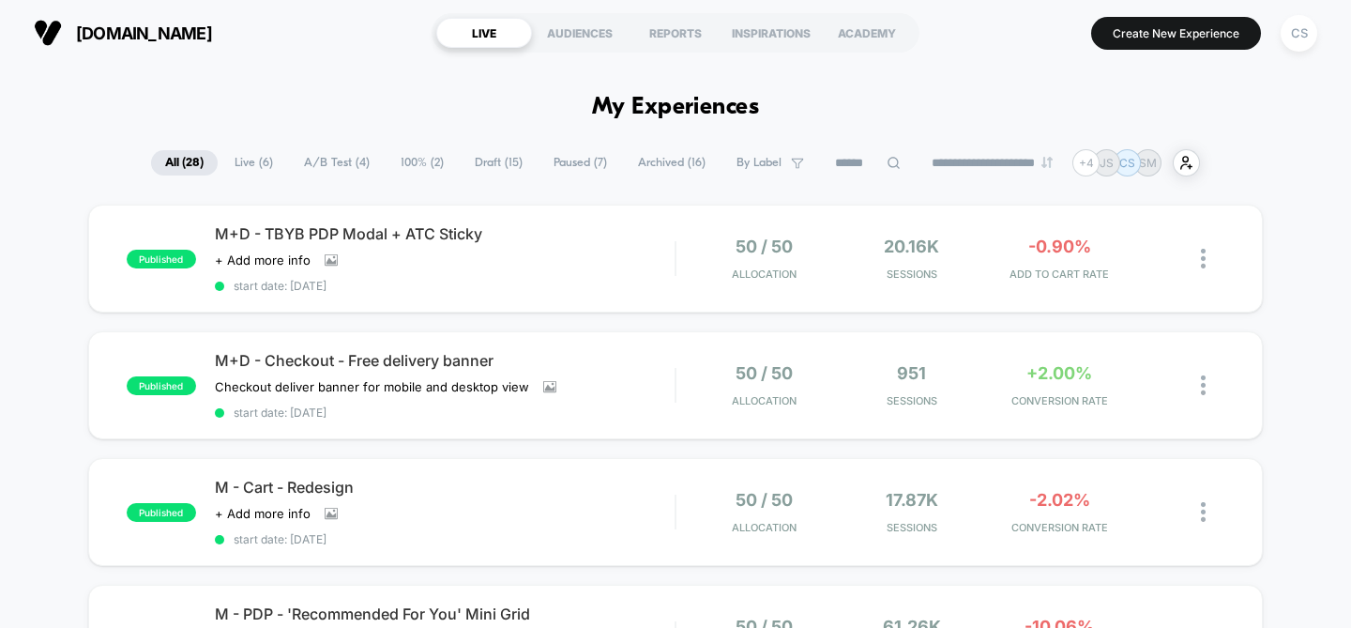
click at [301, 164] on span "A/B Test ( 4 )" at bounding box center [337, 162] width 94 height 25
click at [246, 164] on span "Live ( 6 )" at bounding box center [253, 162] width 67 height 25
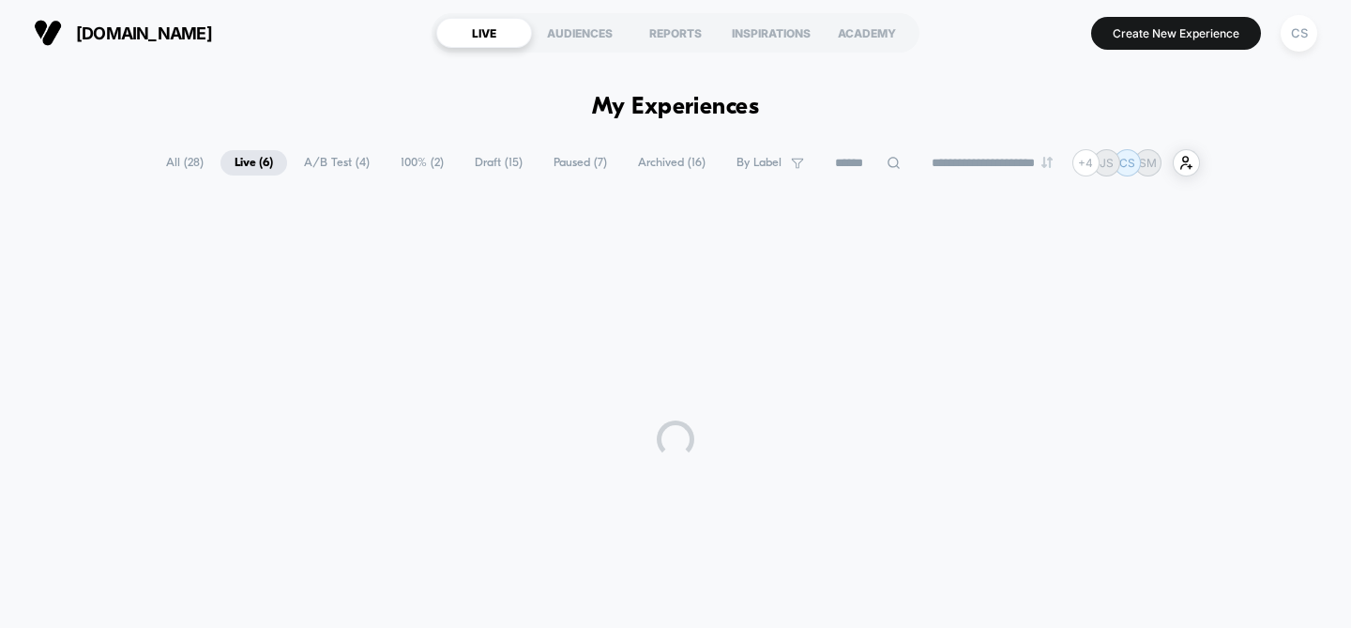
click at [387, 174] on span "100% ( 2 )" at bounding box center [421, 162] width 71 height 25
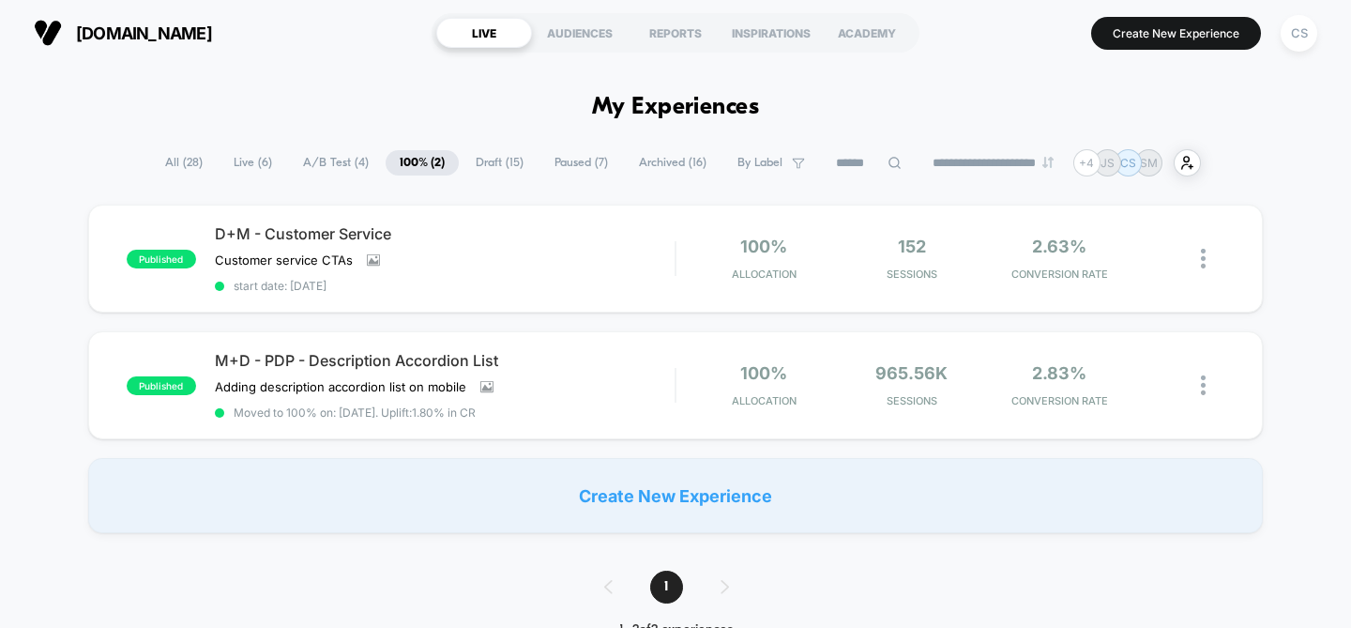
click at [336, 175] on div "**********" at bounding box center [676, 162] width 1050 height 27
click at [336, 173] on span "A/B Test ( 4 )" at bounding box center [336, 162] width 94 height 25
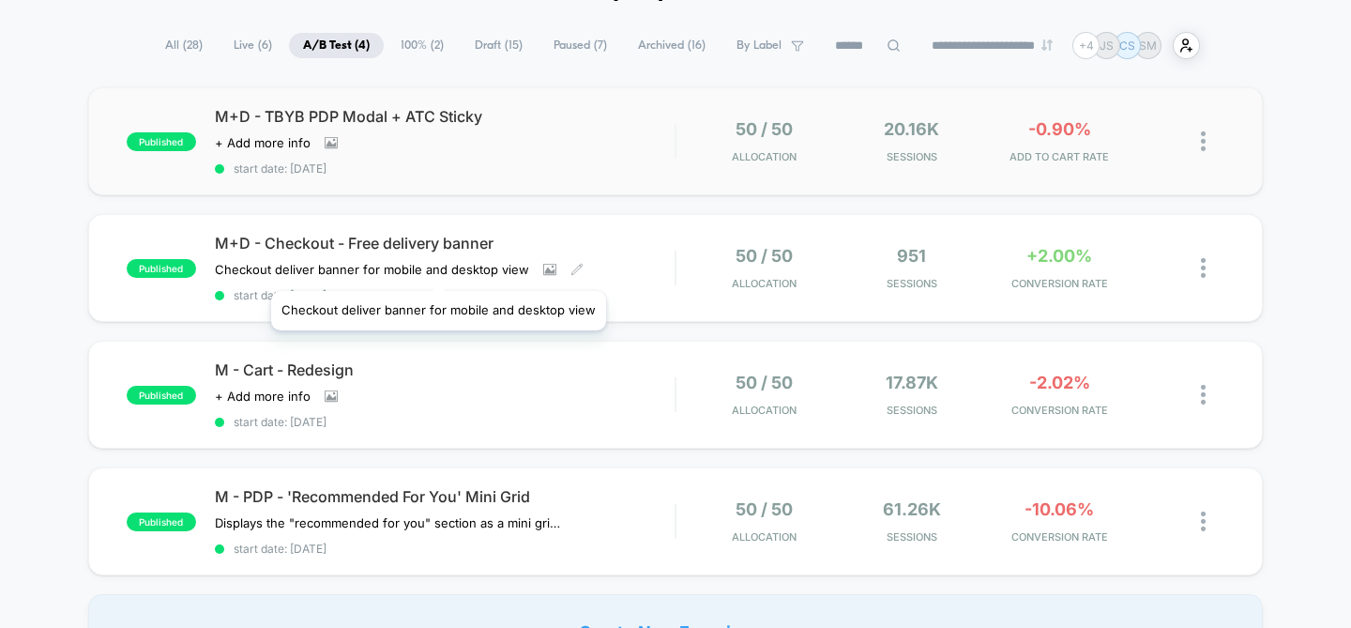
scroll to position [32, 0]
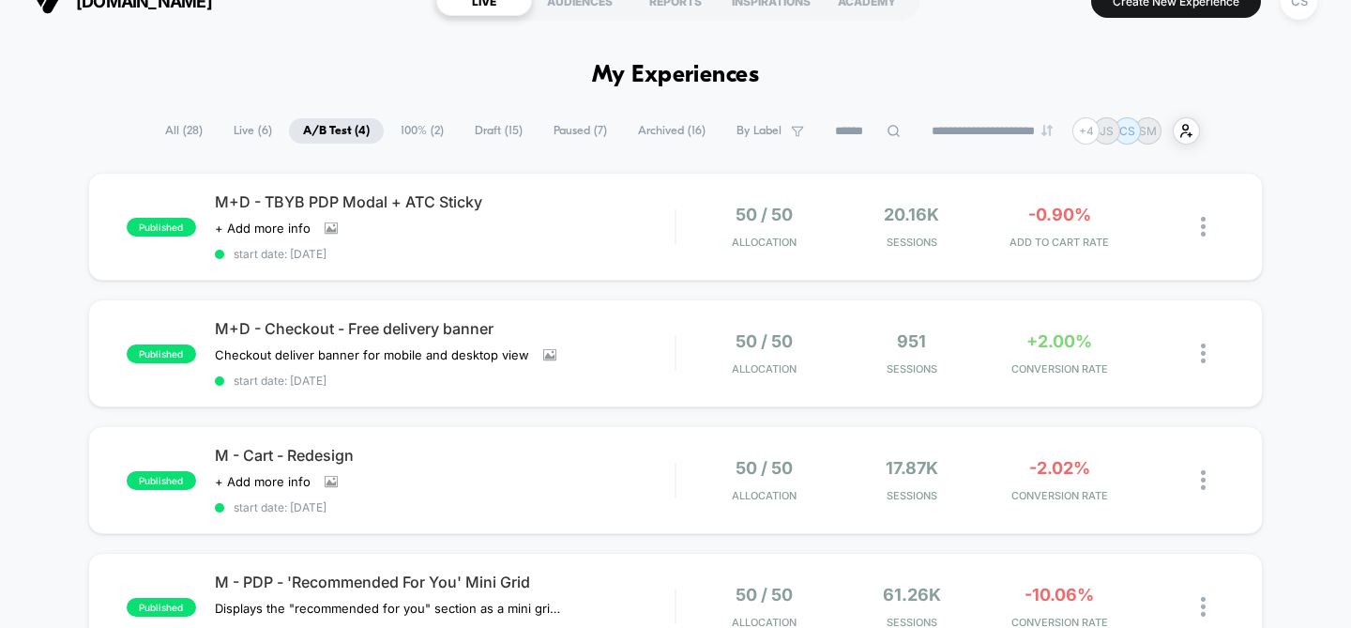
click at [247, 124] on span "Live ( 6 )" at bounding box center [253, 130] width 67 height 25
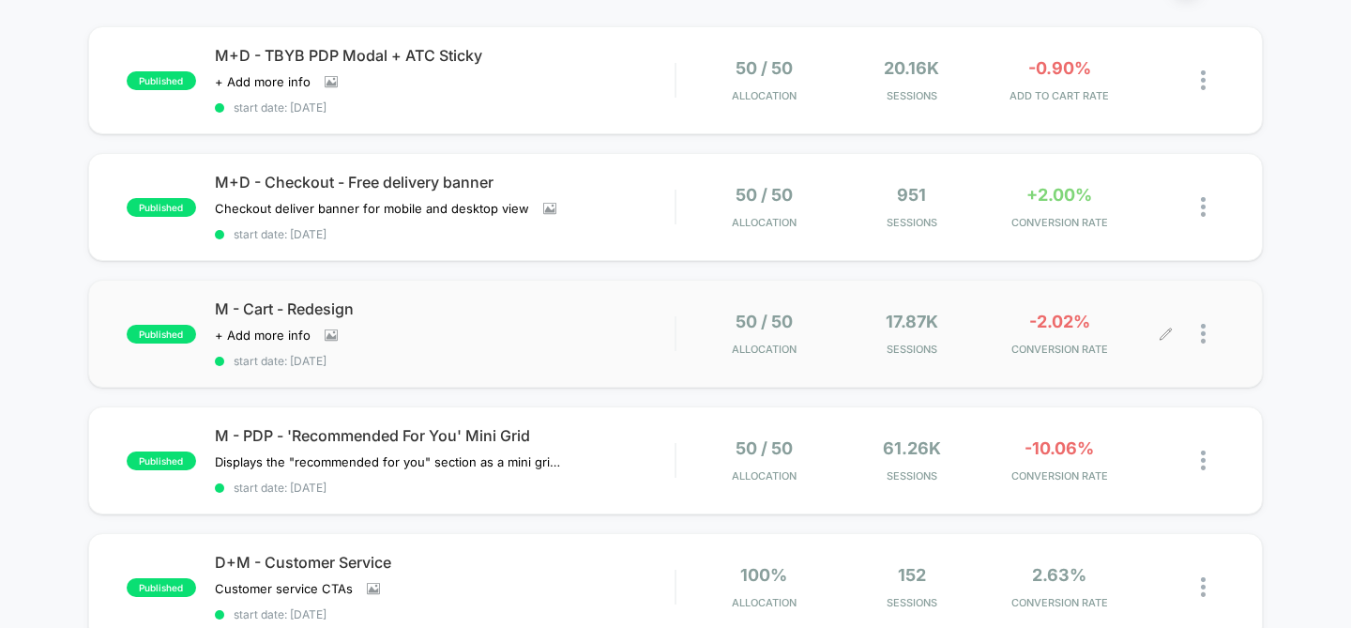
scroll to position [20, 0]
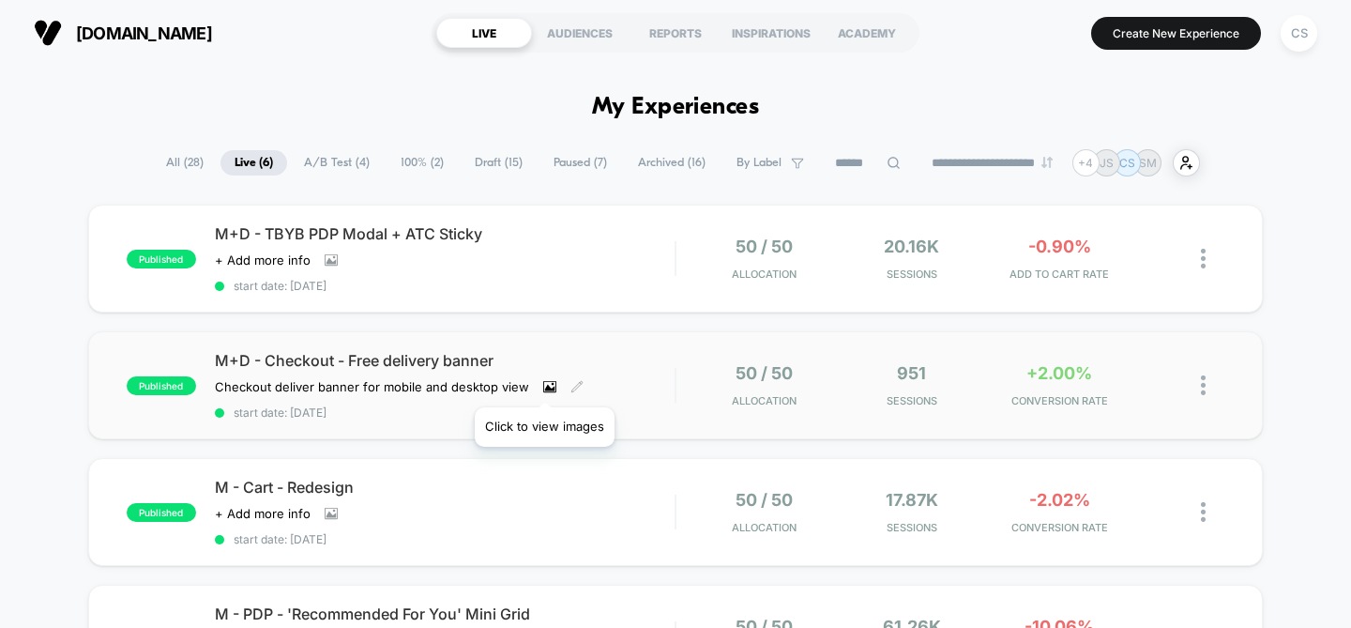
click at [544, 384] on icon at bounding box center [549, 386] width 13 height 13
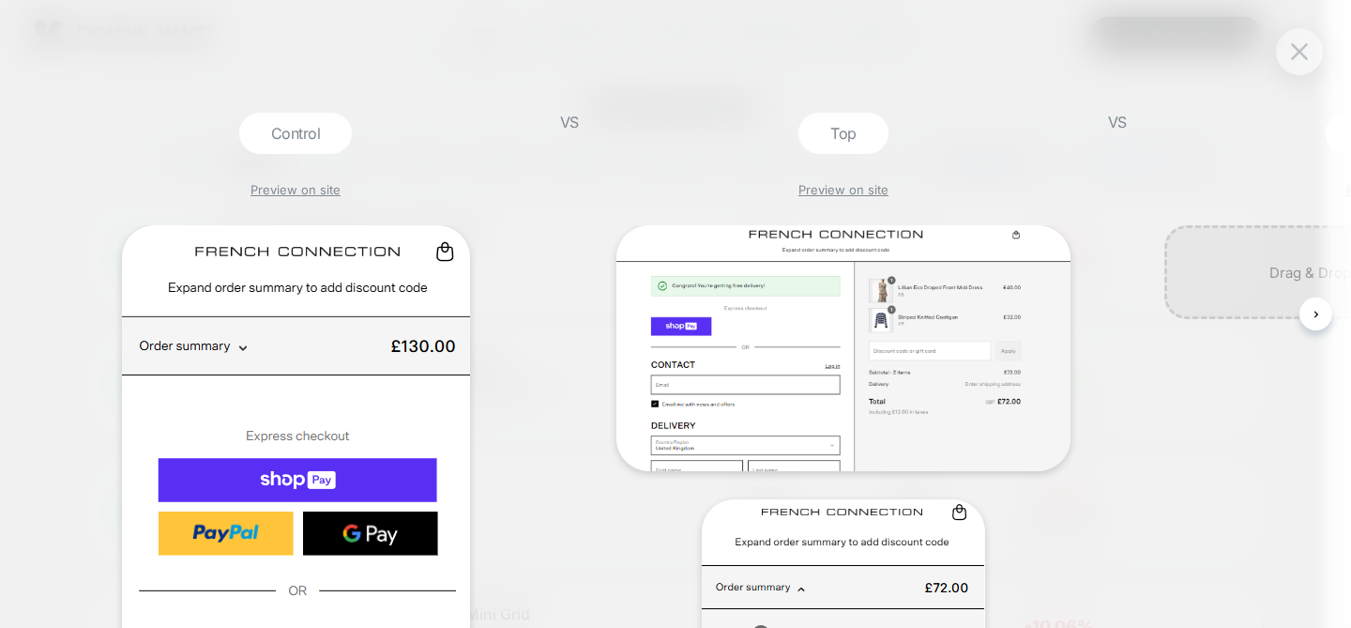
click at [1283, 64] on div at bounding box center [1299, 51] width 47 height 47
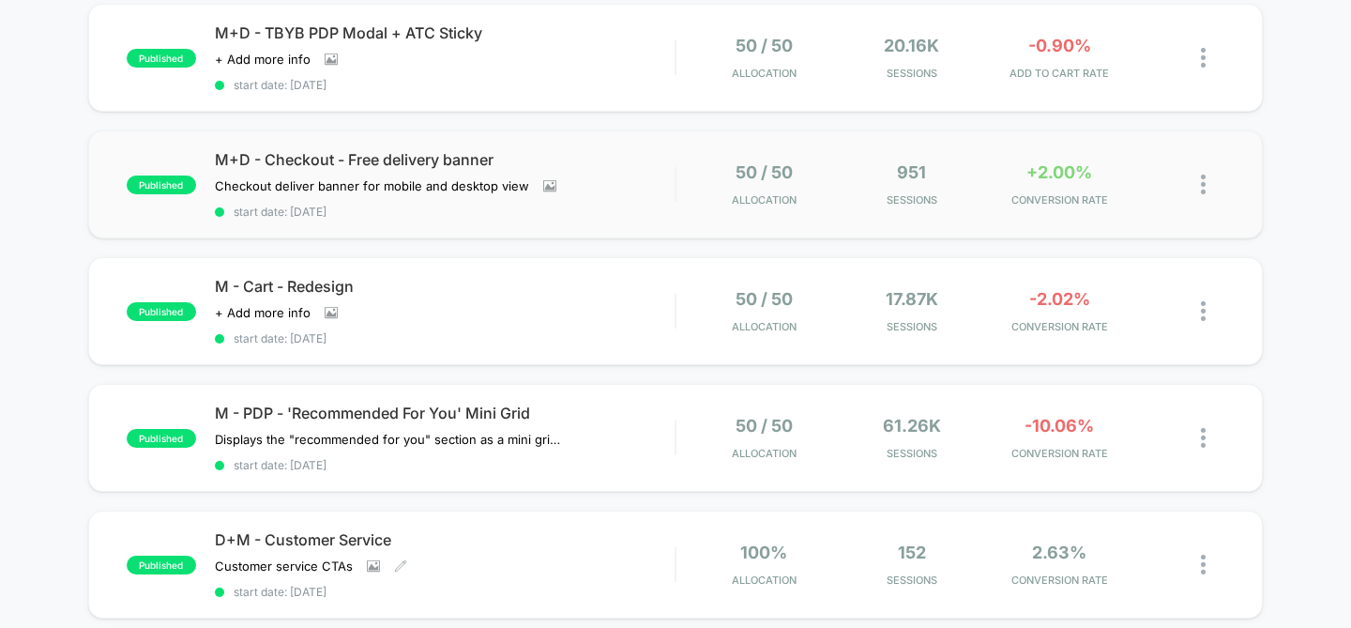
scroll to position [318, 0]
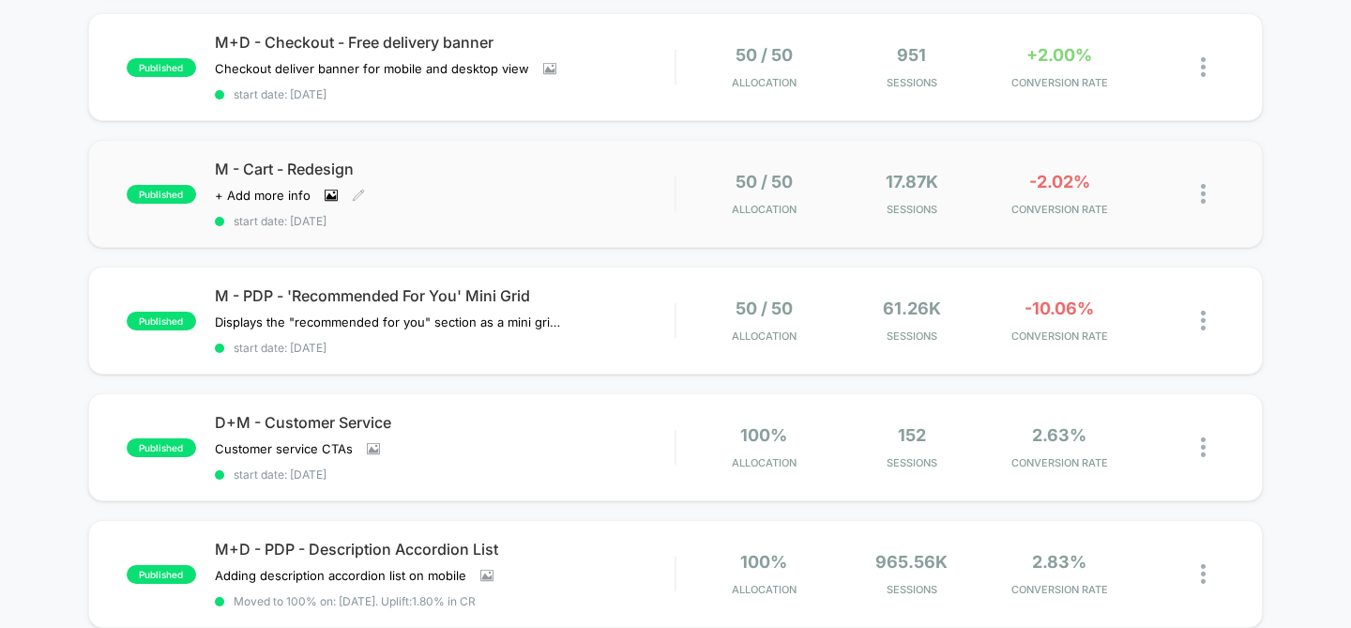
click at [329, 190] on icon at bounding box center [331, 195] width 13 height 13
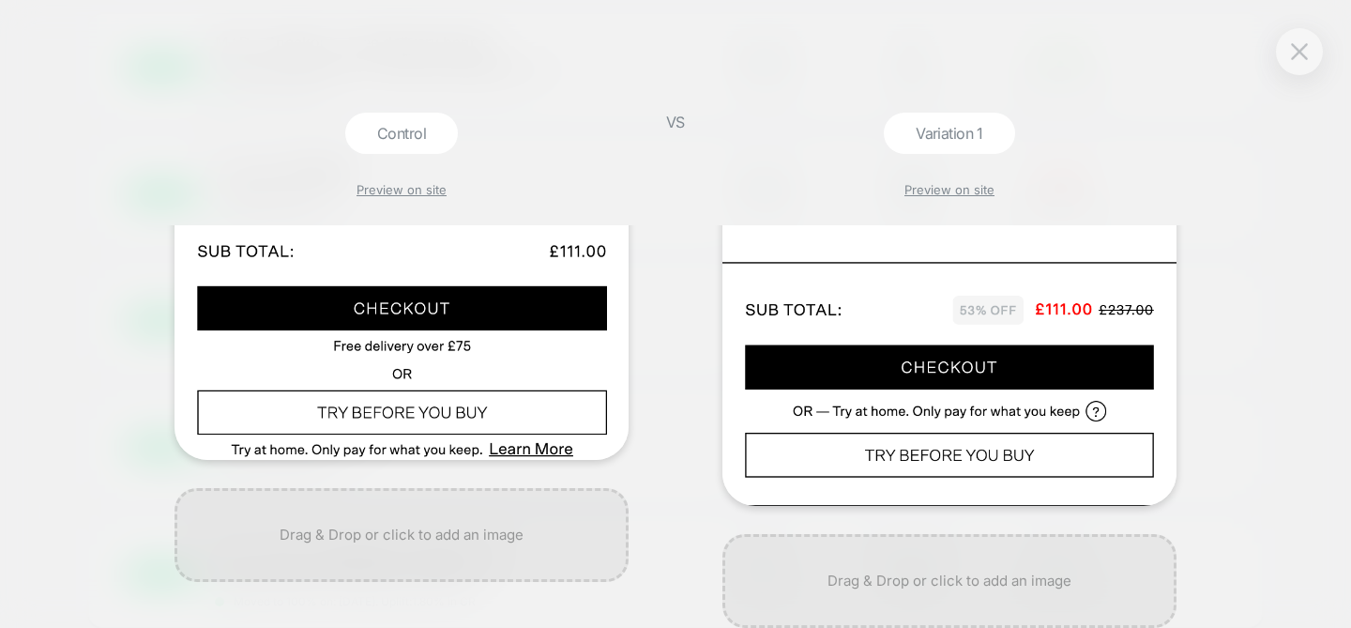
scroll to position [524, 0]
